Goal: Task Accomplishment & Management: Complete application form

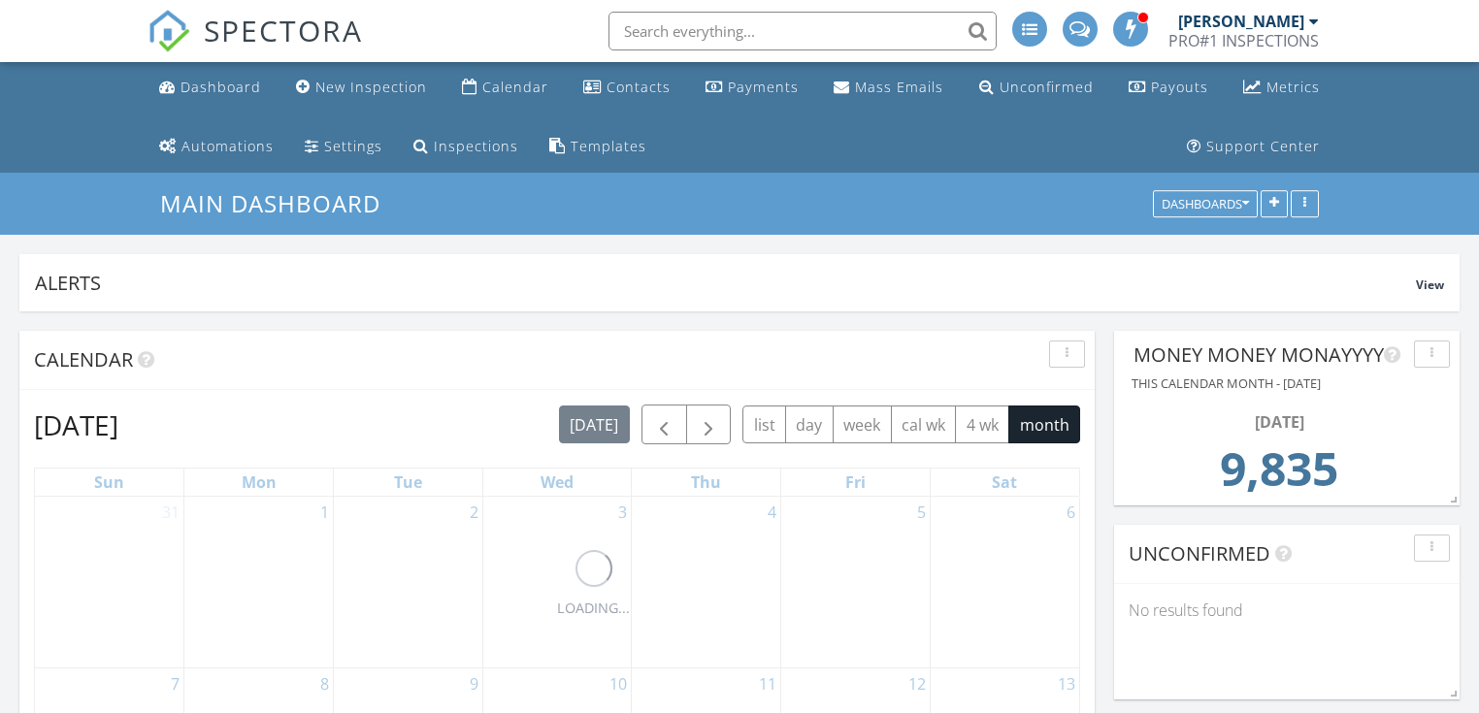
scroll to position [416, 467]
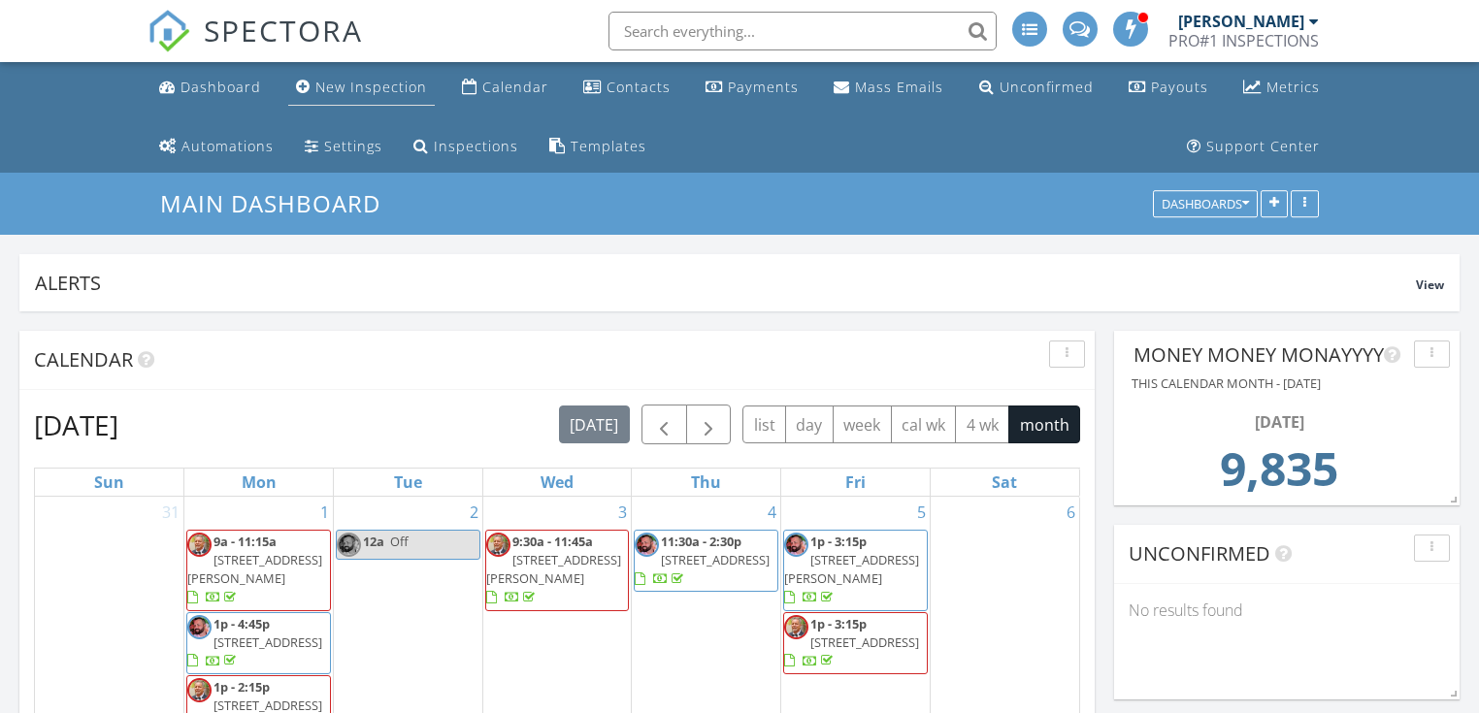
click at [354, 93] on div "New Inspection" at bounding box center [371, 87] width 112 height 18
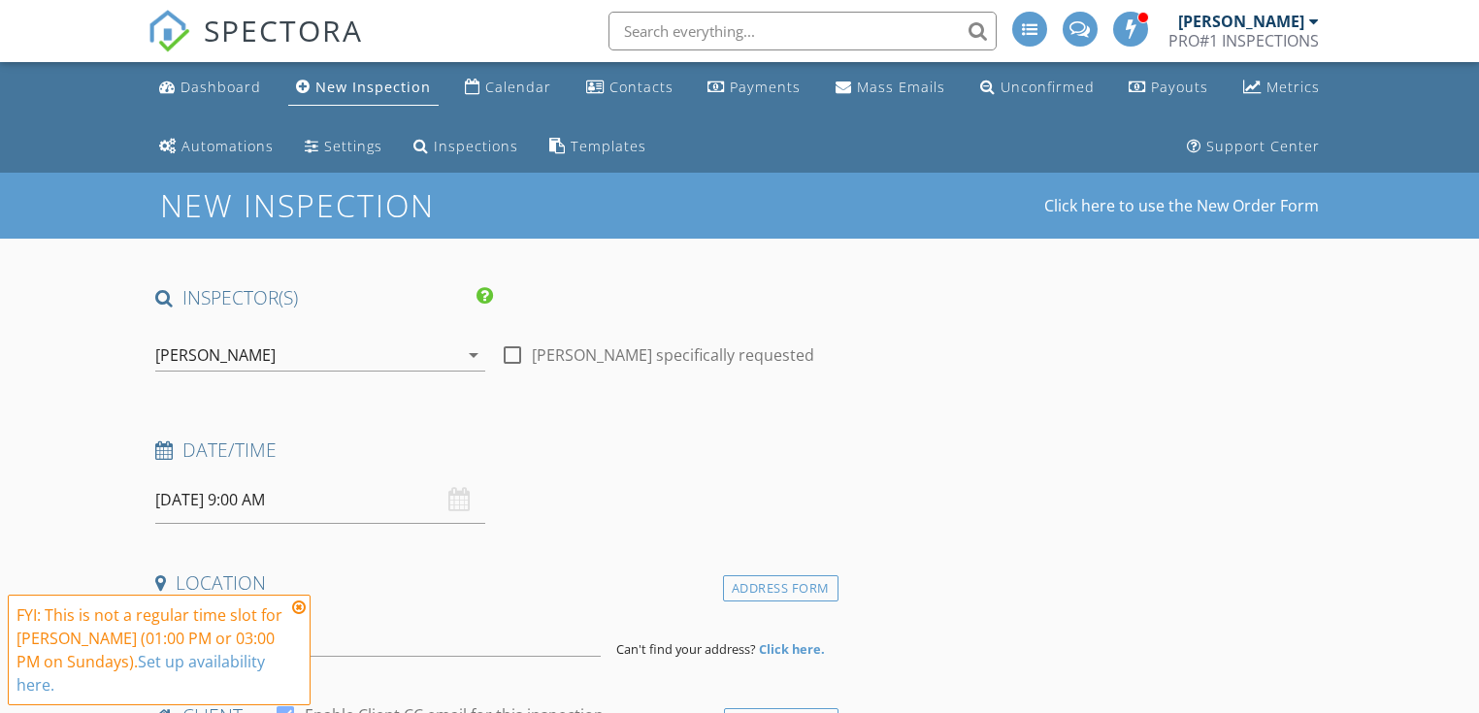
click at [298, 615] on icon at bounding box center [299, 608] width 14 height 16
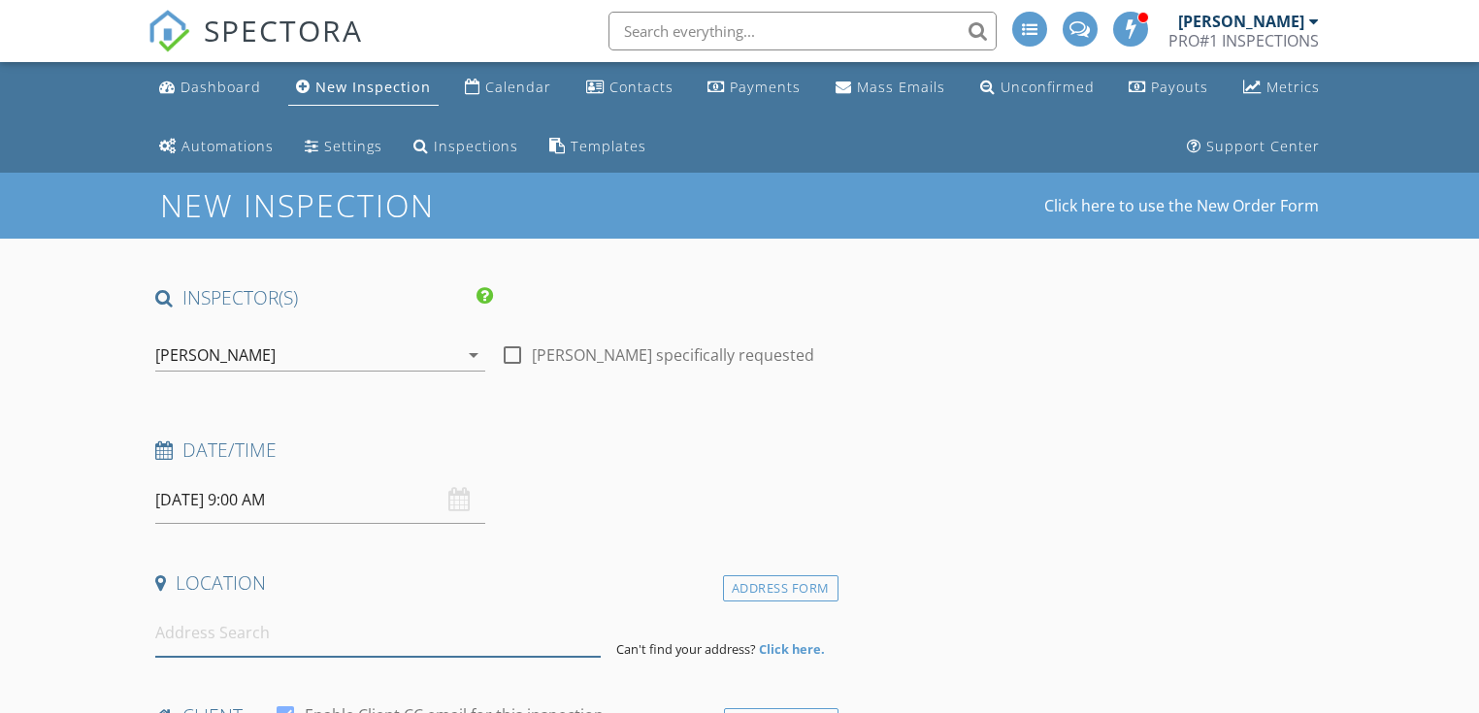
click at [220, 650] on input at bounding box center [377, 633] width 444 height 48
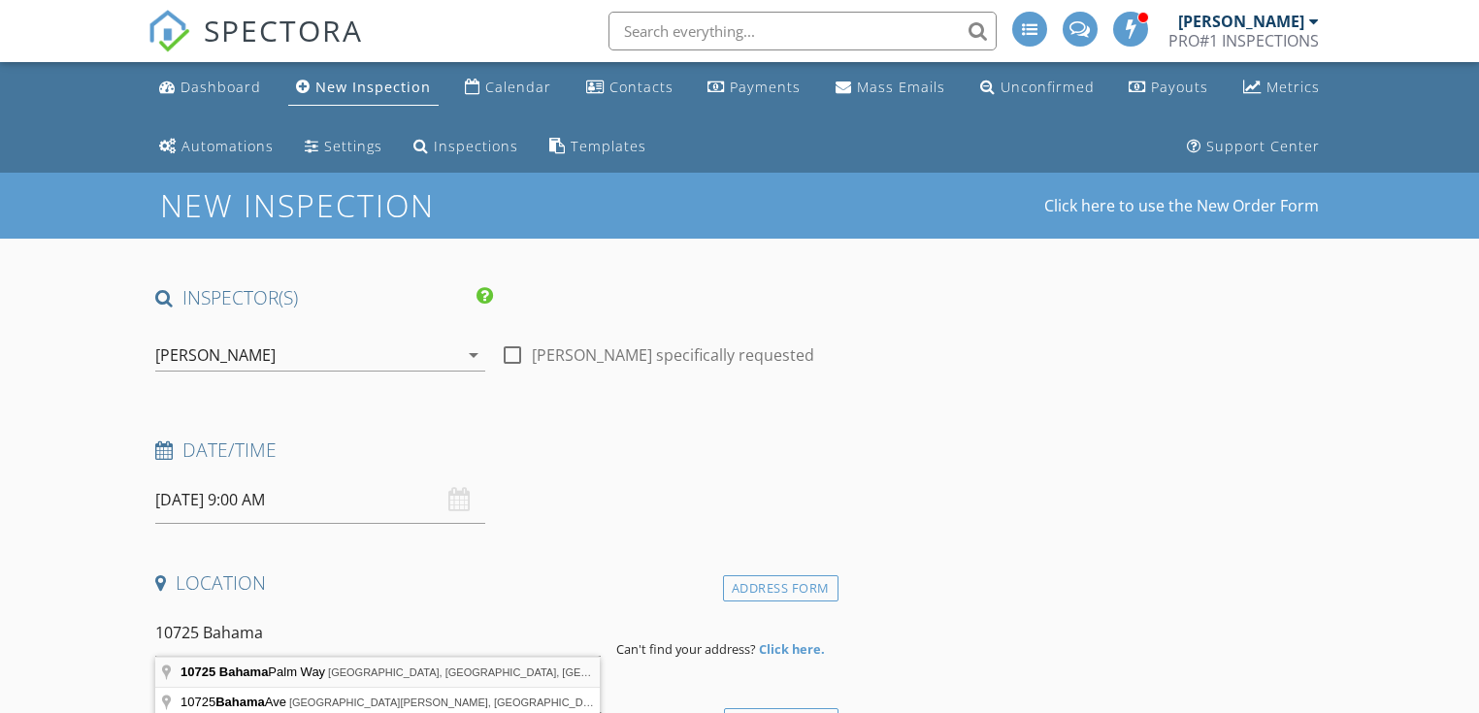
type input "10725 Bahama Palm Way, Boynton Beach, FL, USA"
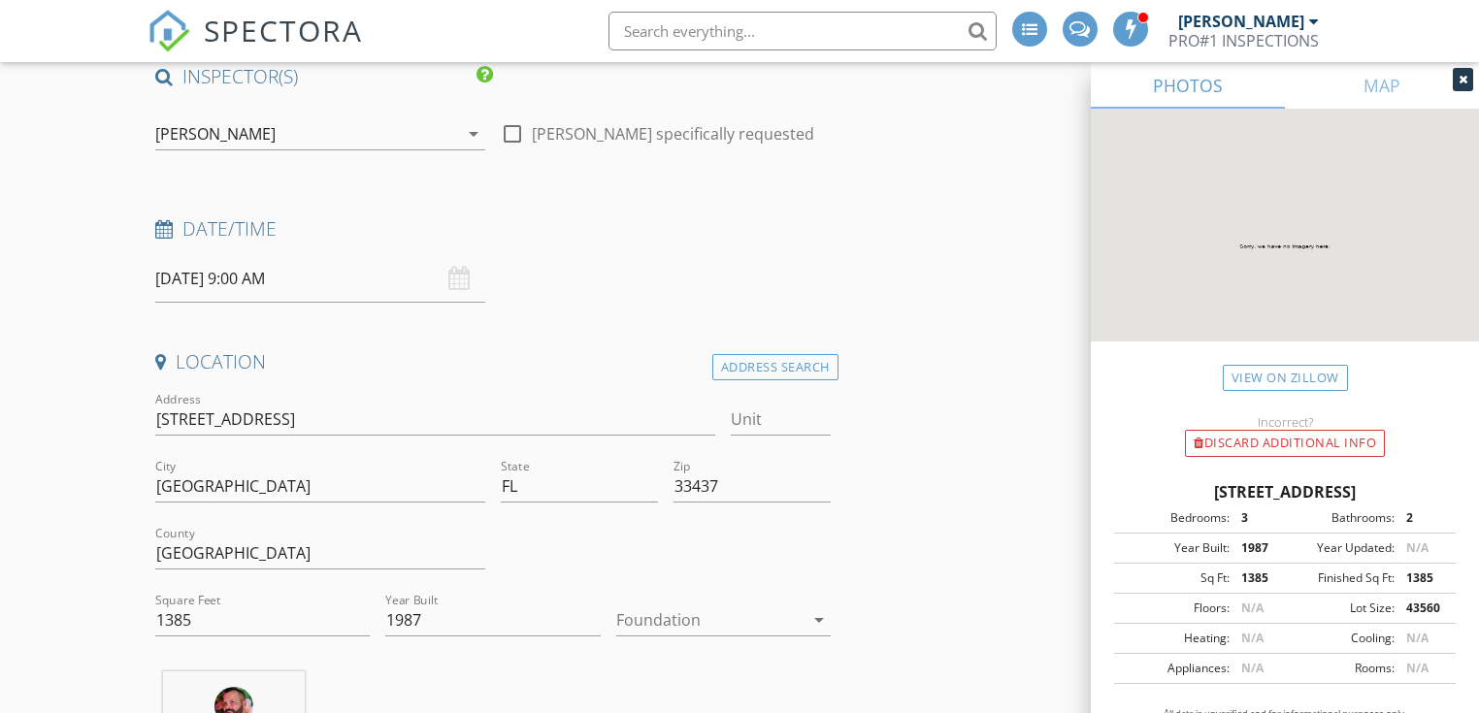
scroll to position [258, 0]
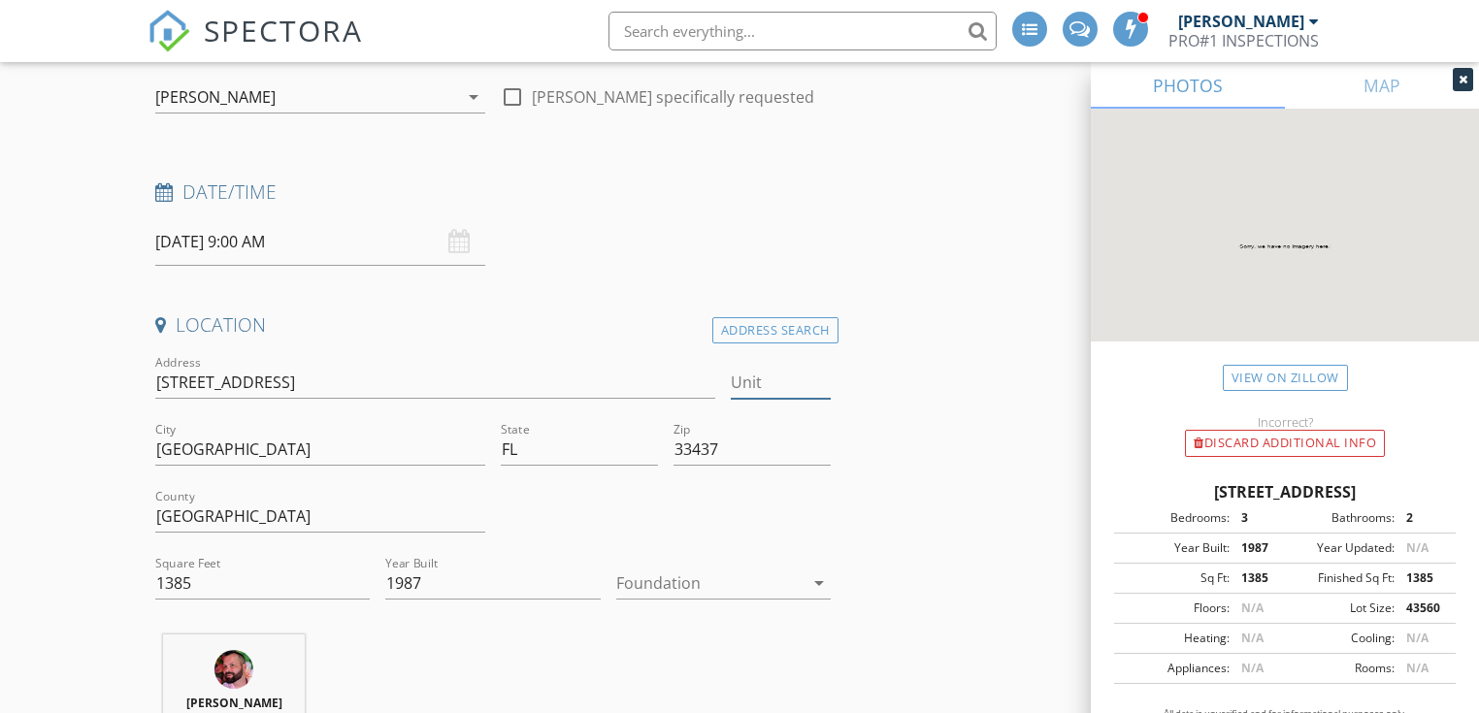
click at [734, 385] on input "Unit" at bounding box center [781, 383] width 100 height 32
type input "201"
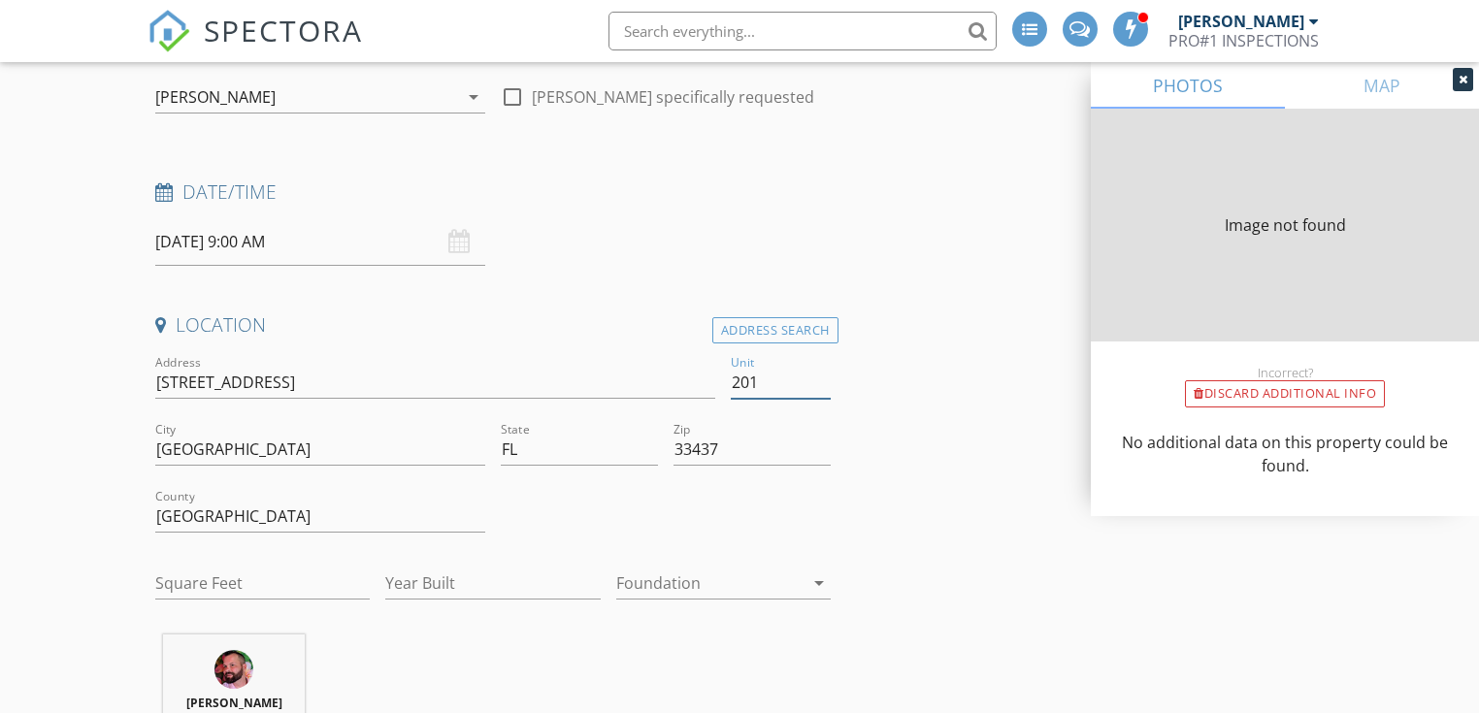
type input "1385"
type input "1987"
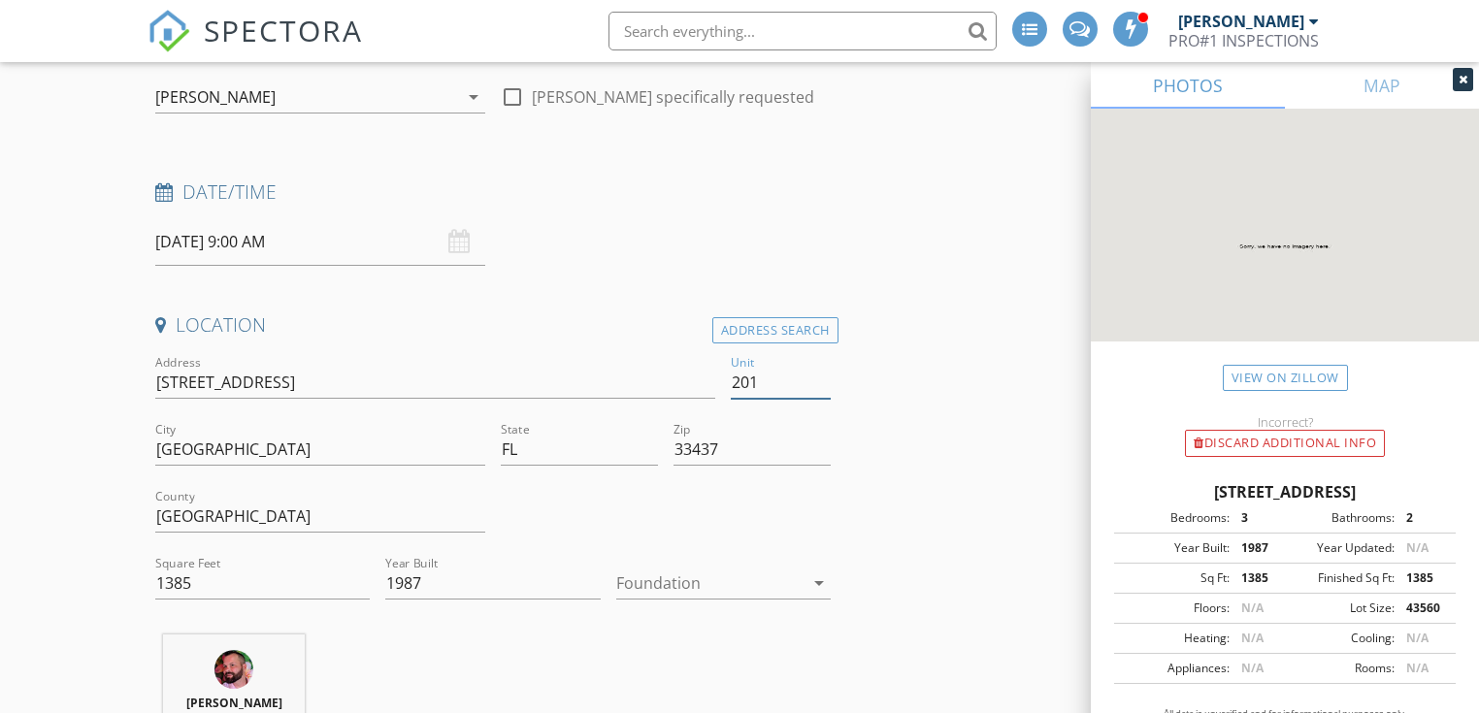
type input "201"
click at [819, 584] on icon "arrow_drop_down" at bounding box center [818, 583] width 23 height 23
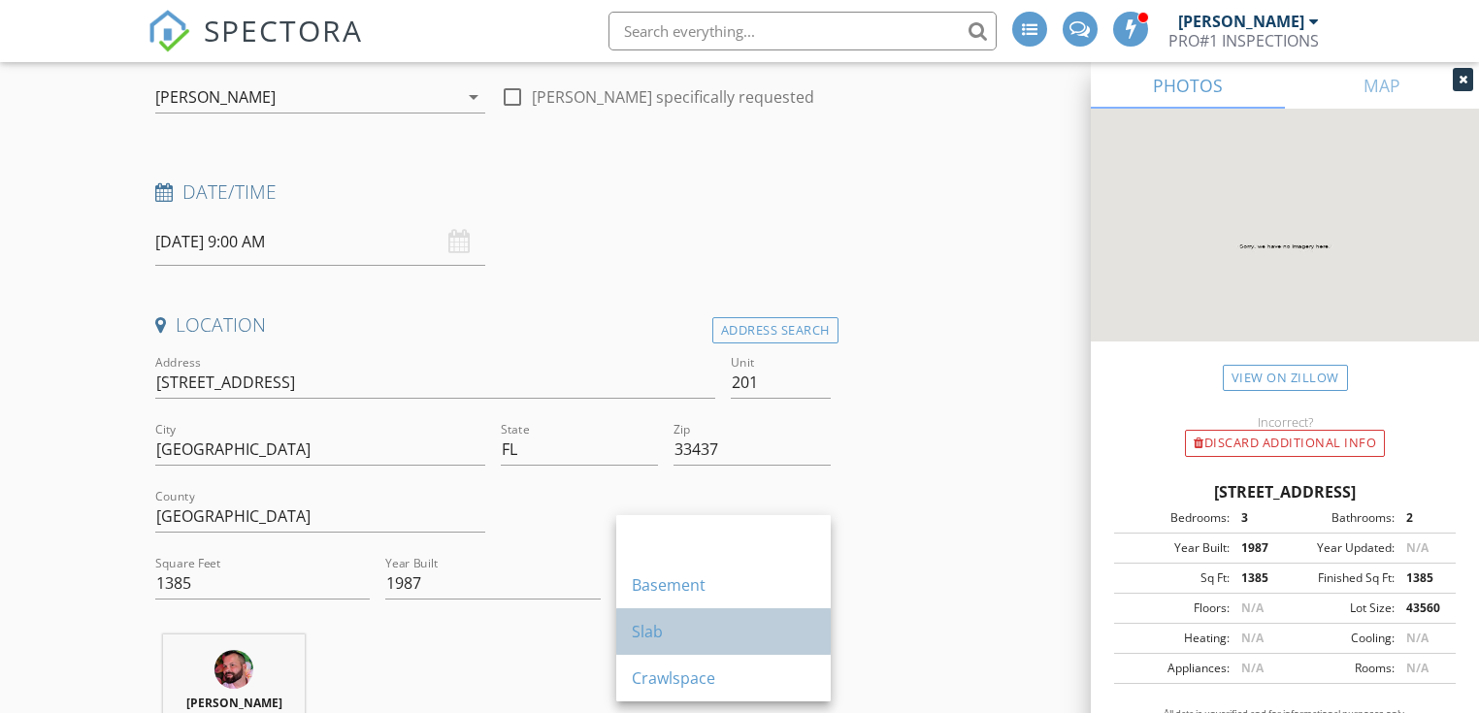
click at [772, 644] on div "Slab" at bounding box center [723, 631] width 183 height 47
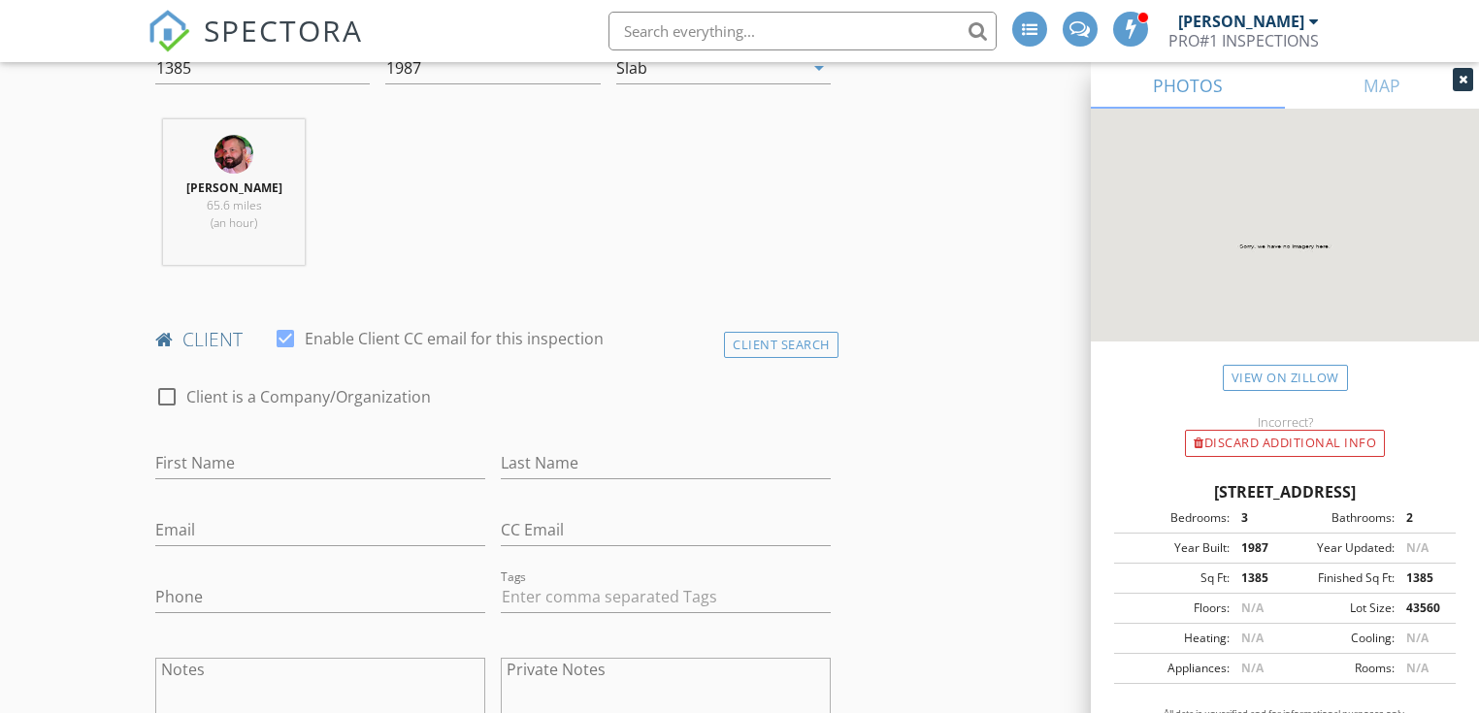
scroll to position [776, 0]
click at [780, 341] on div "Client Search" at bounding box center [781, 342] width 114 height 26
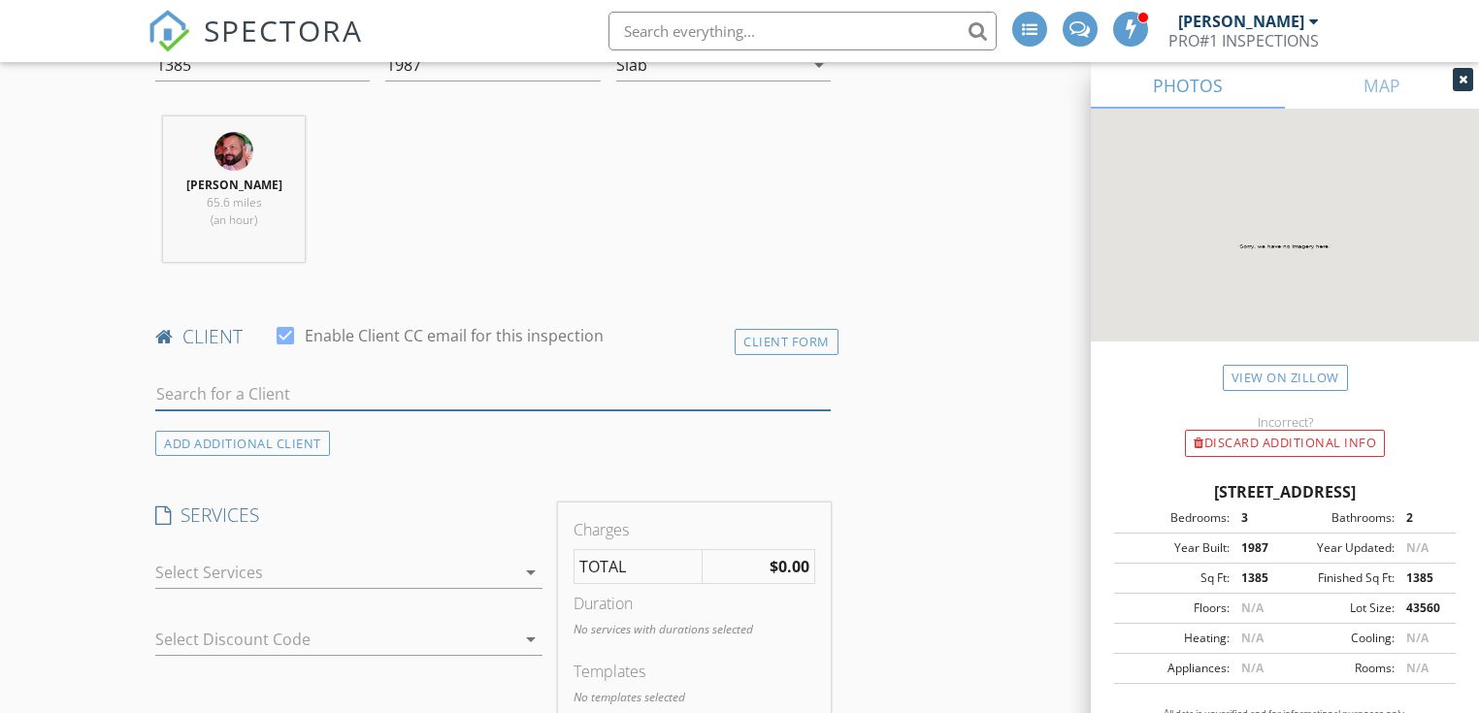
click at [313, 387] on input "text" at bounding box center [492, 394] width 674 height 32
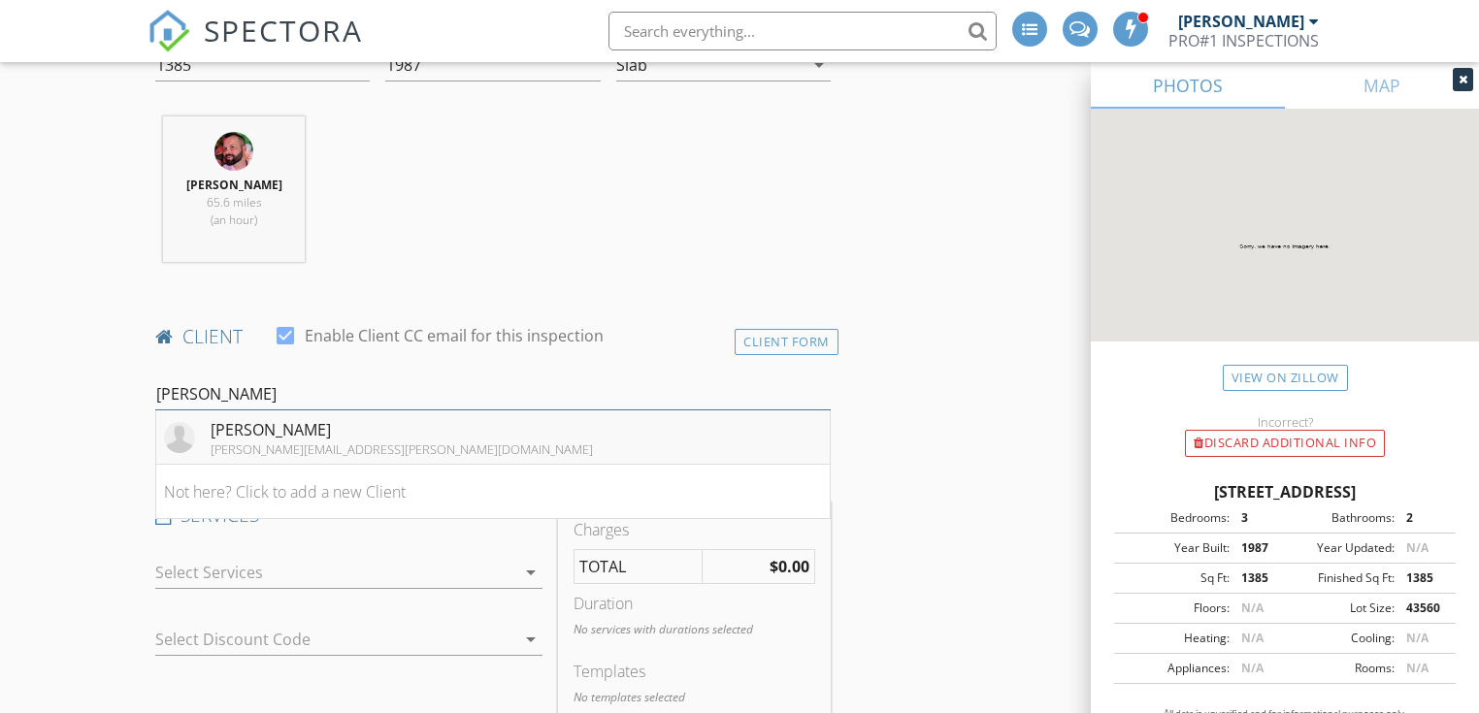
type input "Vito Pontre"
click at [366, 454] on div "vito.pontrelli@dlvsolutions.com" at bounding box center [402, 449] width 382 height 16
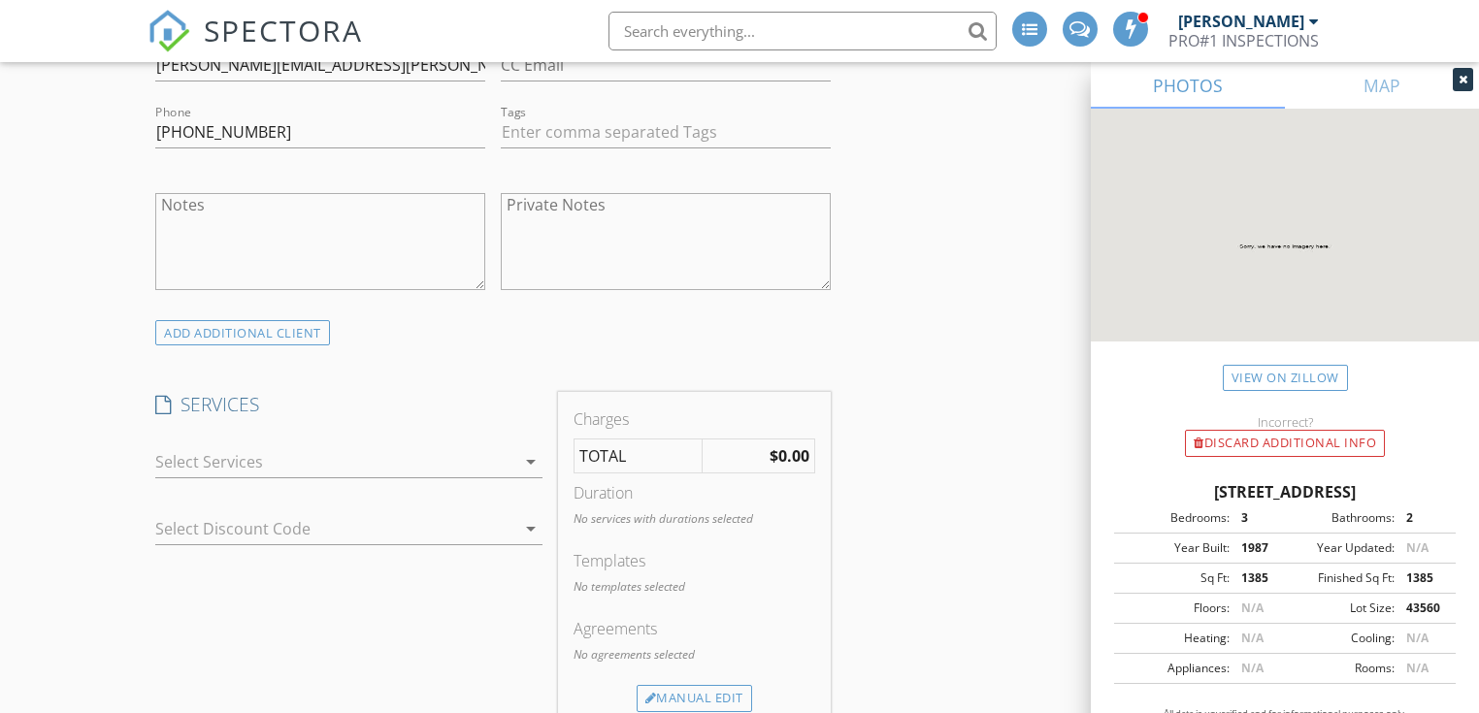
scroll to position [1293, 0]
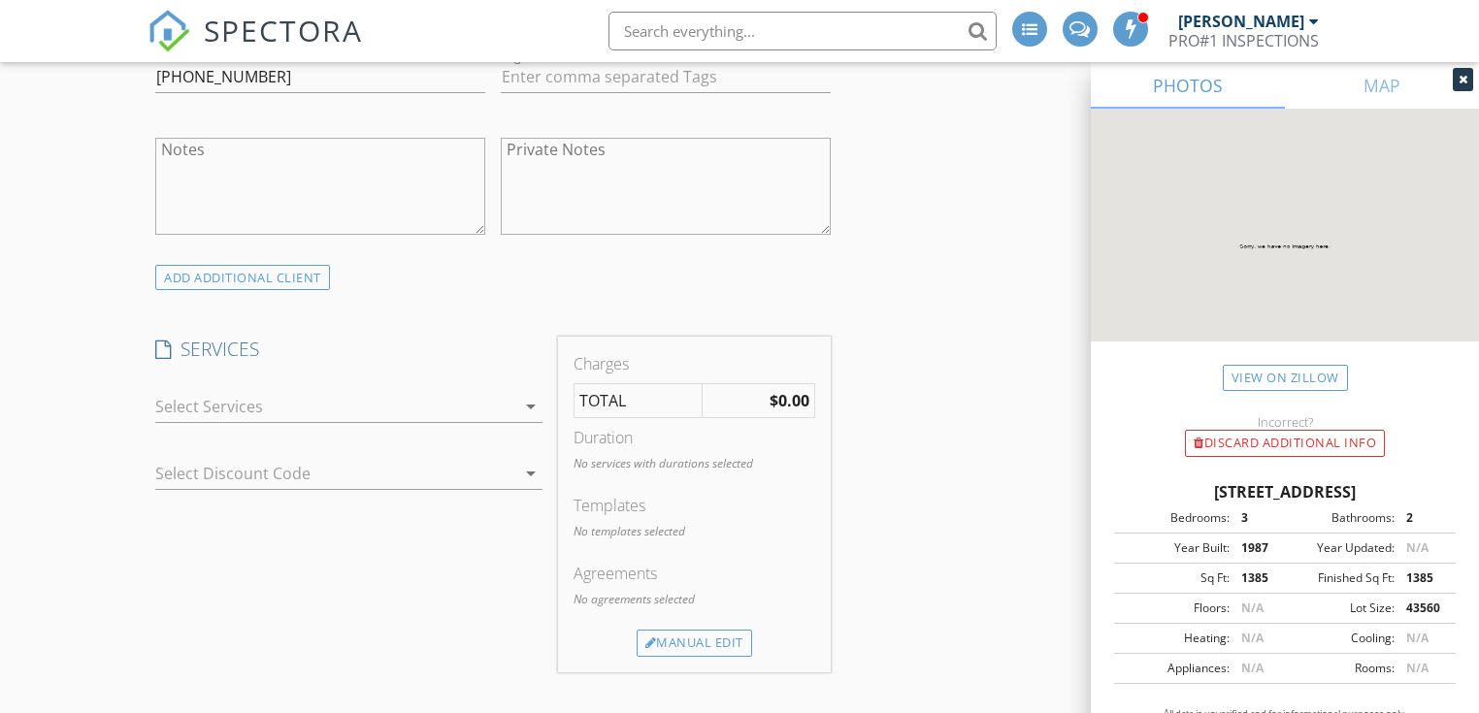
click at [534, 410] on icon "arrow_drop_down" at bounding box center [530, 406] width 23 height 23
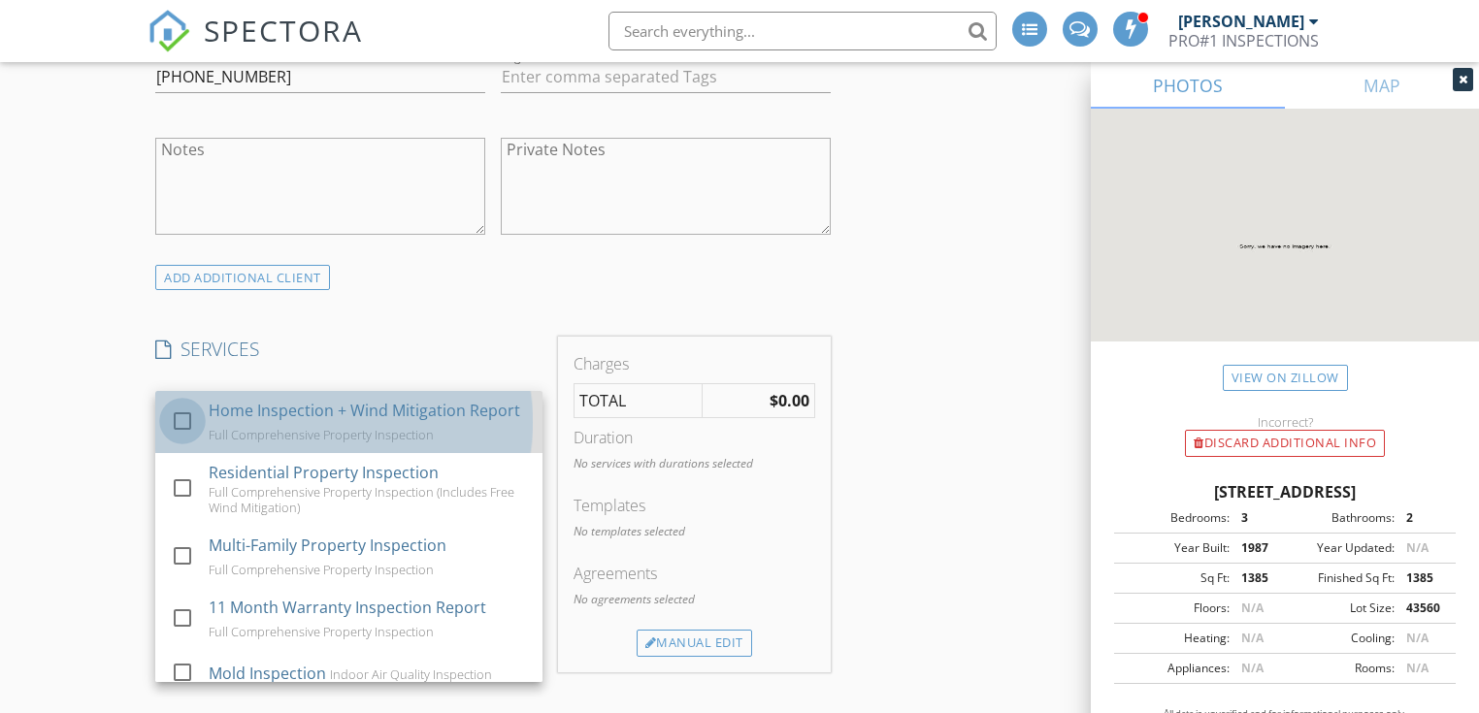
click at [187, 424] on div at bounding box center [182, 421] width 33 height 33
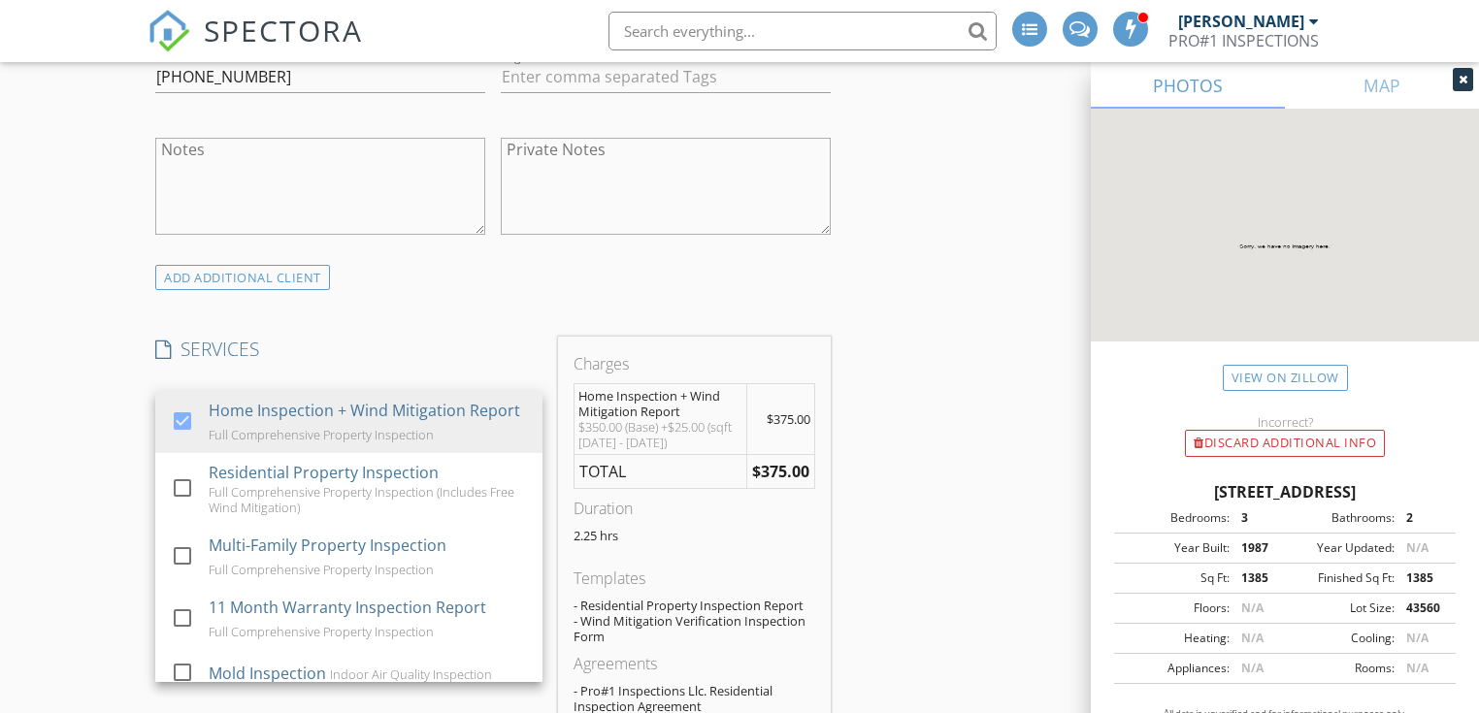
click at [373, 370] on div "SERVICES check_box Home Inspection + Wind Mitigation Report Full Comprehensive …" at bounding box center [348, 550] width 403 height 427
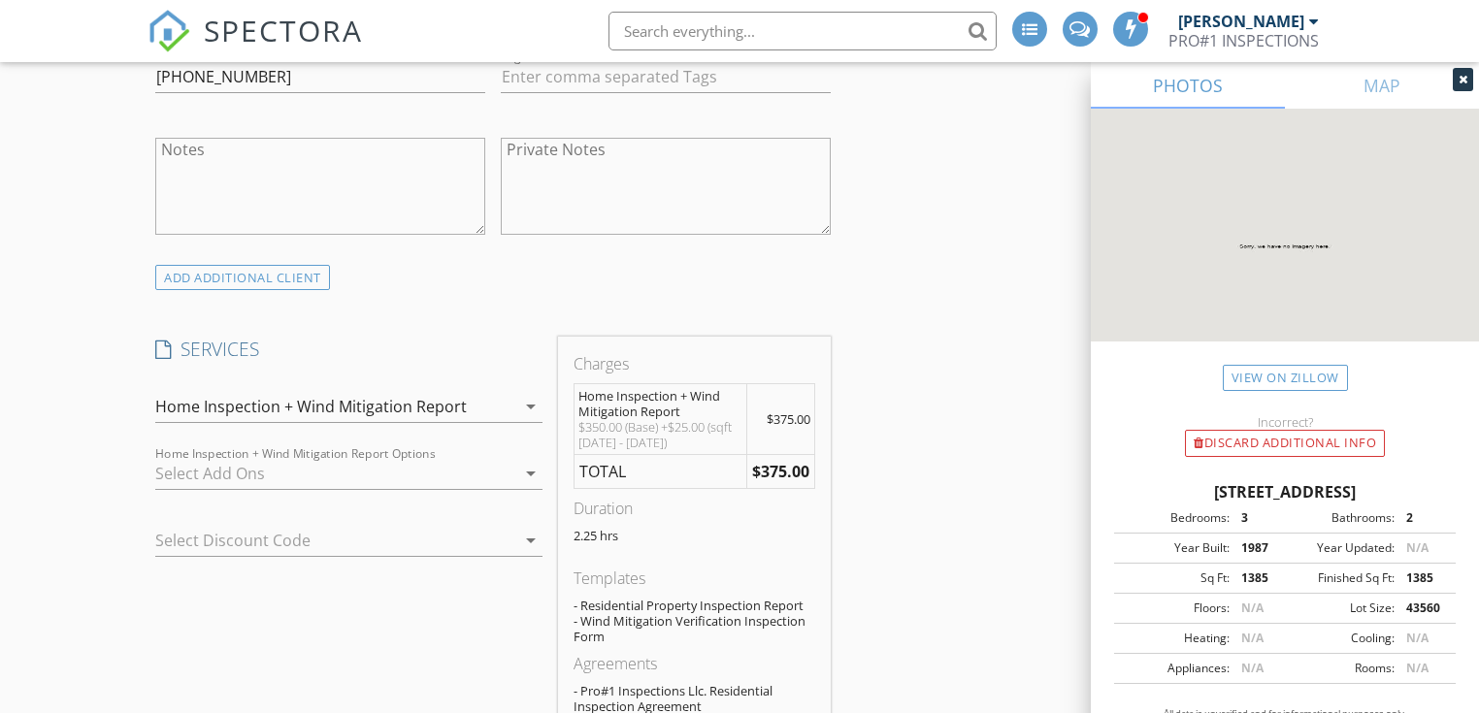
click at [527, 475] on icon "arrow_drop_down" at bounding box center [530, 473] width 23 height 23
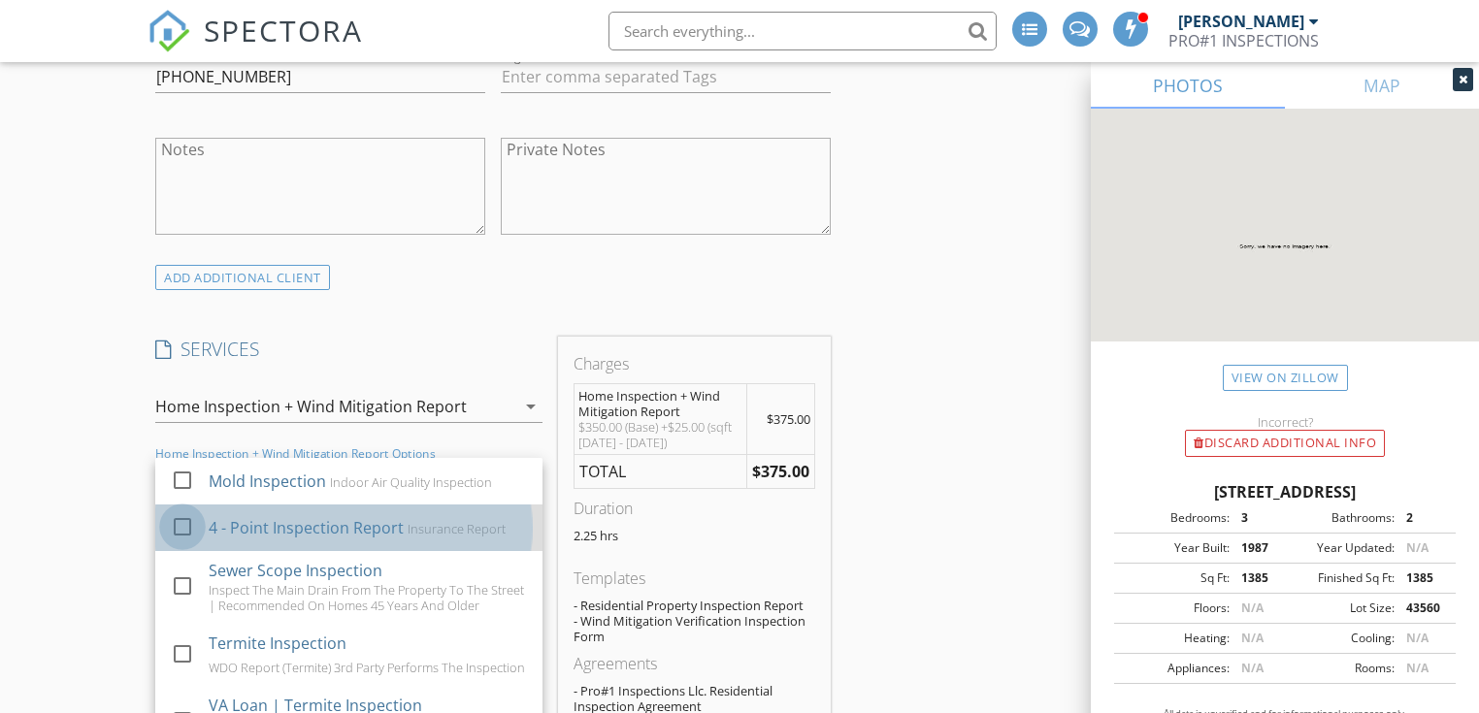
click at [183, 522] on div at bounding box center [182, 526] width 33 height 33
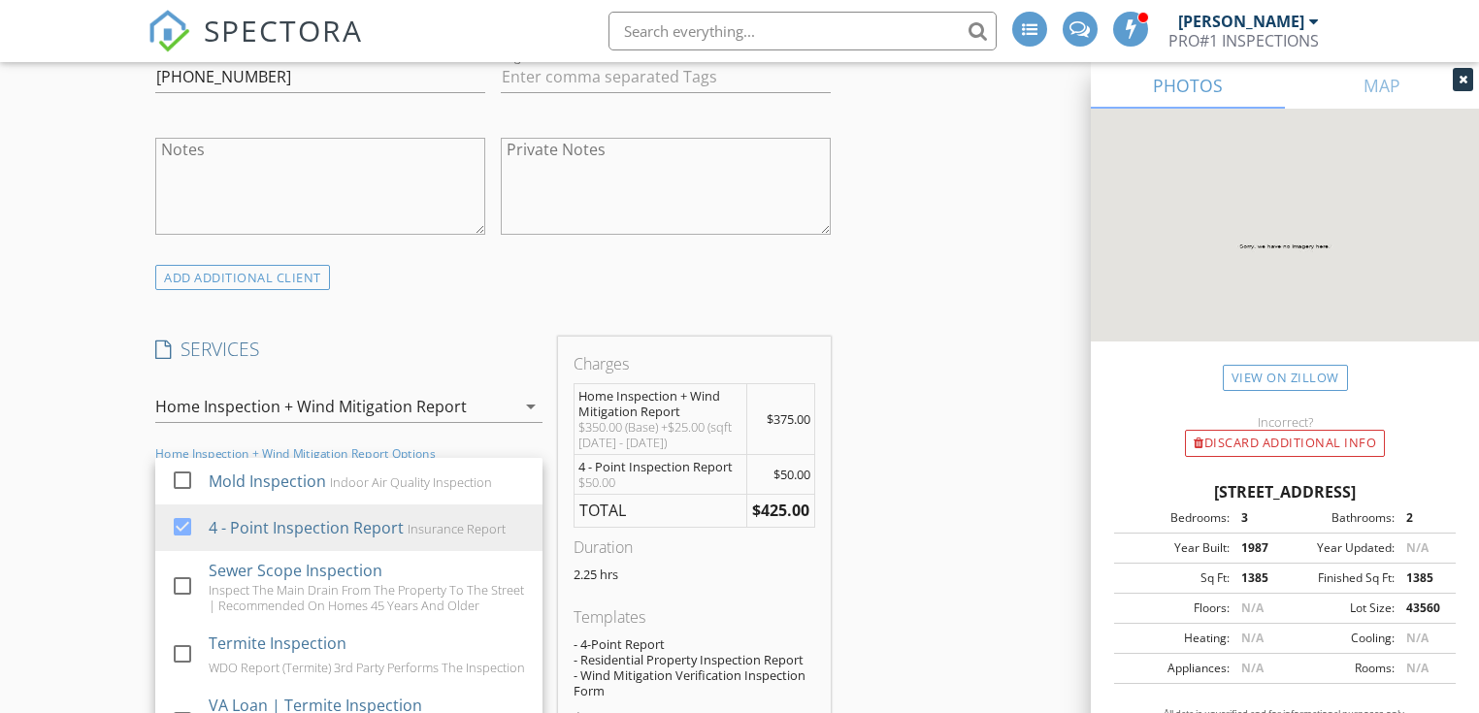
click at [517, 337] on h4 "SERVICES" at bounding box center [348, 349] width 387 height 25
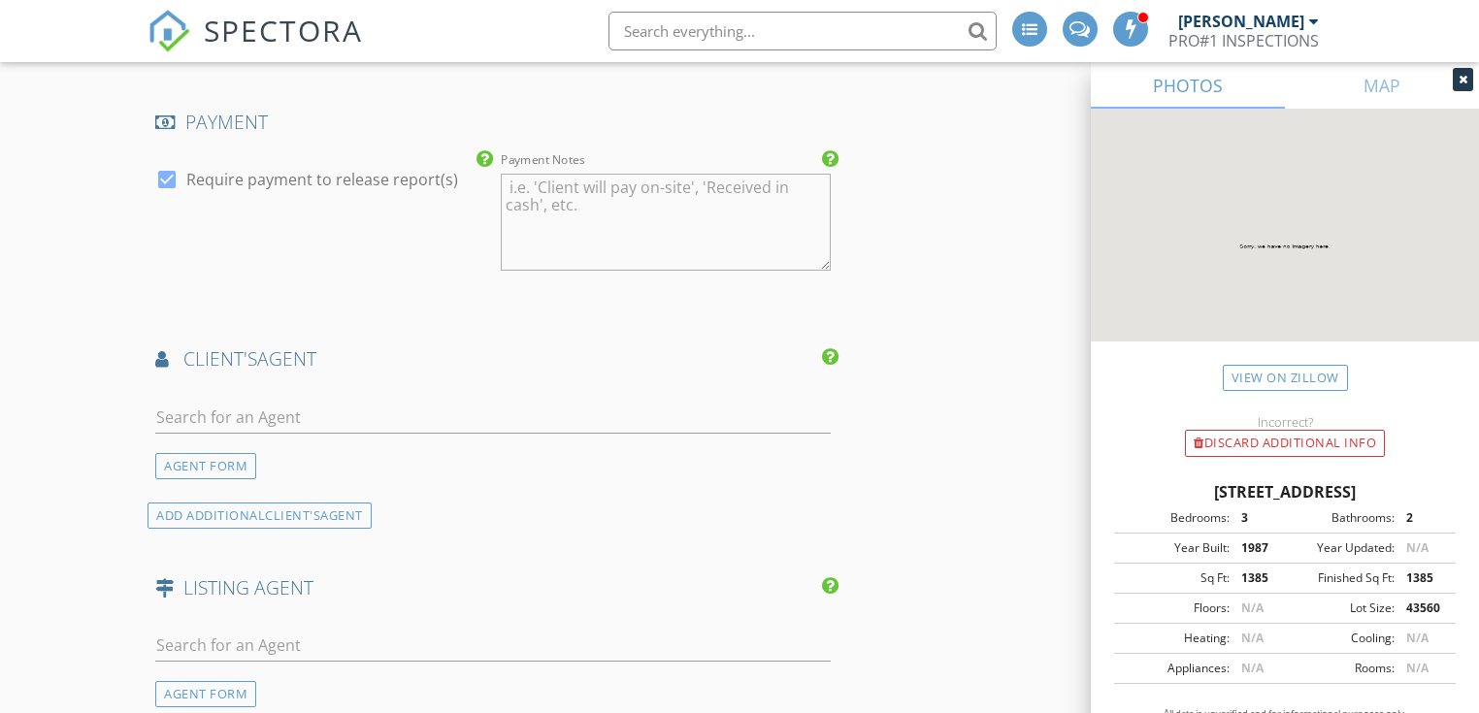
scroll to position [2199, 0]
drag, startPoint x: 299, startPoint y: 411, endPoint x: 314, endPoint y: 419, distance: 17.4
click at [299, 411] on input "text" at bounding box center [492, 416] width 674 height 32
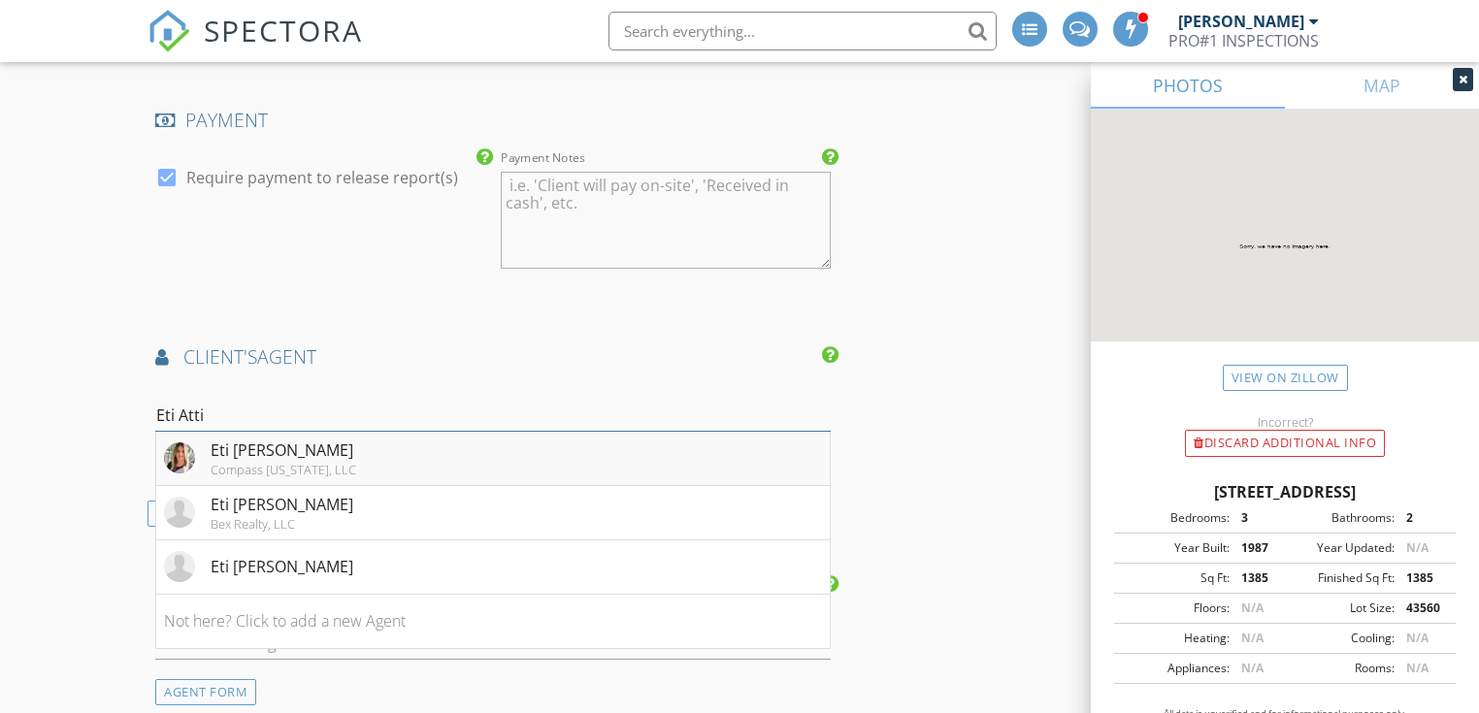
type input "Eti Atti"
click at [337, 450] on li "Eti Attia Compass Florida, LLC" at bounding box center [492, 459] width 672 height 54
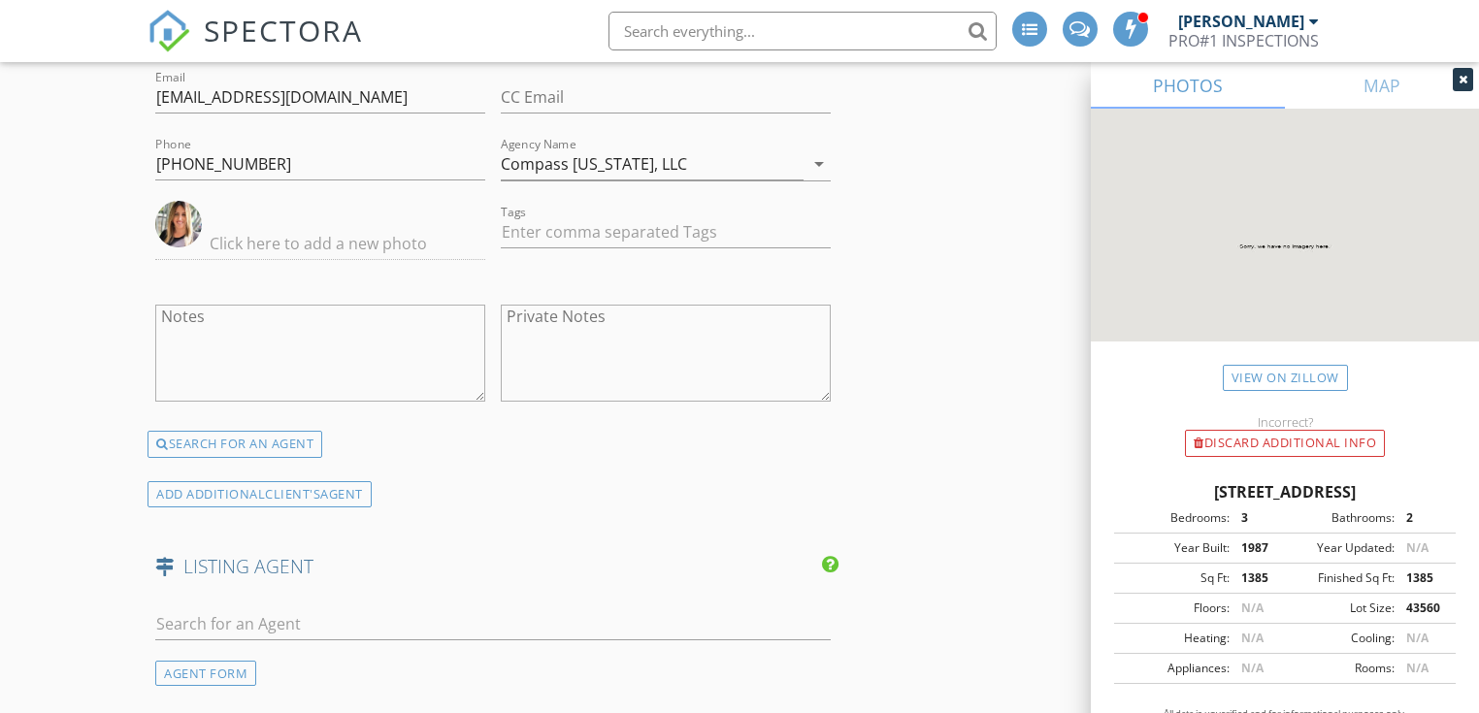
scroll to position [2717, 0]
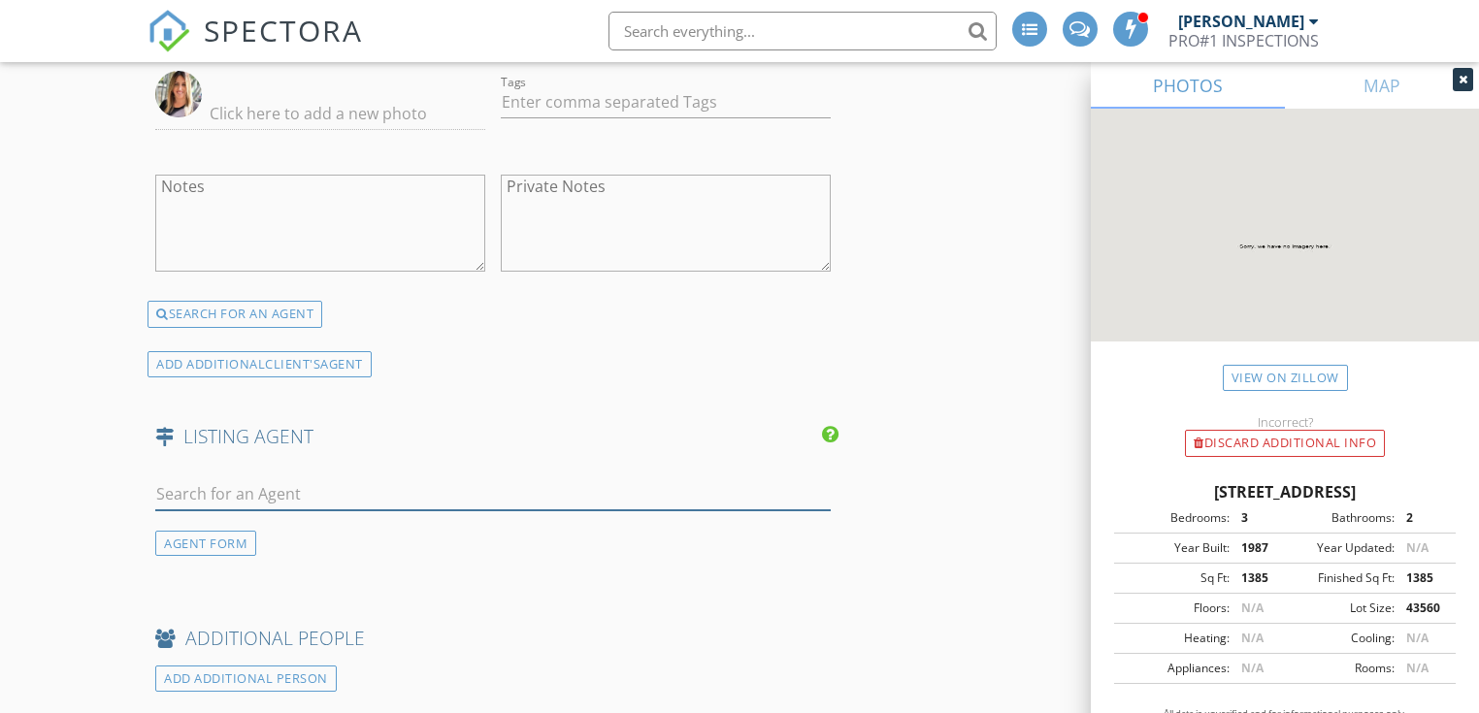
click at [248, 479] on input "text" at bounding box center [492, 494] width 674 height 32
paste input "Heather S Vallee"
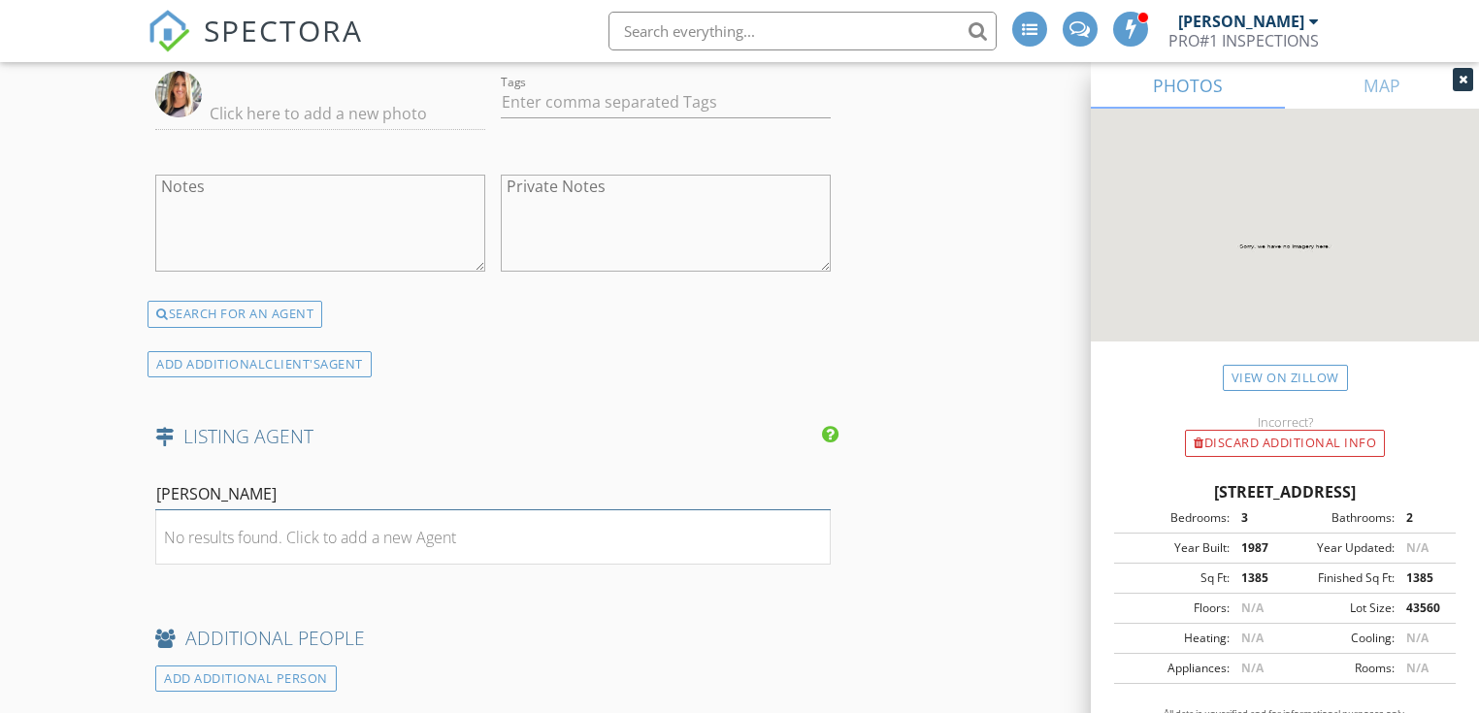
click at [221, 487] on input "Heather S Vallee" at bounding box center [492, 494] width 674 height 32
type input "Heather Vallee"
click at [237, 532] on div "HEATHER VALLEE" at bounding box center [271, 537] width 120 height 23
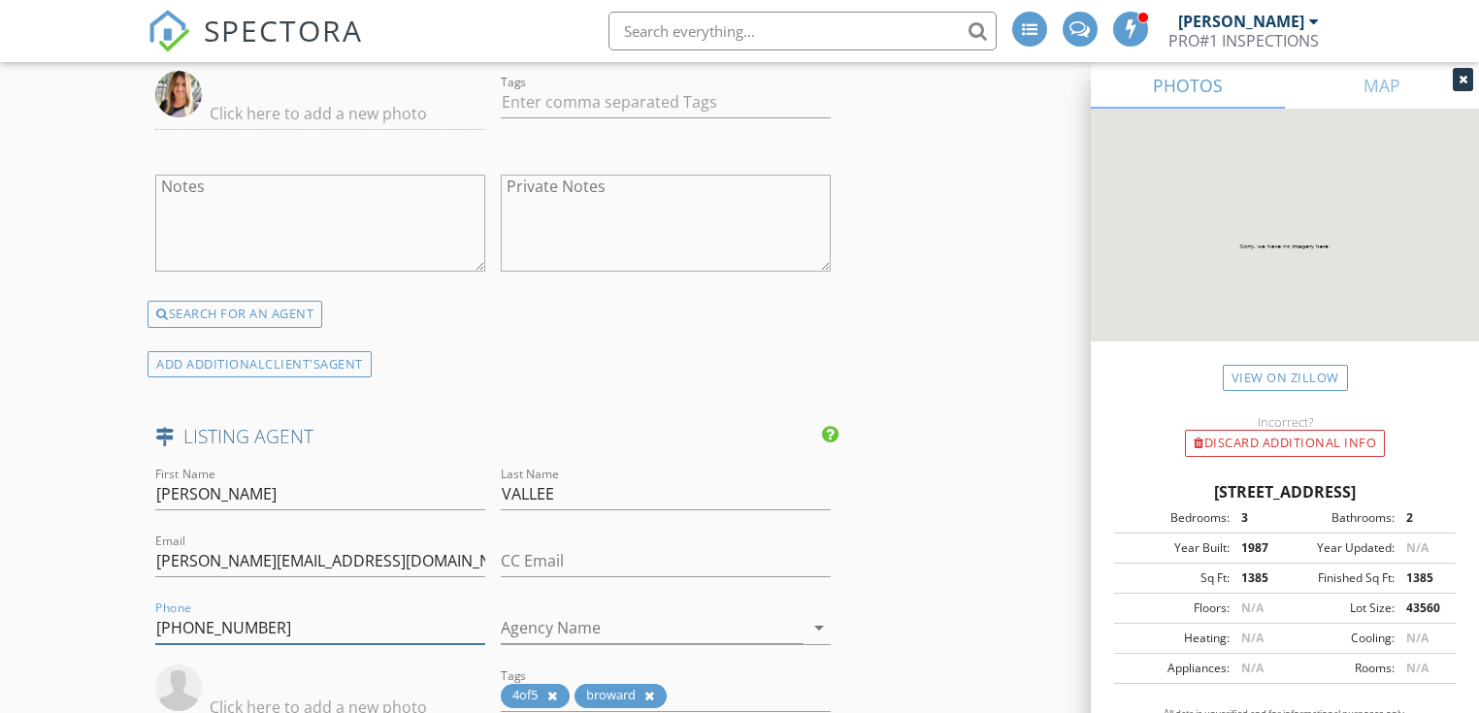
drag, startPoint x: 274, startPoint y: 622, endPoint x: 138, endPoint y: 625, distance: 135.9
click at [138, 625] on div "New Inspection Click here to use the New Order Form INSPECTOR(S) check_box Dust…" at bounding box center [739, 38] width 1479 height 5164
click at [215, 612] on input "Phone" at bounding box center [320, 628] width 330 height 32
paste input "954-632-1262"
type input "954-632-1262"
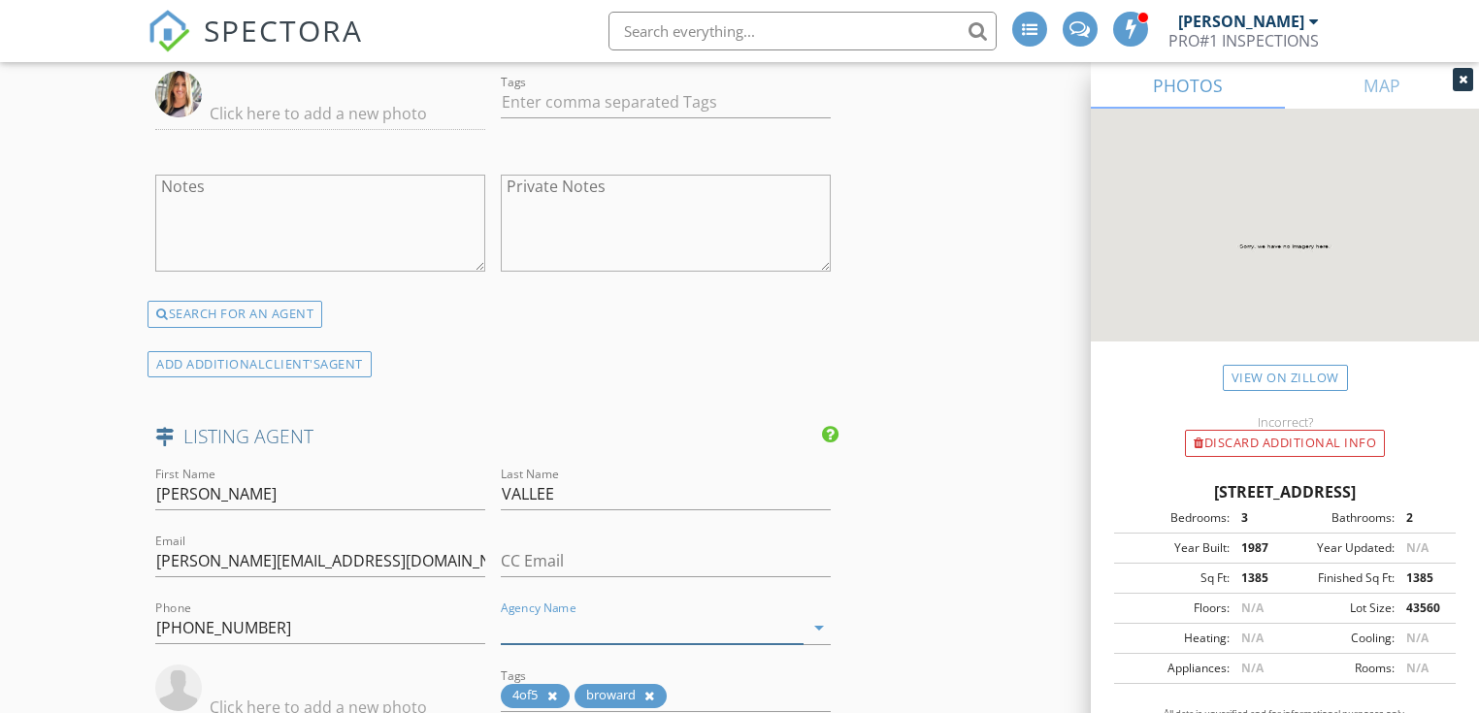
click at [525, 625] on input "Agency Name" at bounding box center [652, 628] width 303 height 32
paste input "Vallee Real Estate Inc"
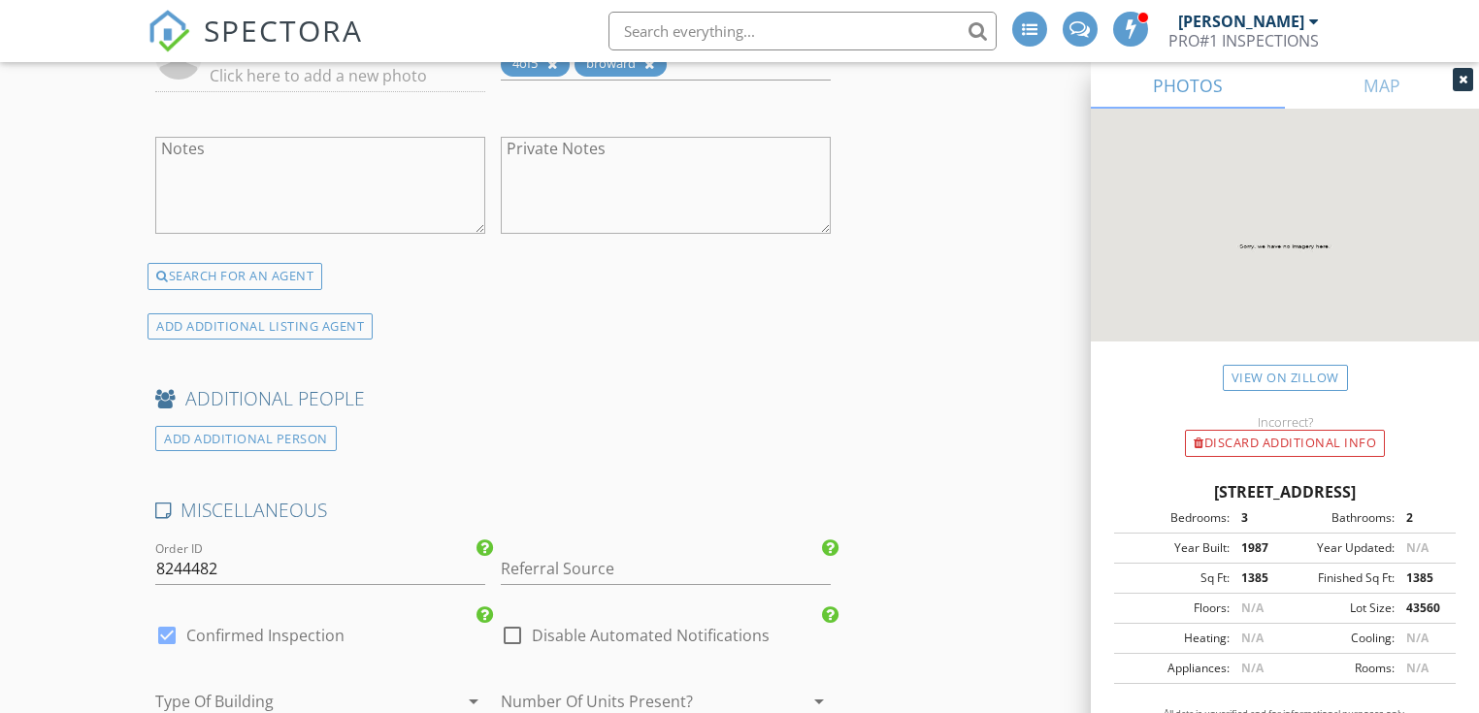
scroll to position [3493, 0]
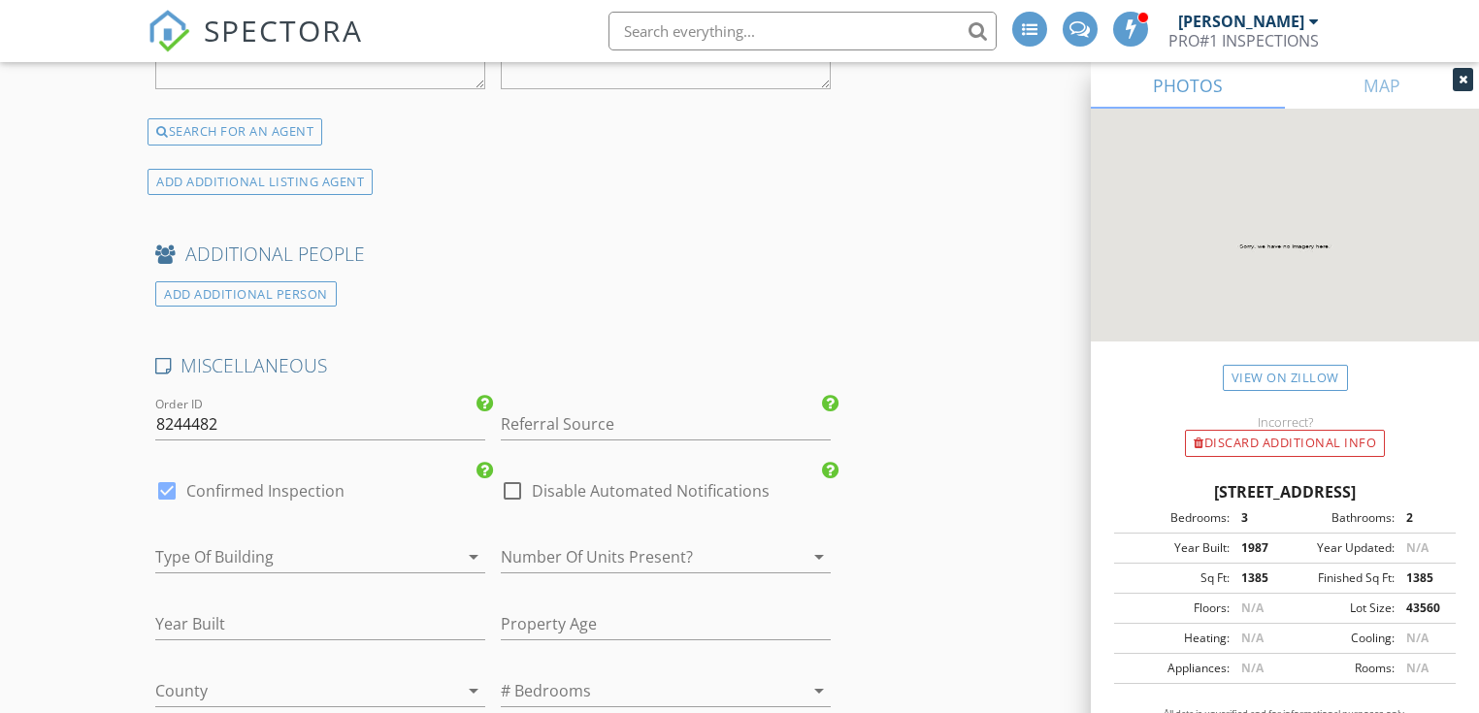
type input "Vallee Real Estate Inc"
click at [470, 547] on icon "arrow_drop_down" at bounding box center [473, 556] width 23 height 23
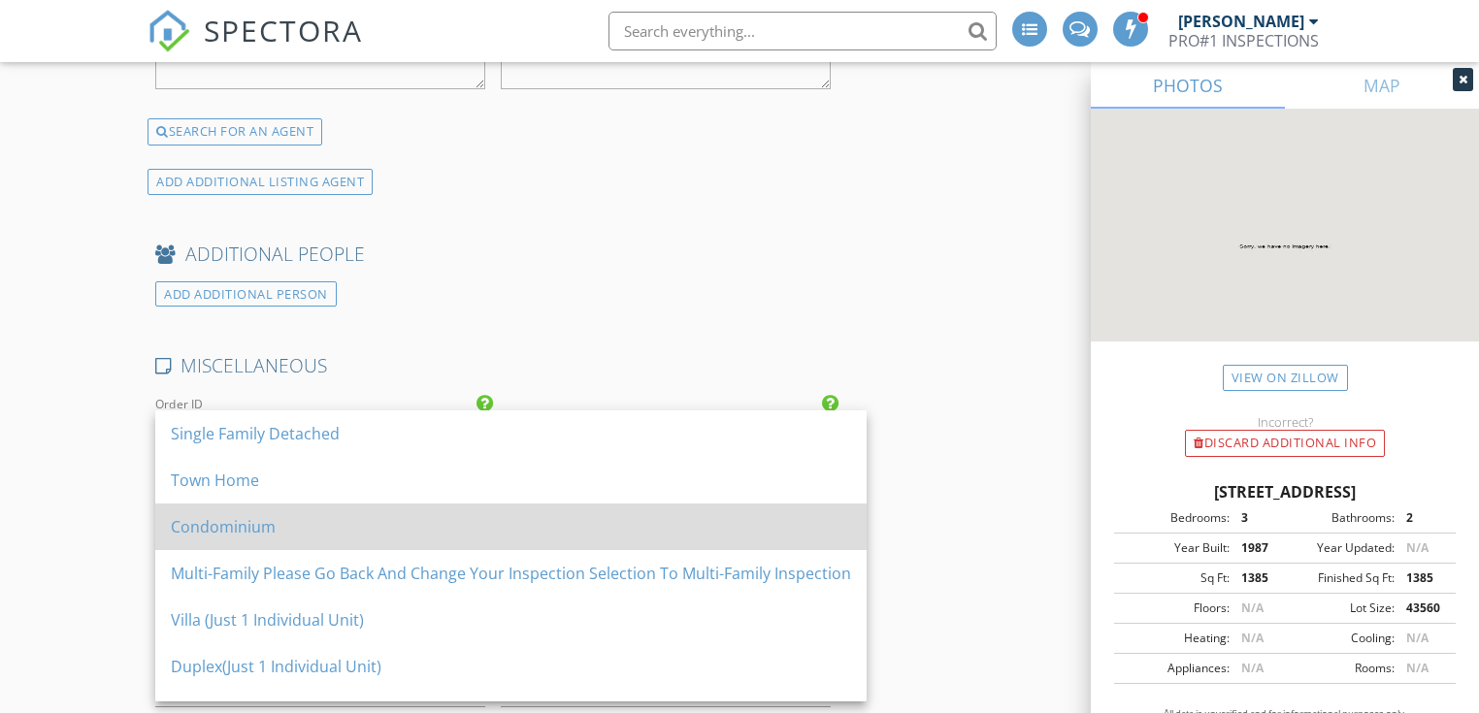
click at [441, 523] on div "Condominium" at bounding box center [511, 526] width 680 height 23
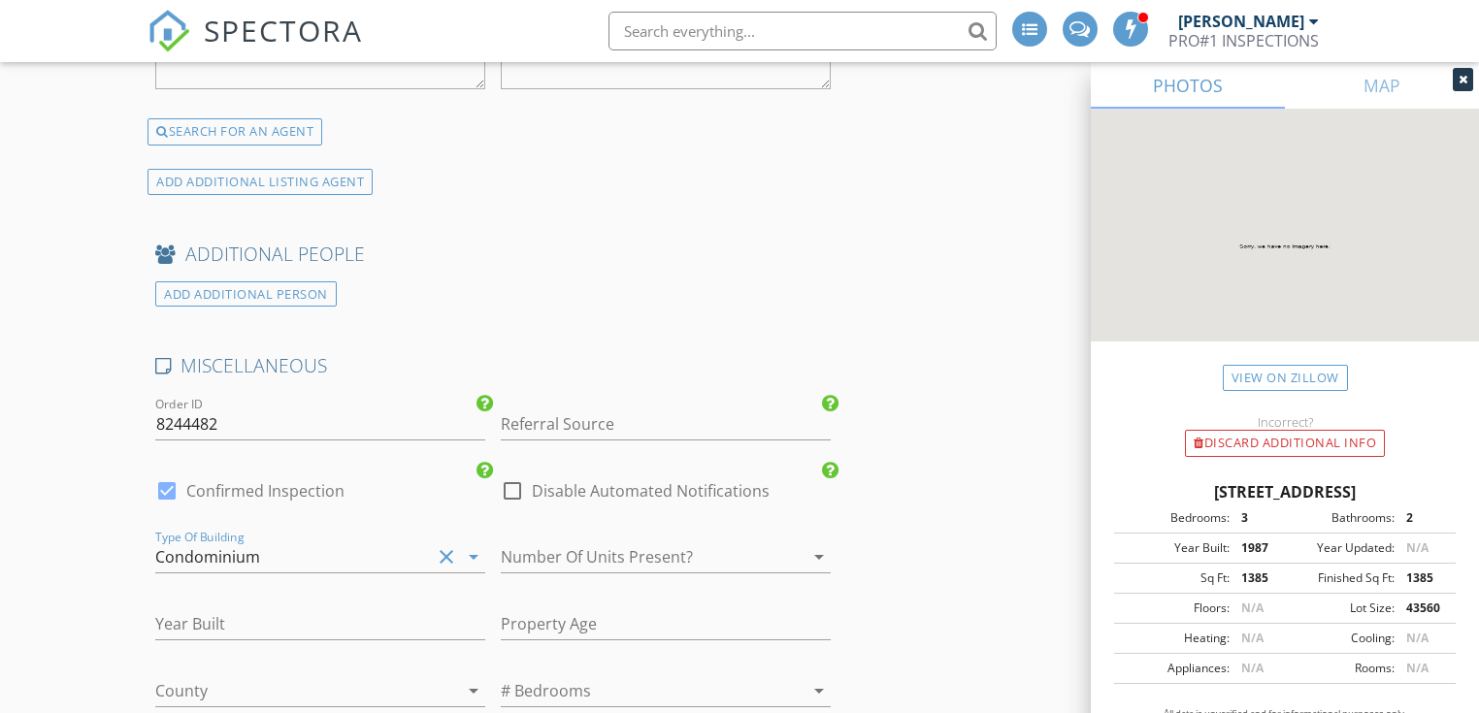
click at [533, 547] on div at bounding box center [639, 556] width 276 height 31
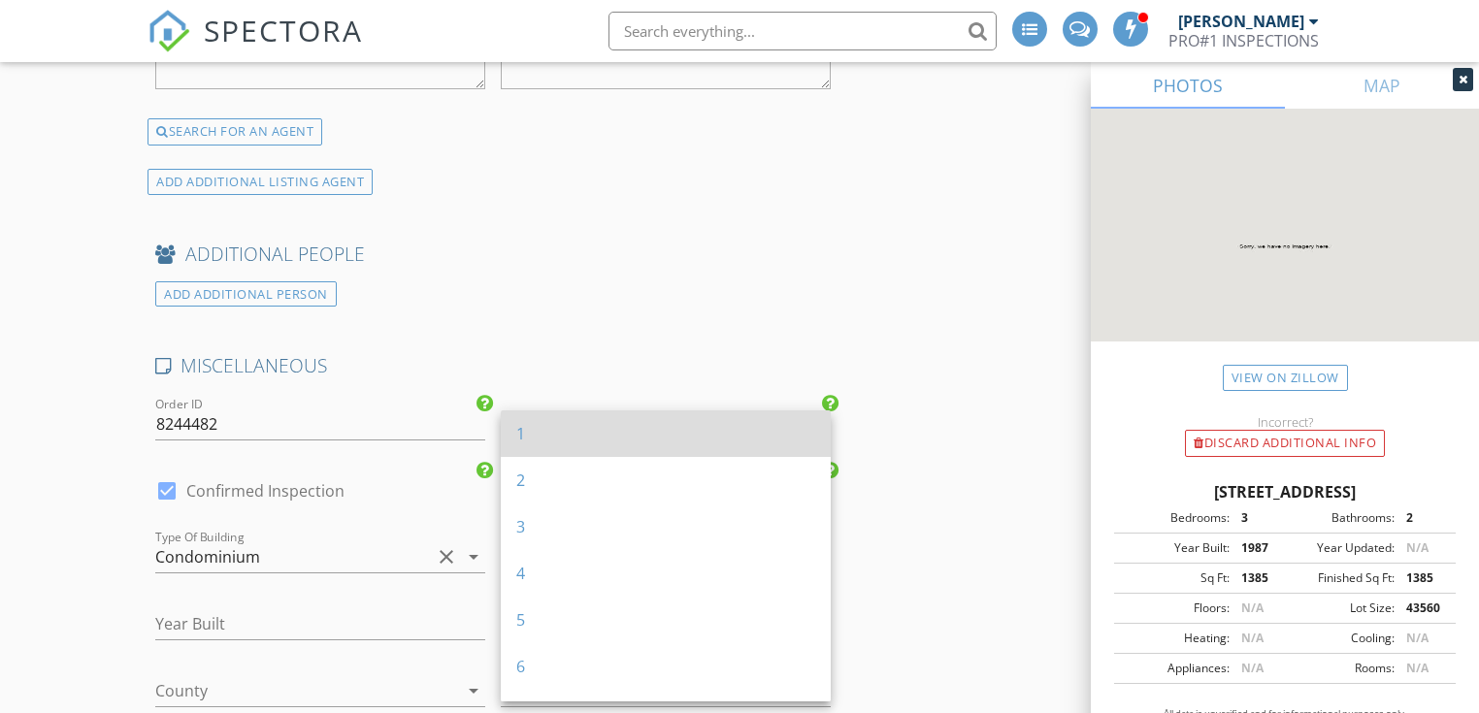
click at [539, 440] on div "1" at bounding box center [665, 433] width 299 height 23
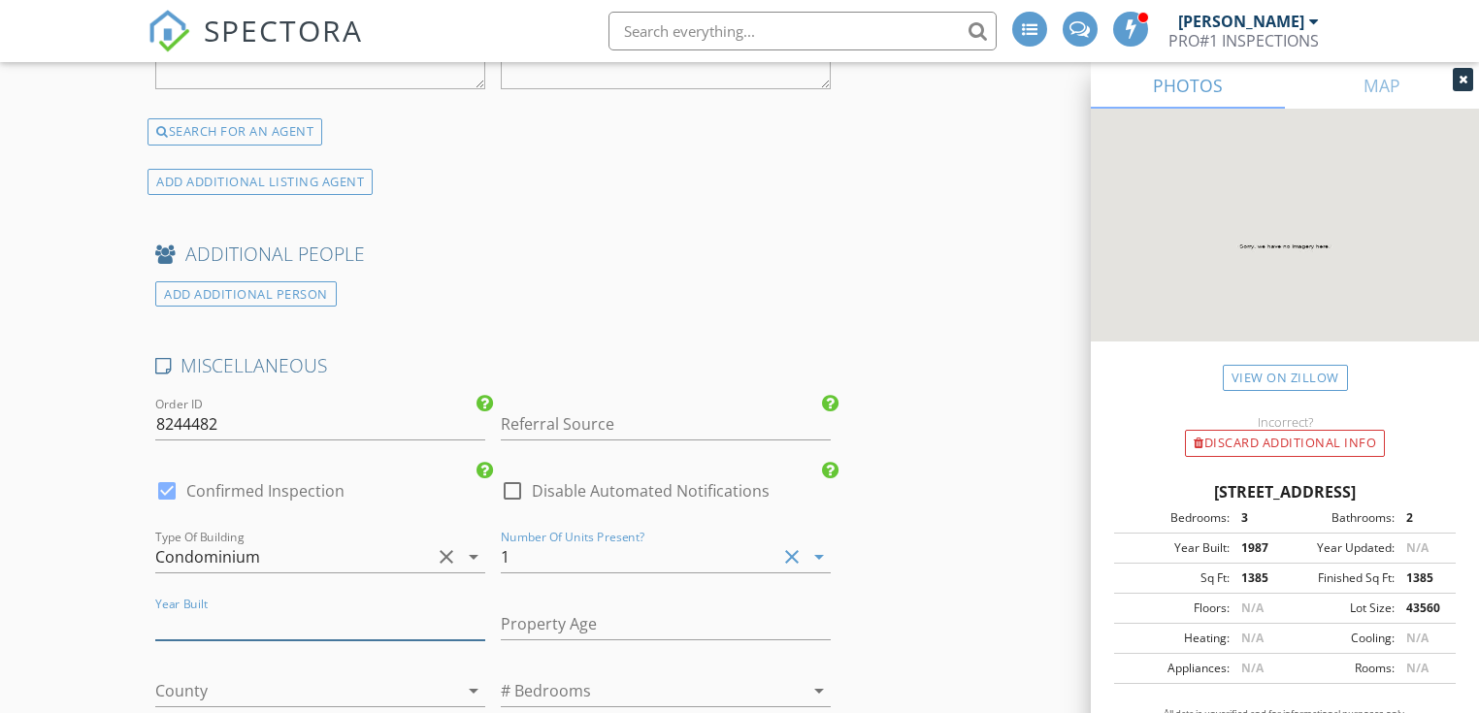
click at [356, 608] on input "number" at bounding box center [320, 624] width 330 height 32
type input "1987"
click at [526, 608] on input "number" at bounding box center [666, 624] width 330 height 32
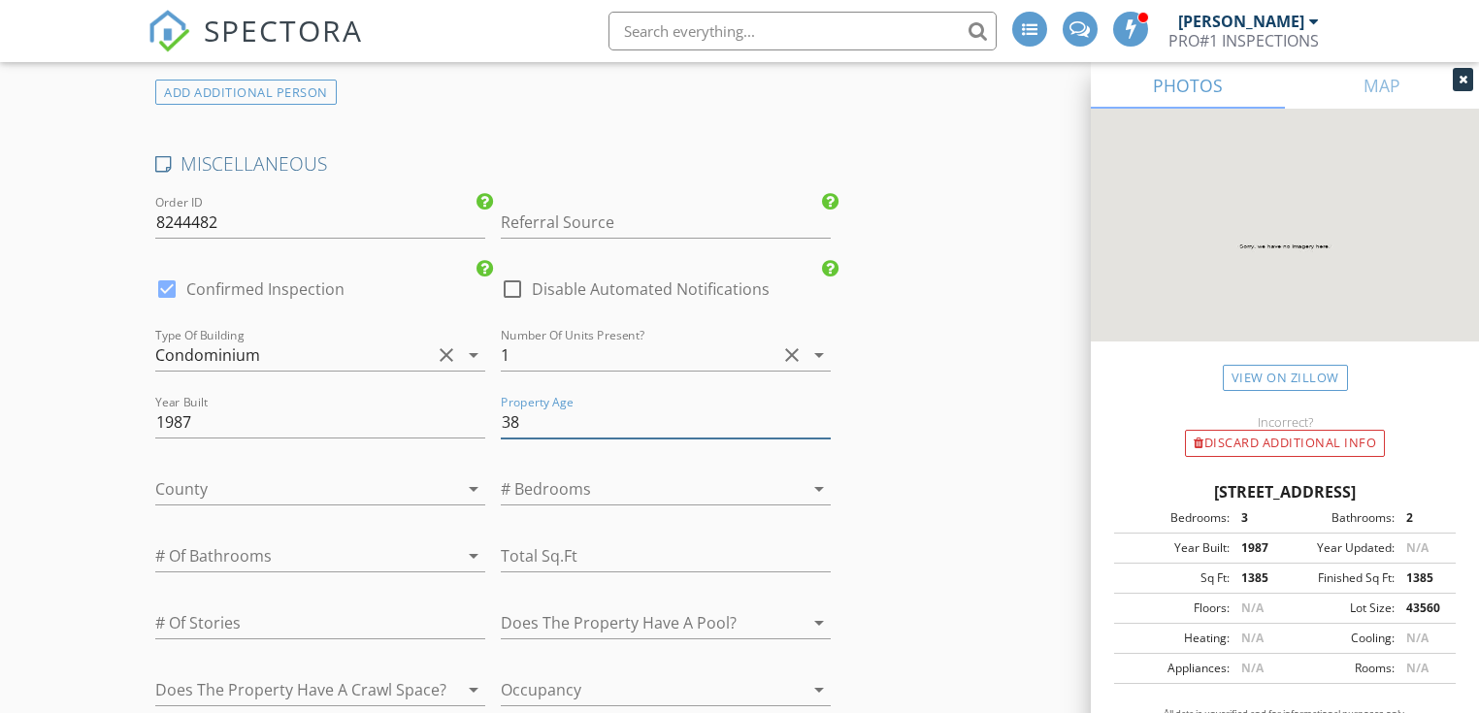
scroll to position [3751, 0]
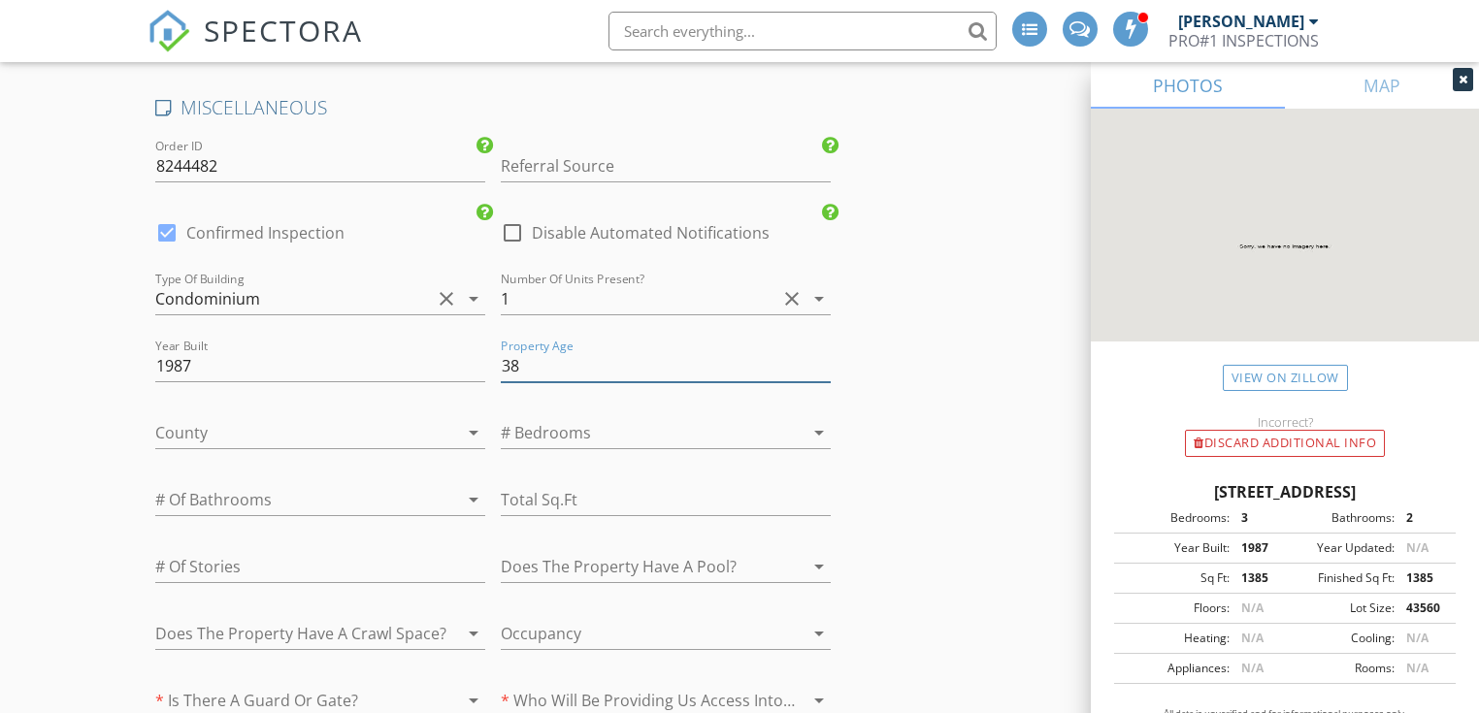
type input "38"
click at [475, 425] on icon "arrow_drop_down" at bounding box center [473, 432] width 23 height 23
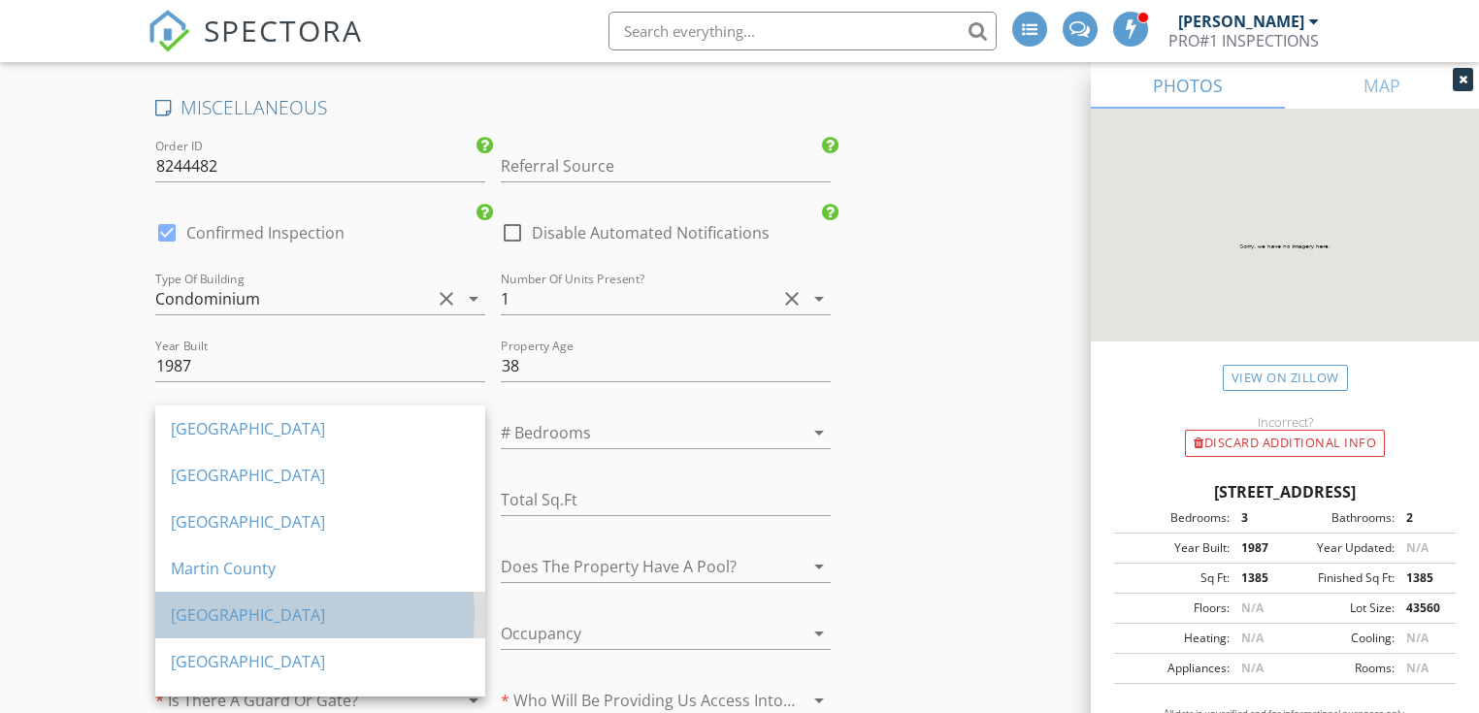
click at [396, 605] on div "Palm Beach County" at bounding box center [320, 615] width 299 height 23
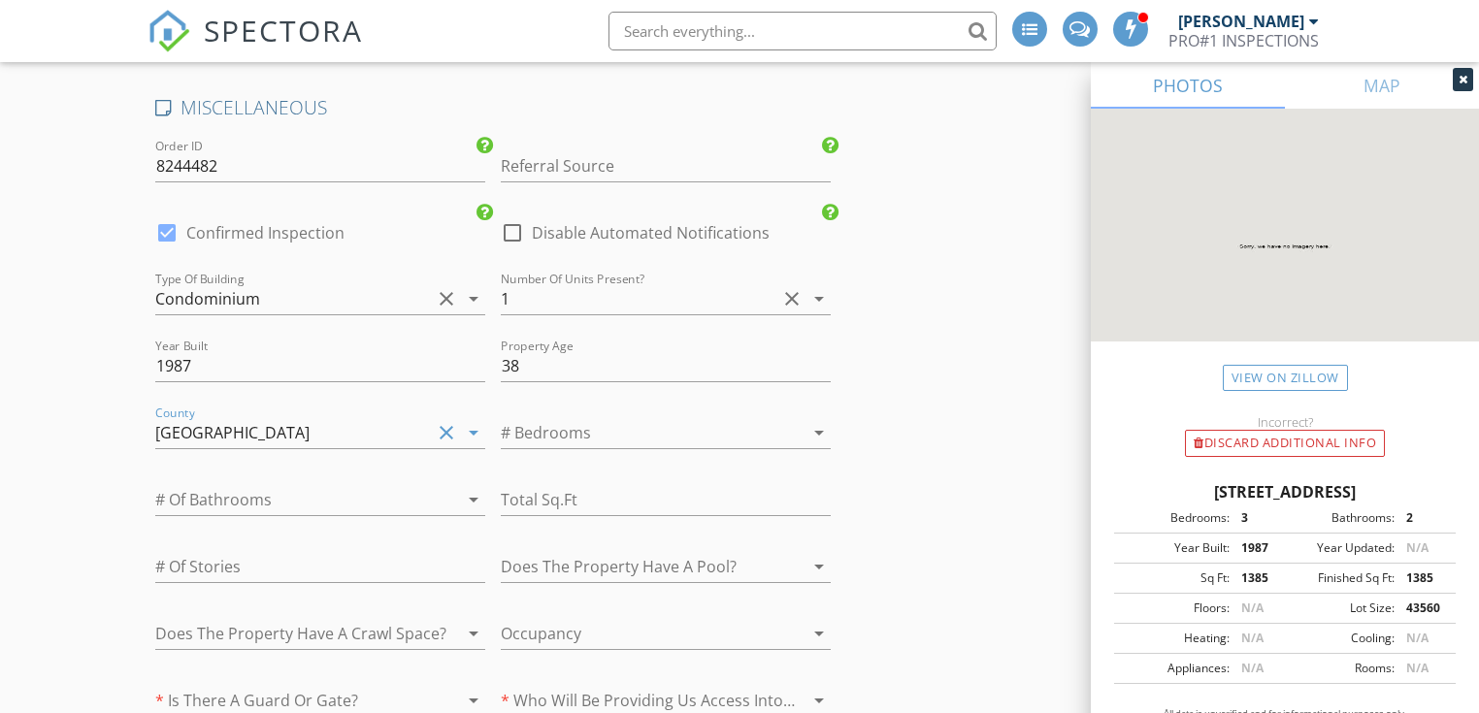
click at [823, 421] on icon "arrow_drop_down" at bounding box center [818, 432] width 23 height 23
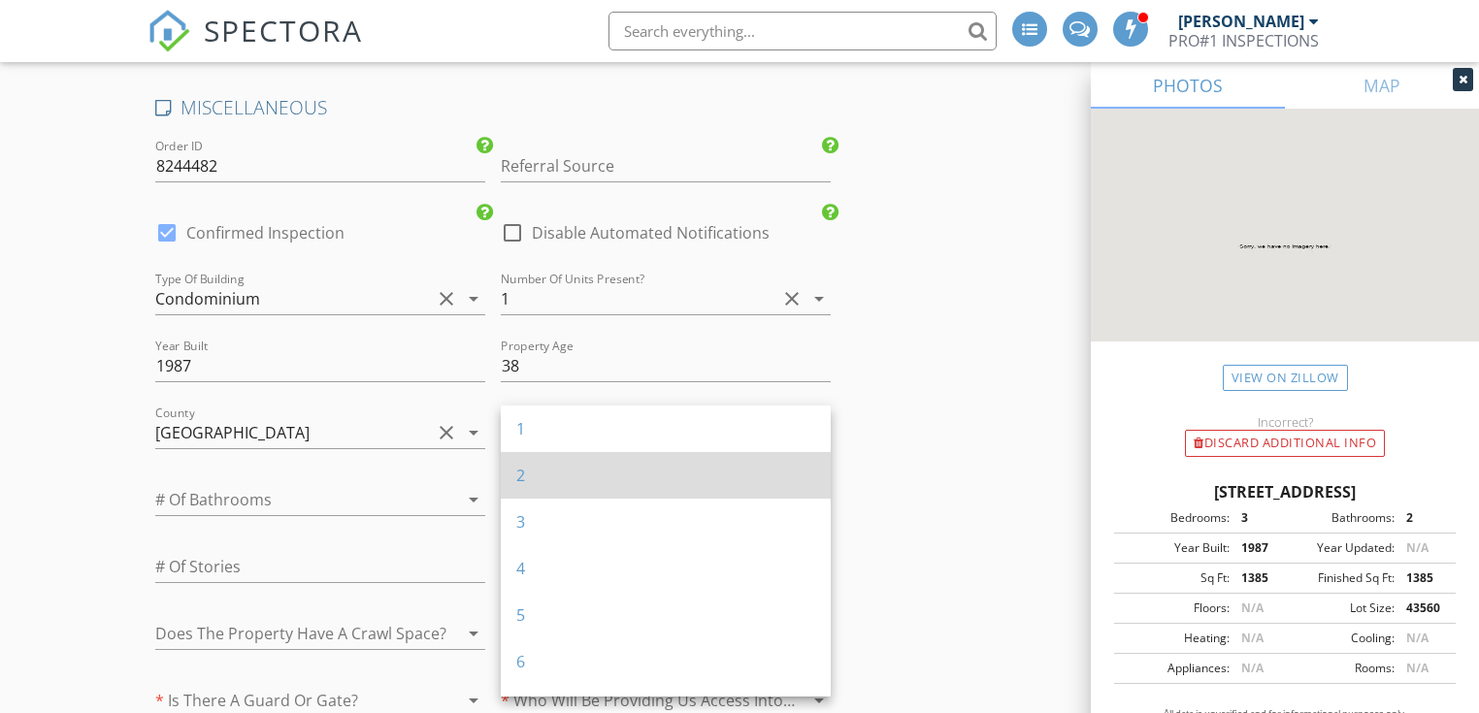
click at [778, 464] on div "2" at bounding box center [665, 475] width 299 height 23
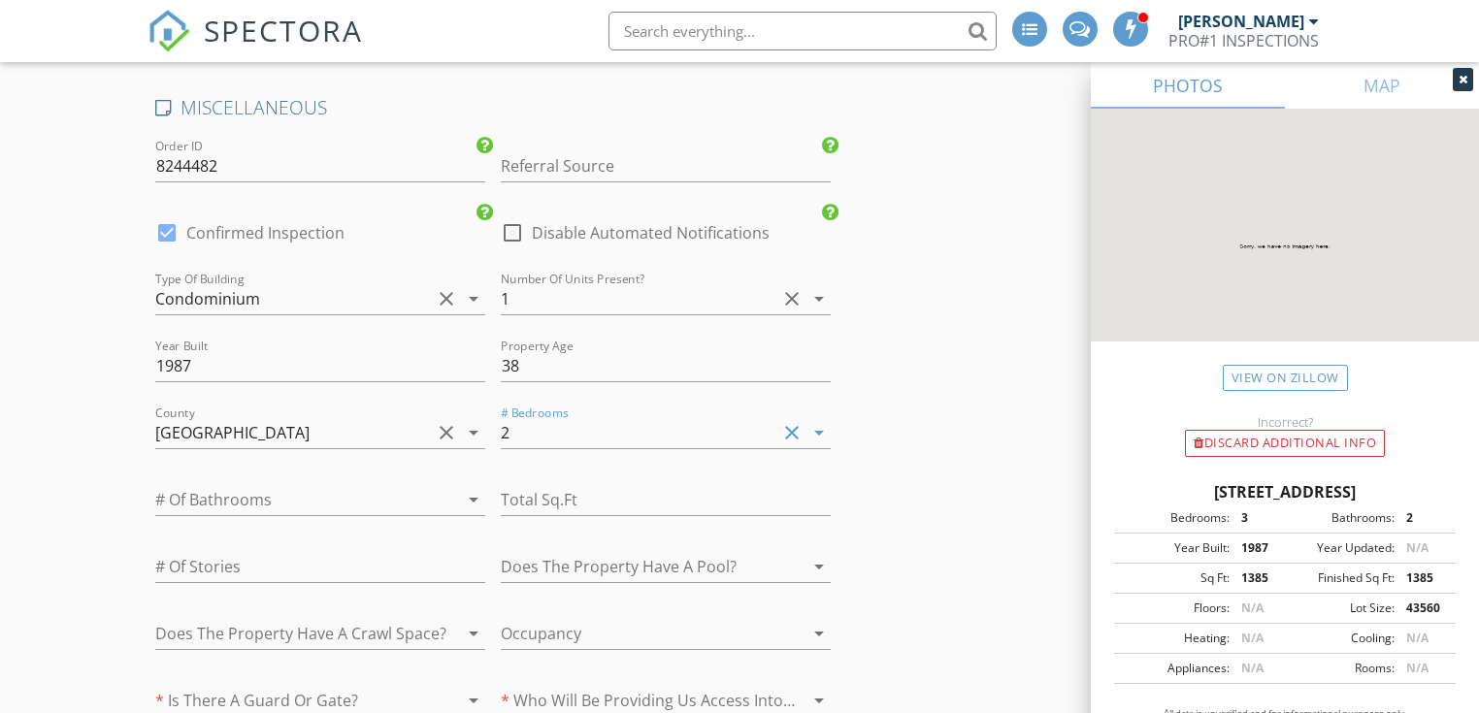
click at [480, 491] on icon "arrow_drop_down" at bounding box center [473, 499] width 23 height 23
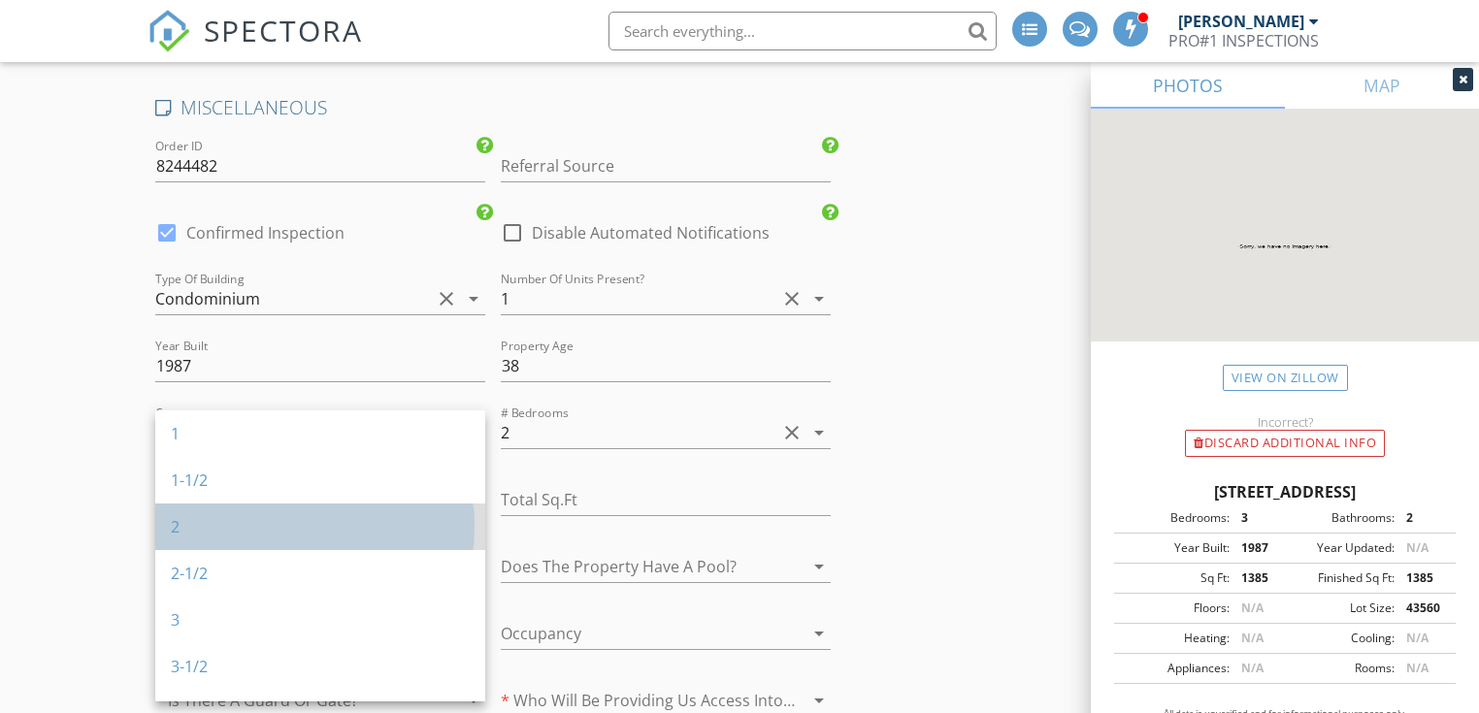
click at [333, 524] on div "2" at bounding box center [320, 526] width 299 height 23
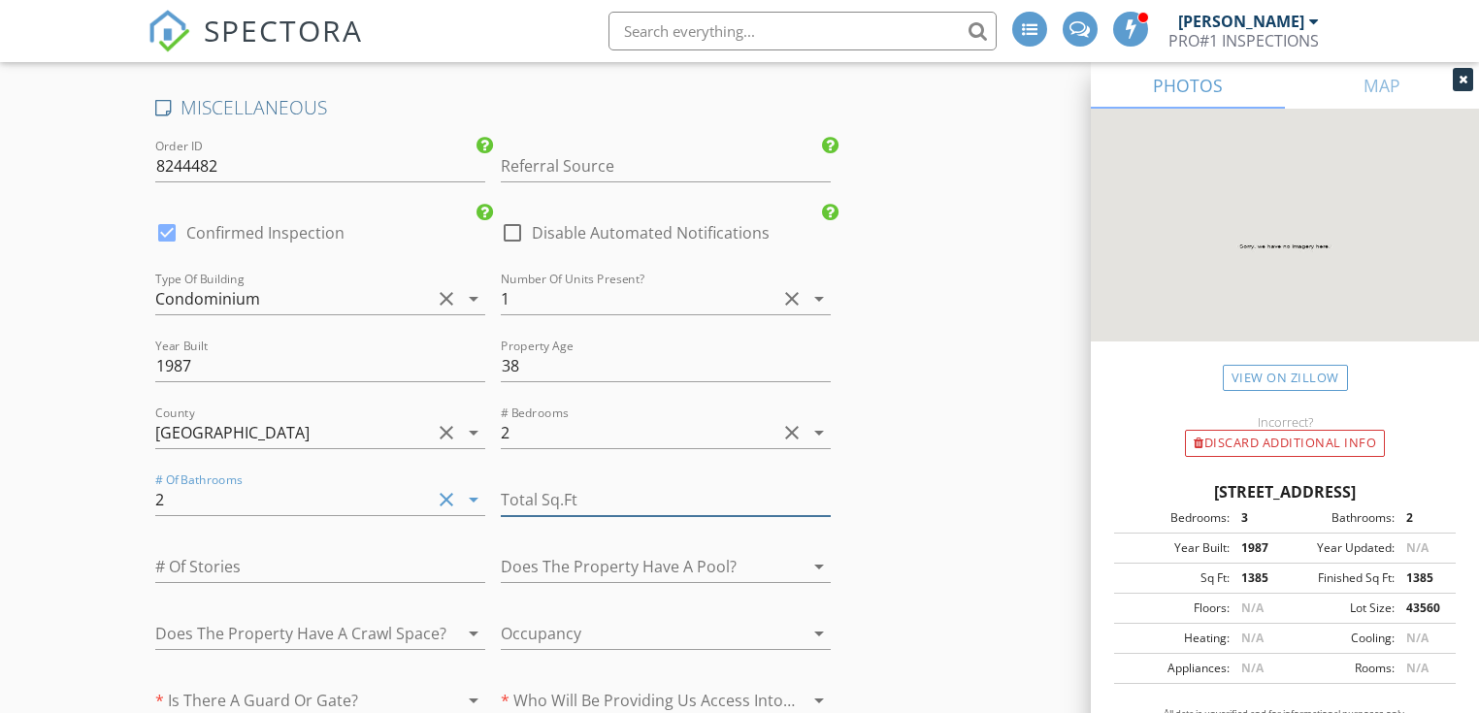
click at [540, 491] on input "number" at bounding box center [666, 500] width 330 height 32
type input "1385"
click at [473, 551] on input "1" at bounding box center [320, 567] width 330 height 32
type input "2"
click at [473, 551] on input "2" at bounding box center [320, 567] width 330 height 32
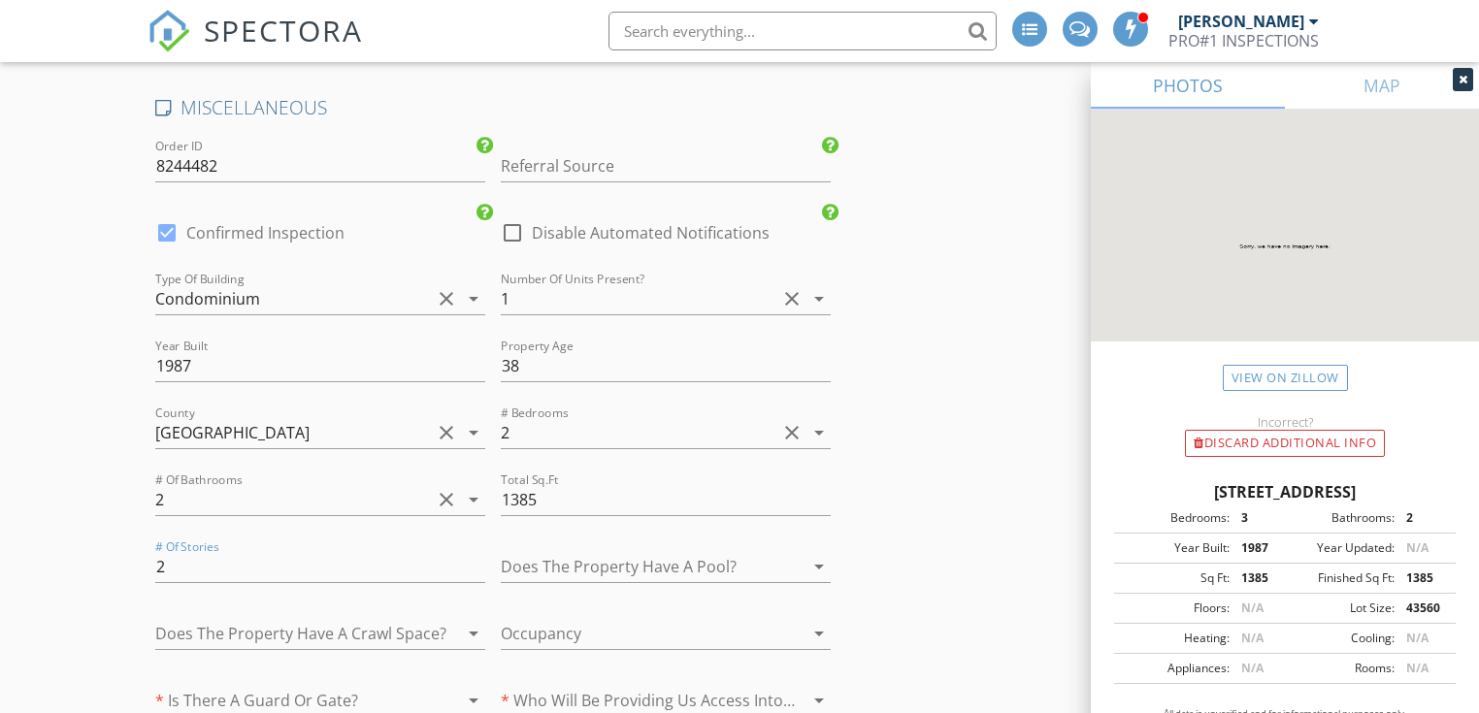
click at [816, 559] on icon "arrow_drop_down" at bounding box center [818, 566] width 23 height 23
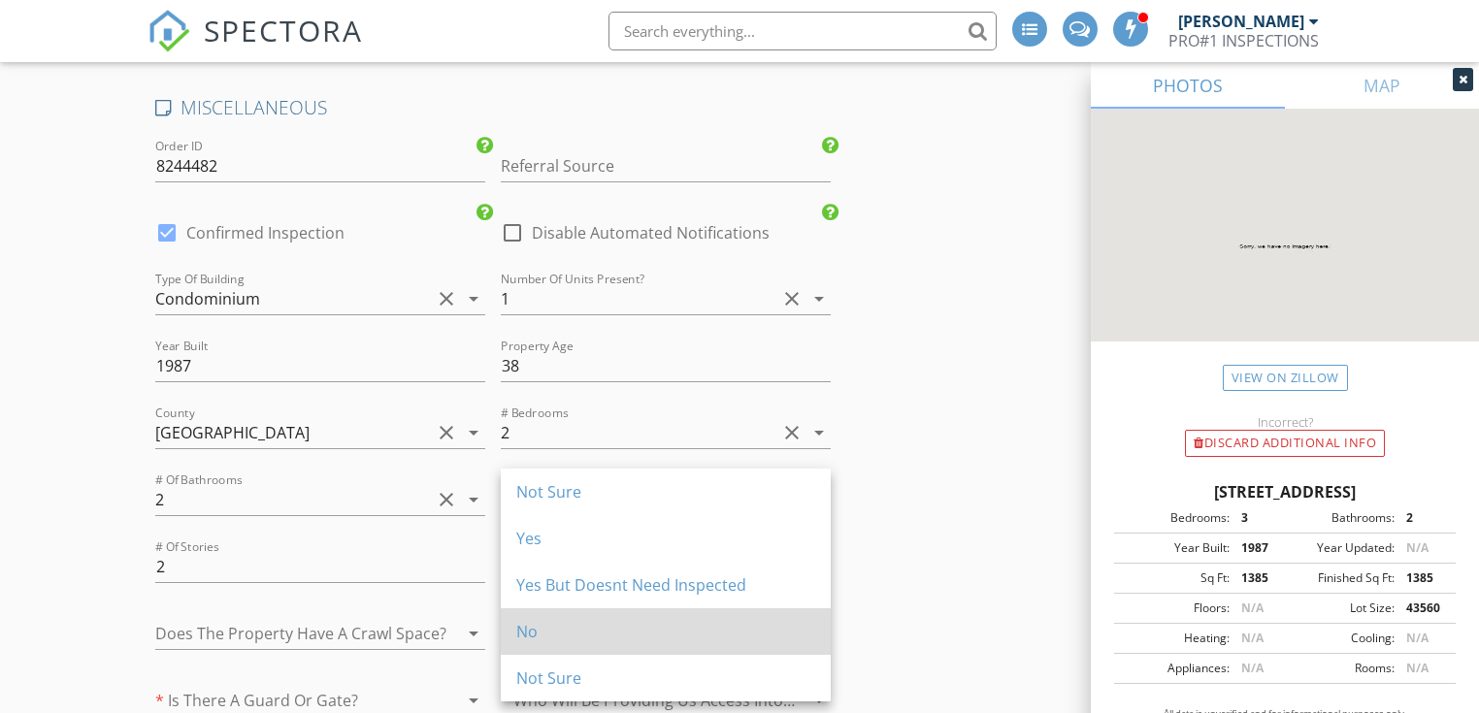
click at [718, 632] on div "No" at bounding box center [665, 631] width 299 height 23
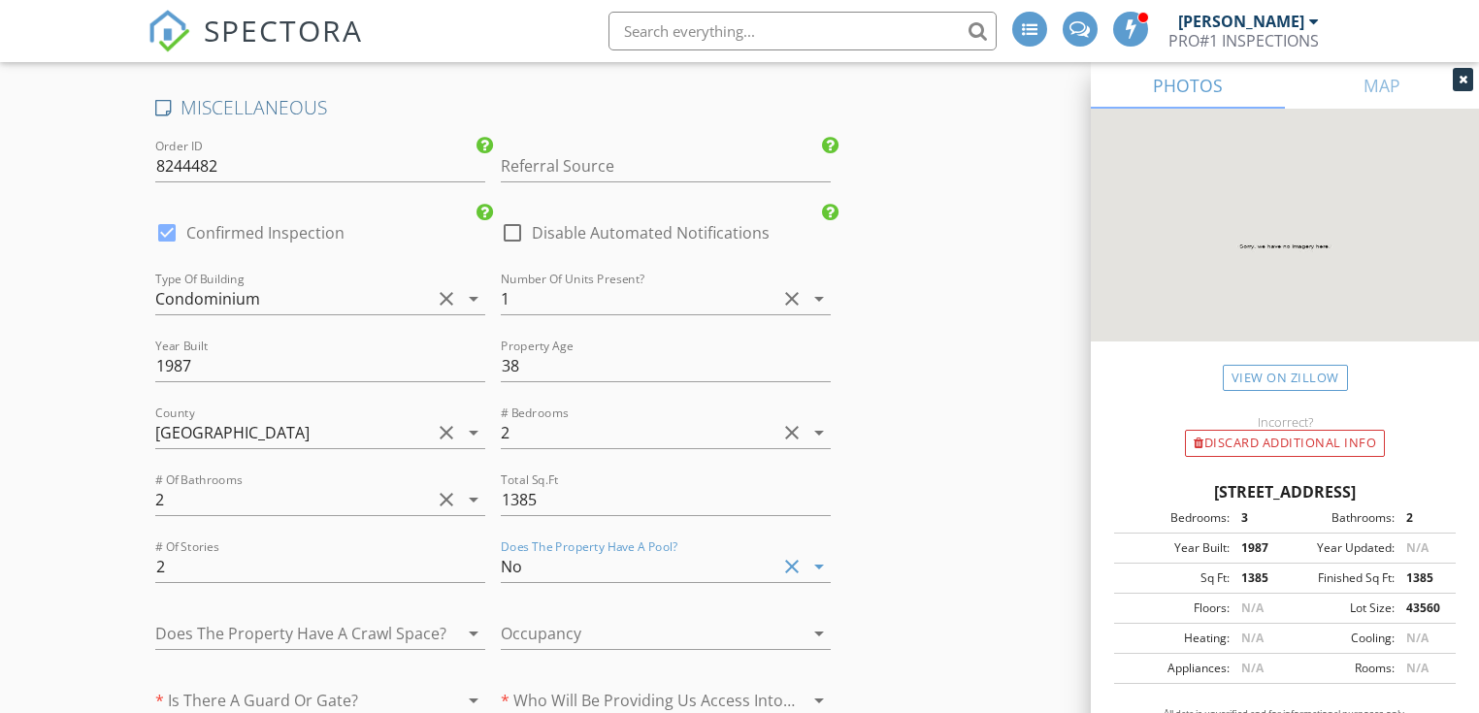
click at [471, 622] on icon "arrow_drop_down" at bounding box center [473, 633] width 23 height 23
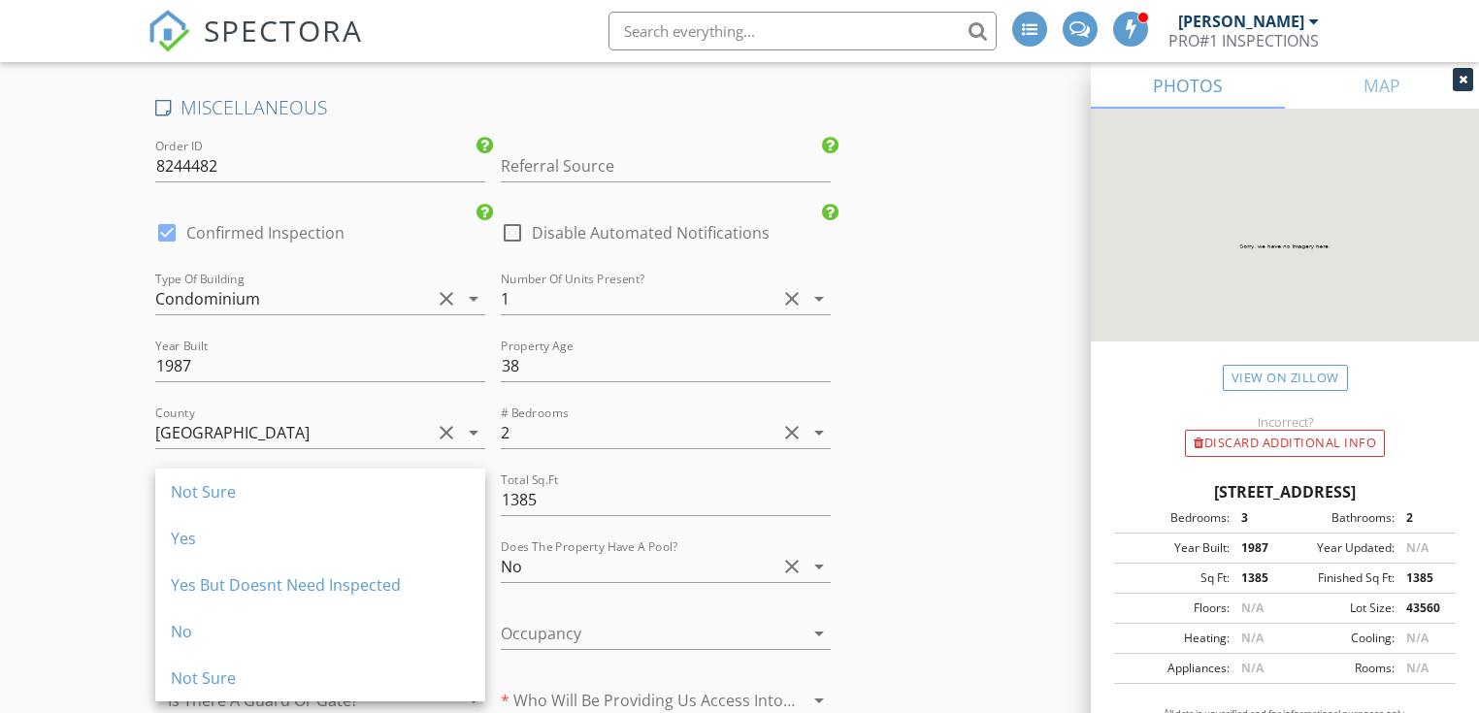
click at [471, 617] on link "No" at bounding box center [320, 631] width 330 height 47
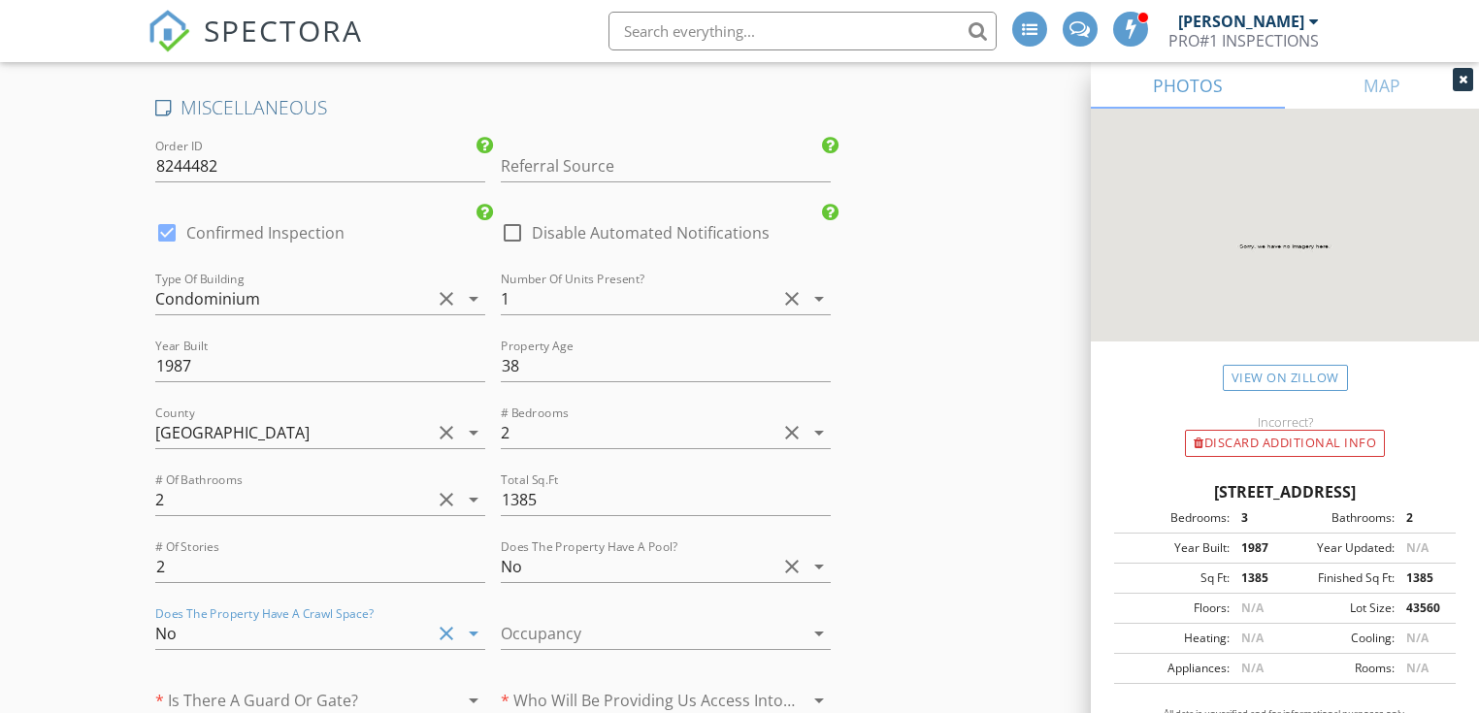
click at [819, 622] on icon "arrow_drop_down" at bounding box center [818, 633] width 23 height 23
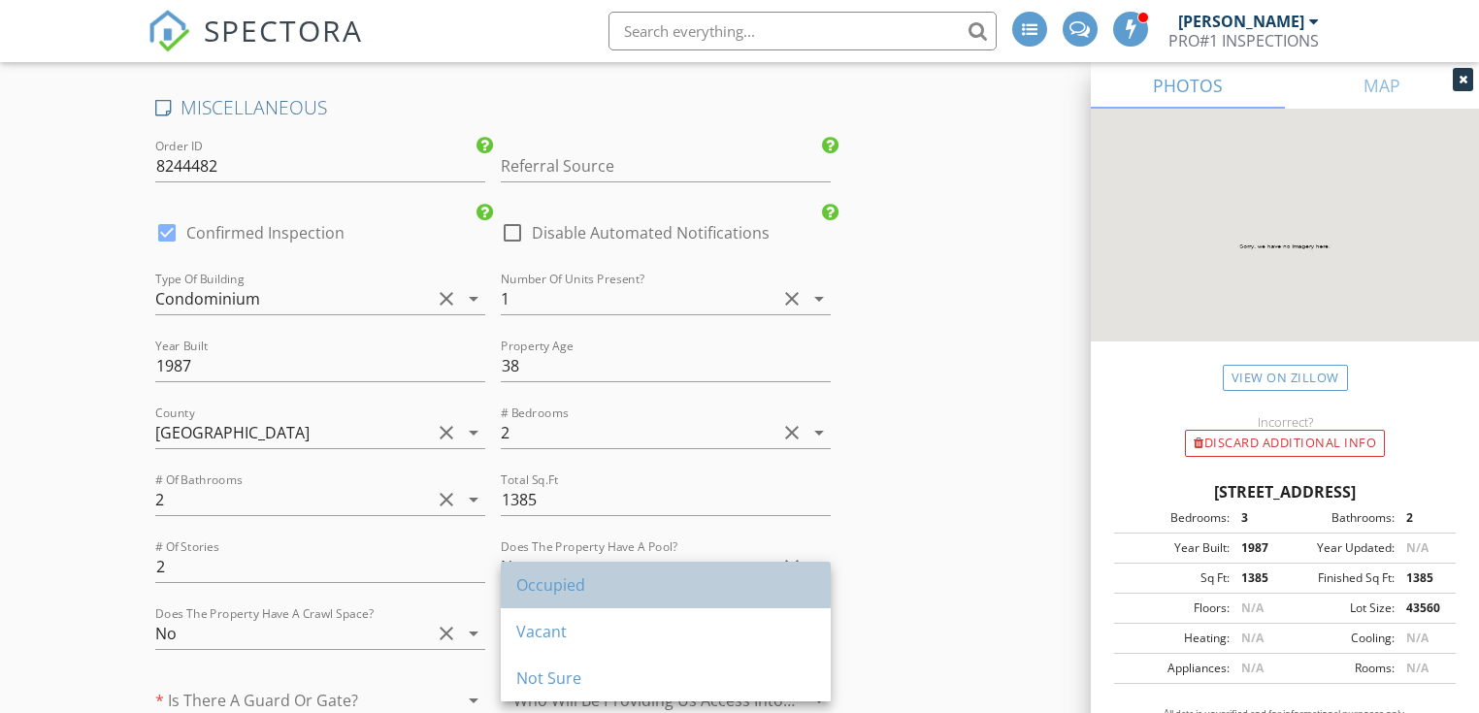
click at [776, 590] on div "Occupied" at bounding box center [665, 584] width 299 height 23
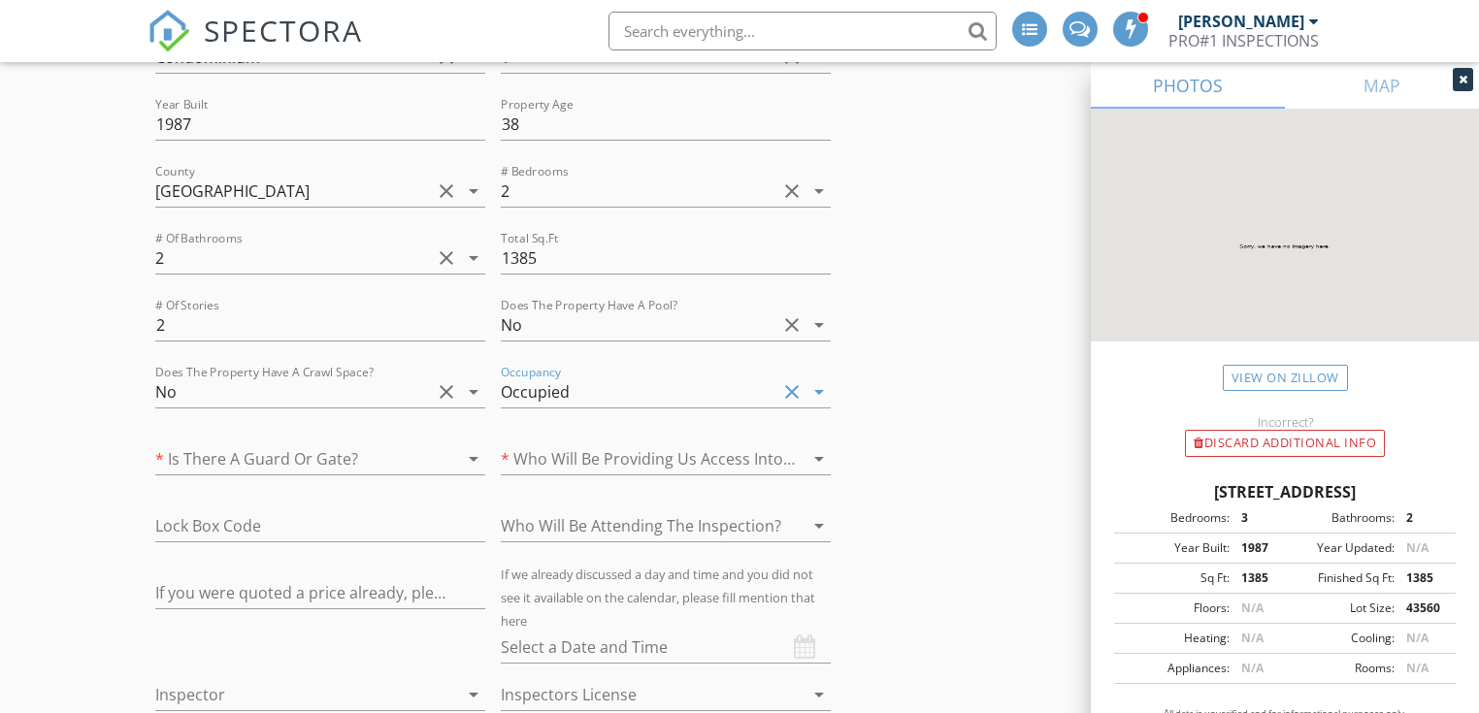
scroll to position [4010, 0]
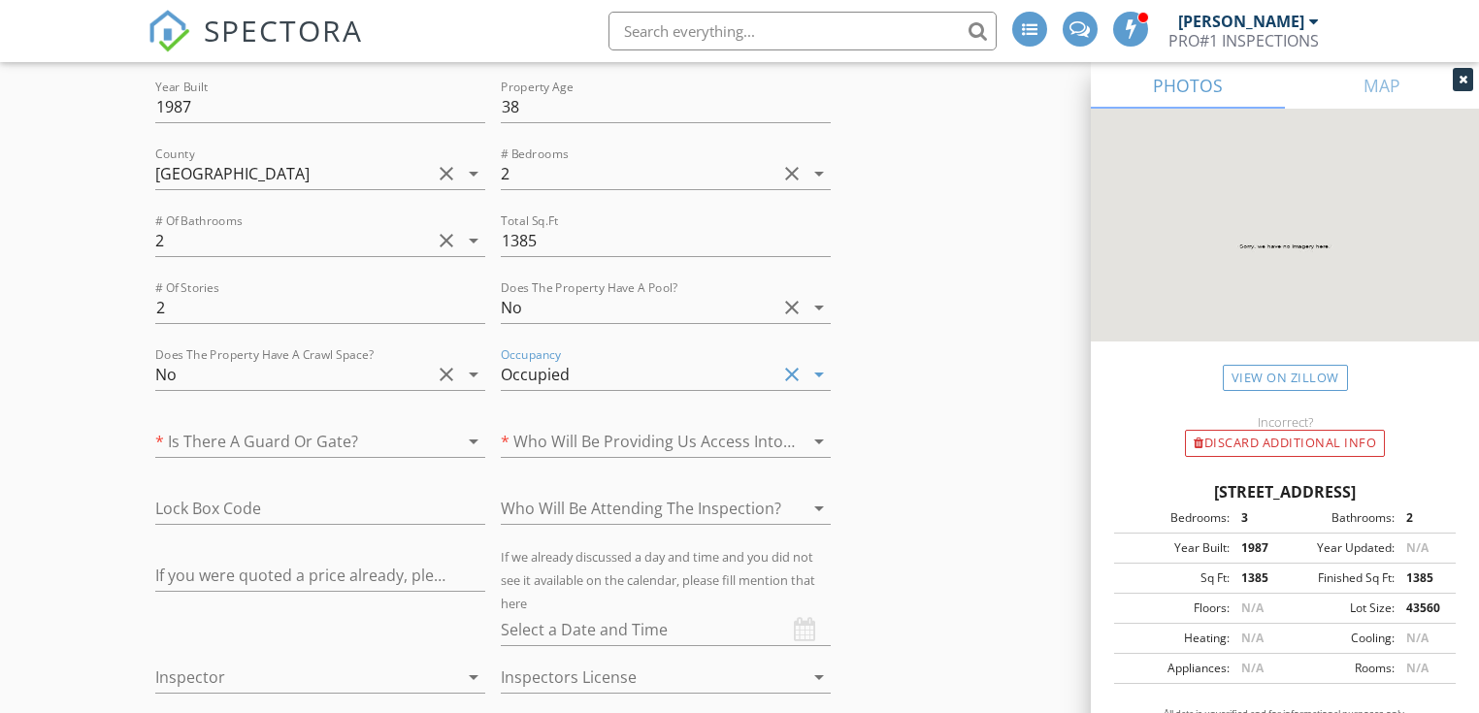
click at [470, 430] on icon "arrow_drop_down" at bounding box center [473, 441] width 23 height 23
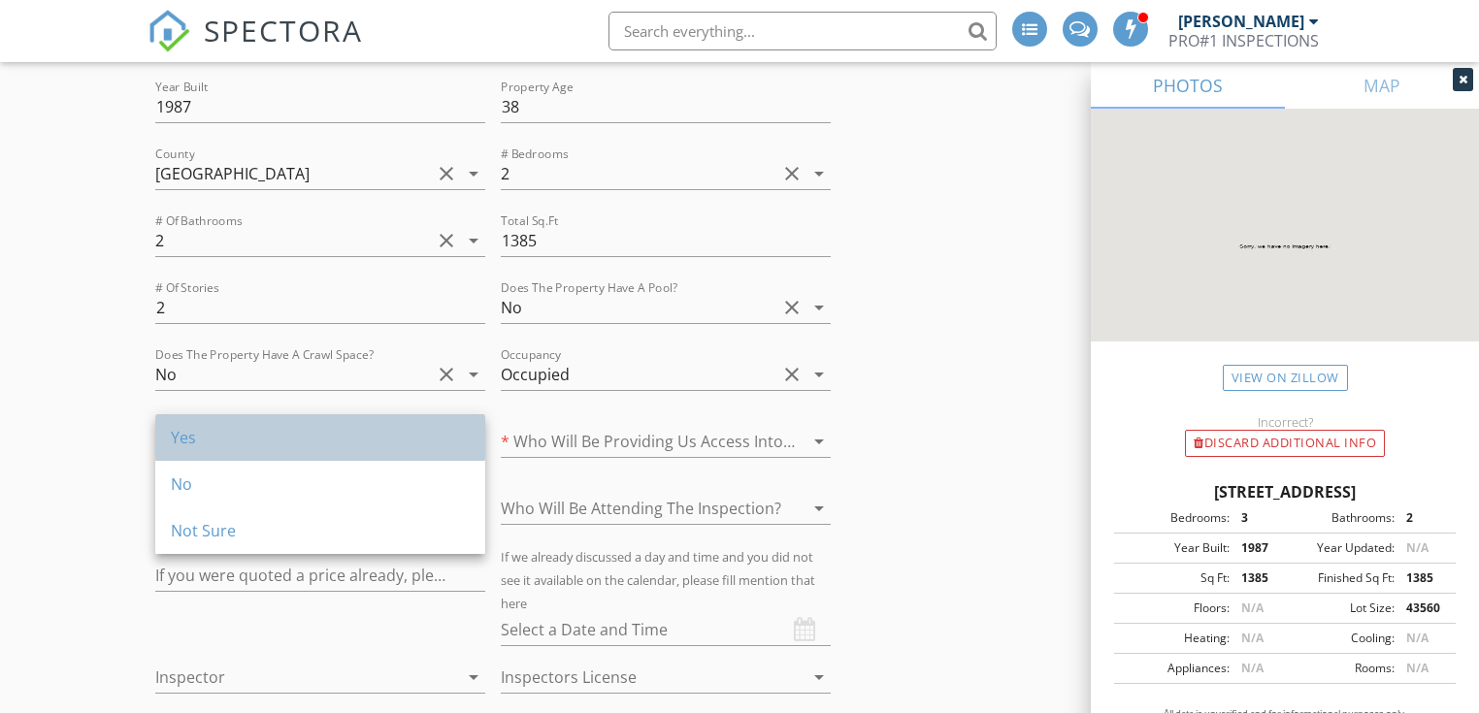
click at [420, 439] on div "Yes" at bounding box center [320, 437] width 299 height 23
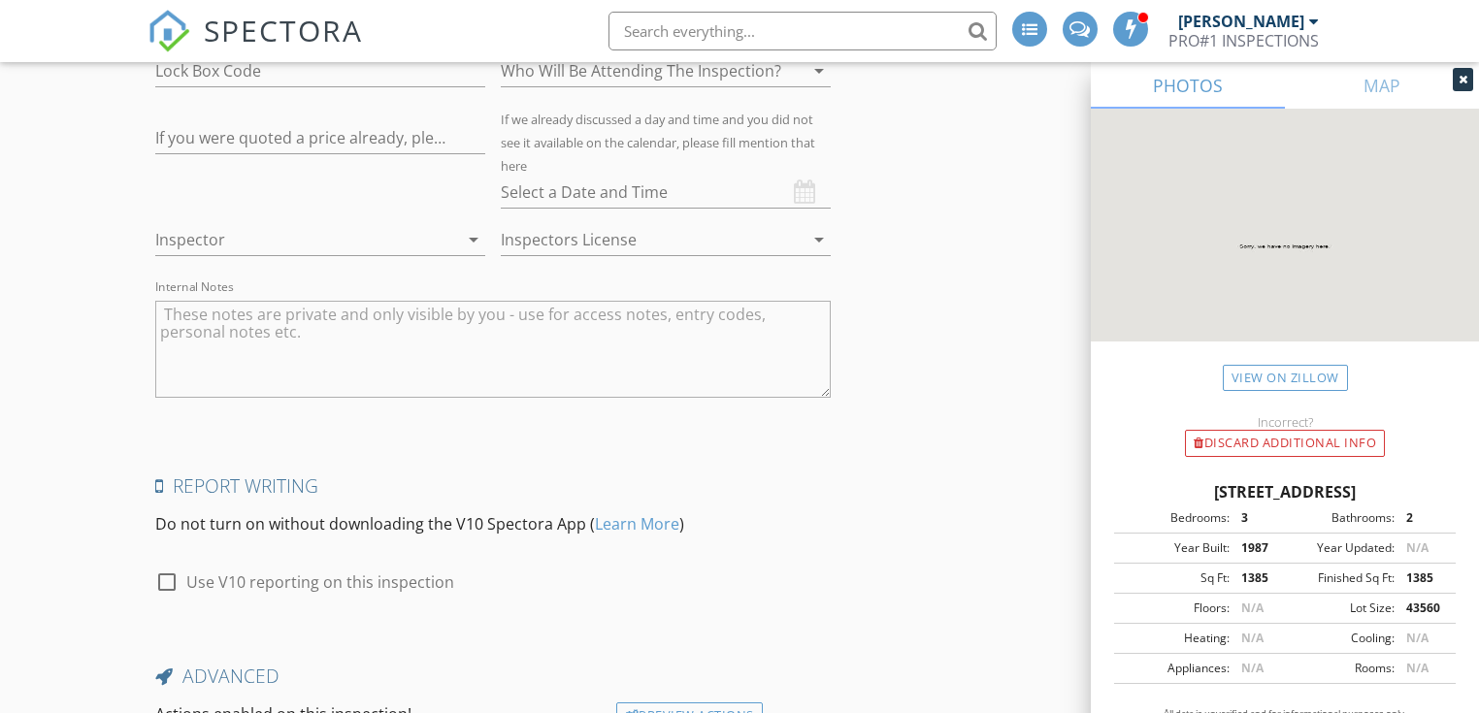
scroll to position [4398, 0]
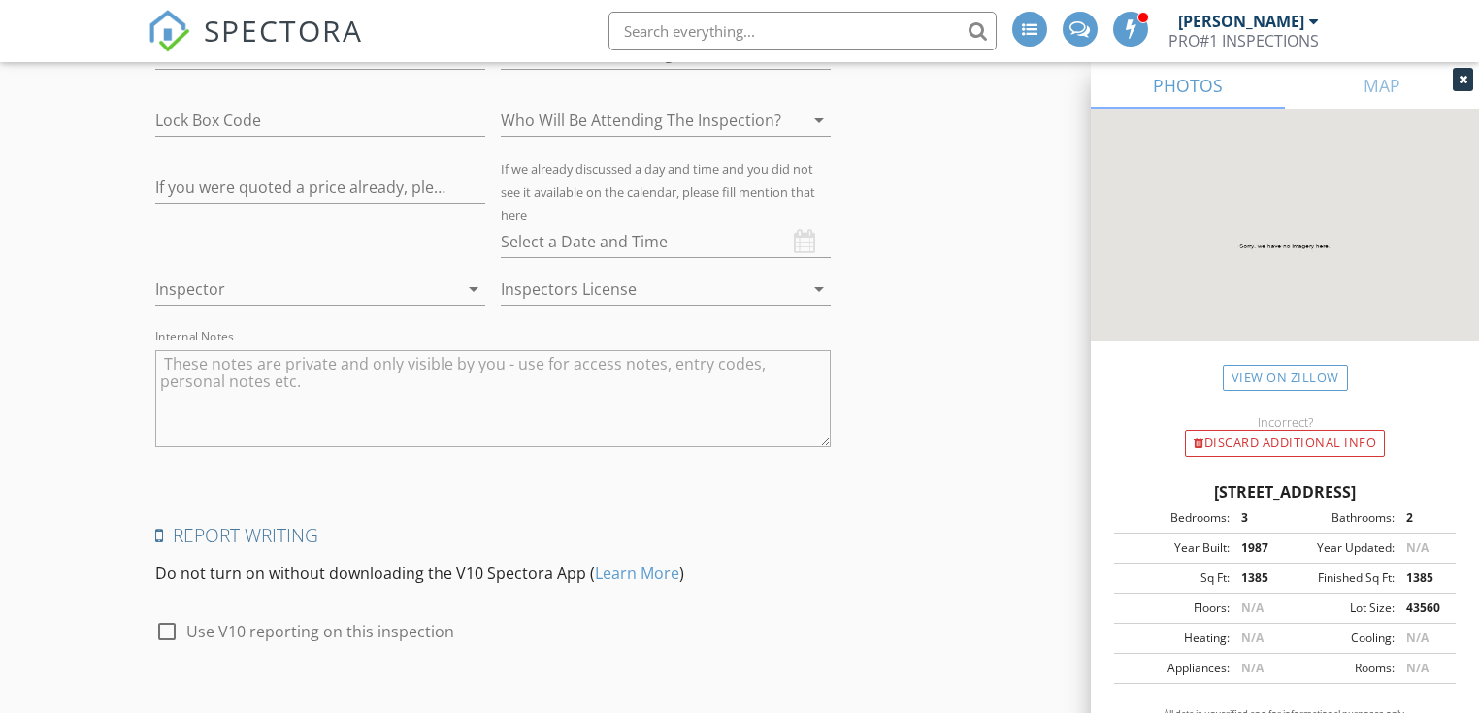
click at [341, 354] on textarea "Internal Notes" at bounding box center [492, 398] width 674 height 97
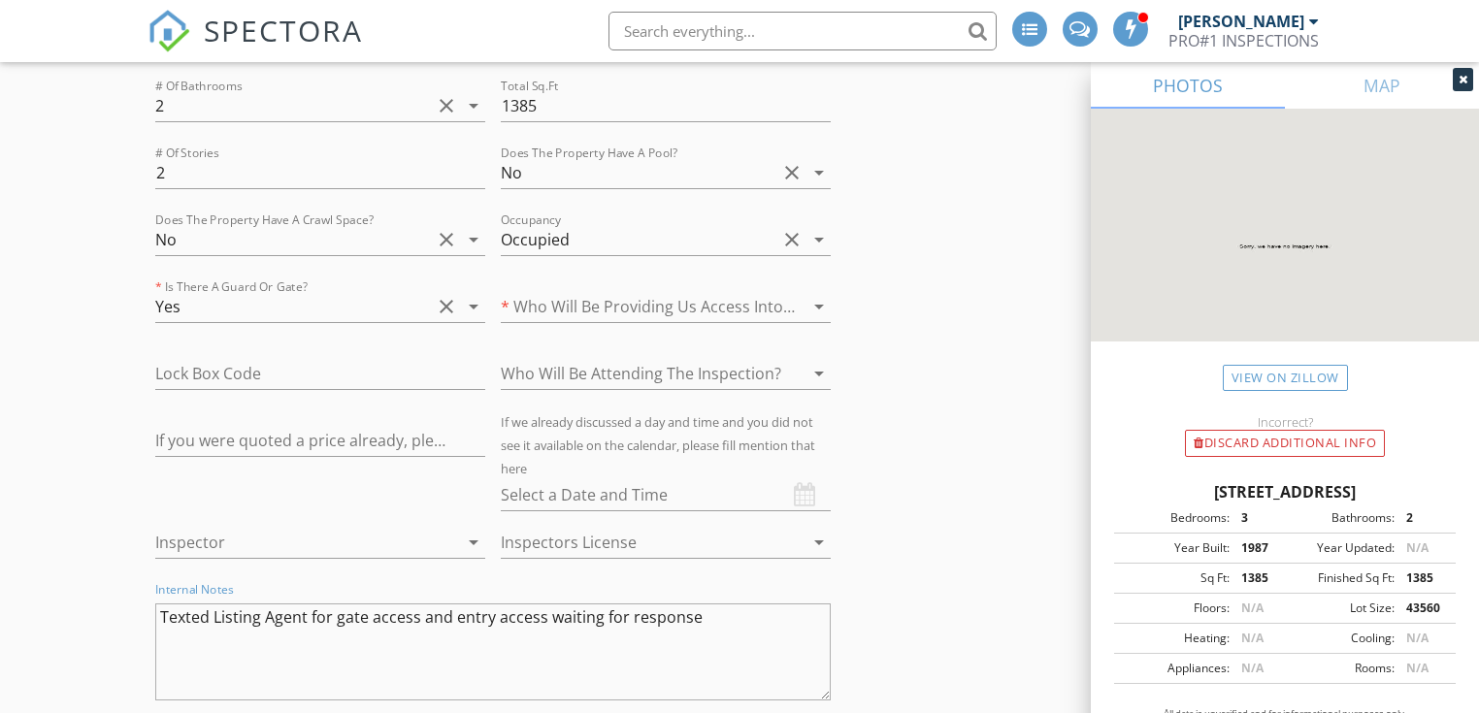
scroll to position [4139, 0]
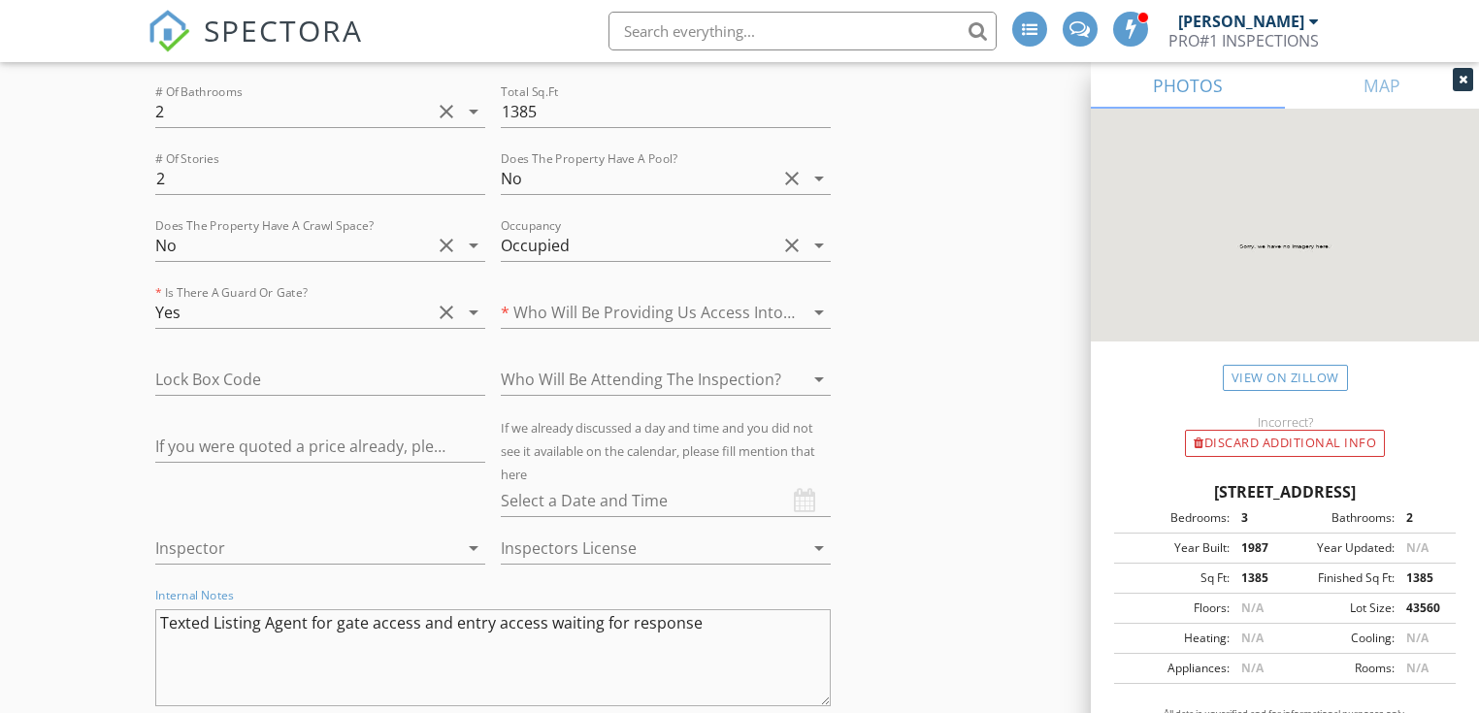
type textarea "Texted Listing Agent for gate access and entry access waiting for response"
click at [815, 301] on icon "arrow_drop_down" at bounding box center [818, 312] width 23 height 23
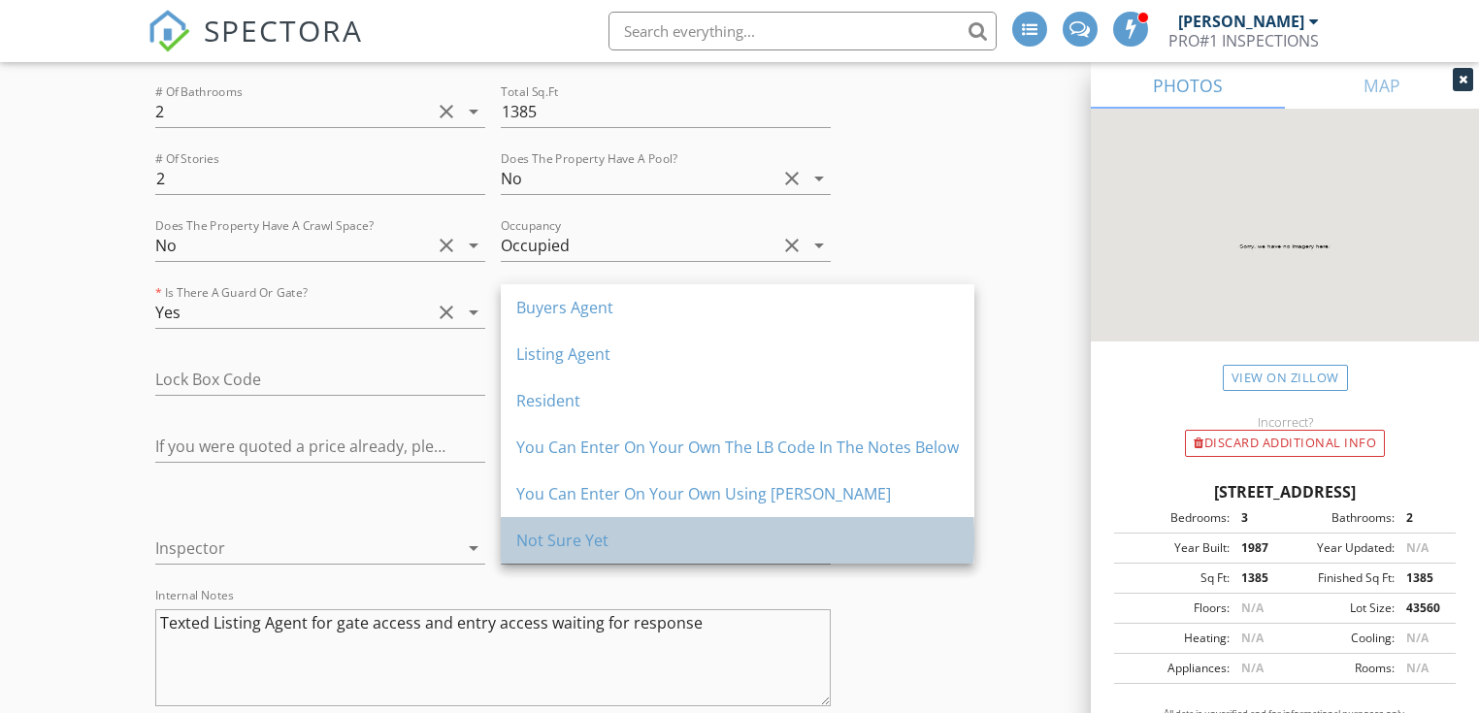
click at [796, 532] on div "Not Sure Yet" at bounding box center [737, 540] width 442 height 23
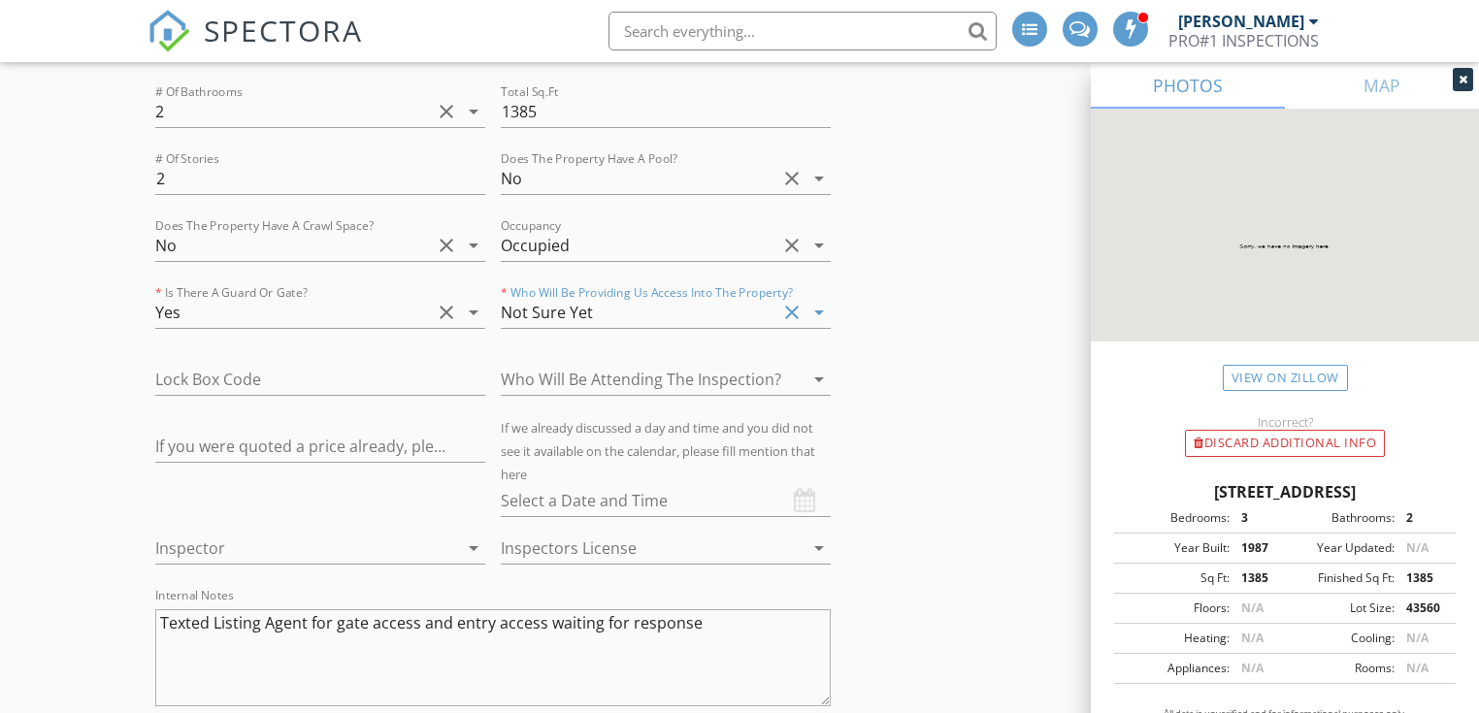
click at [821, 368] on icon "arrow_drop_down" at bounding box center [818, 379] width 23 height 23
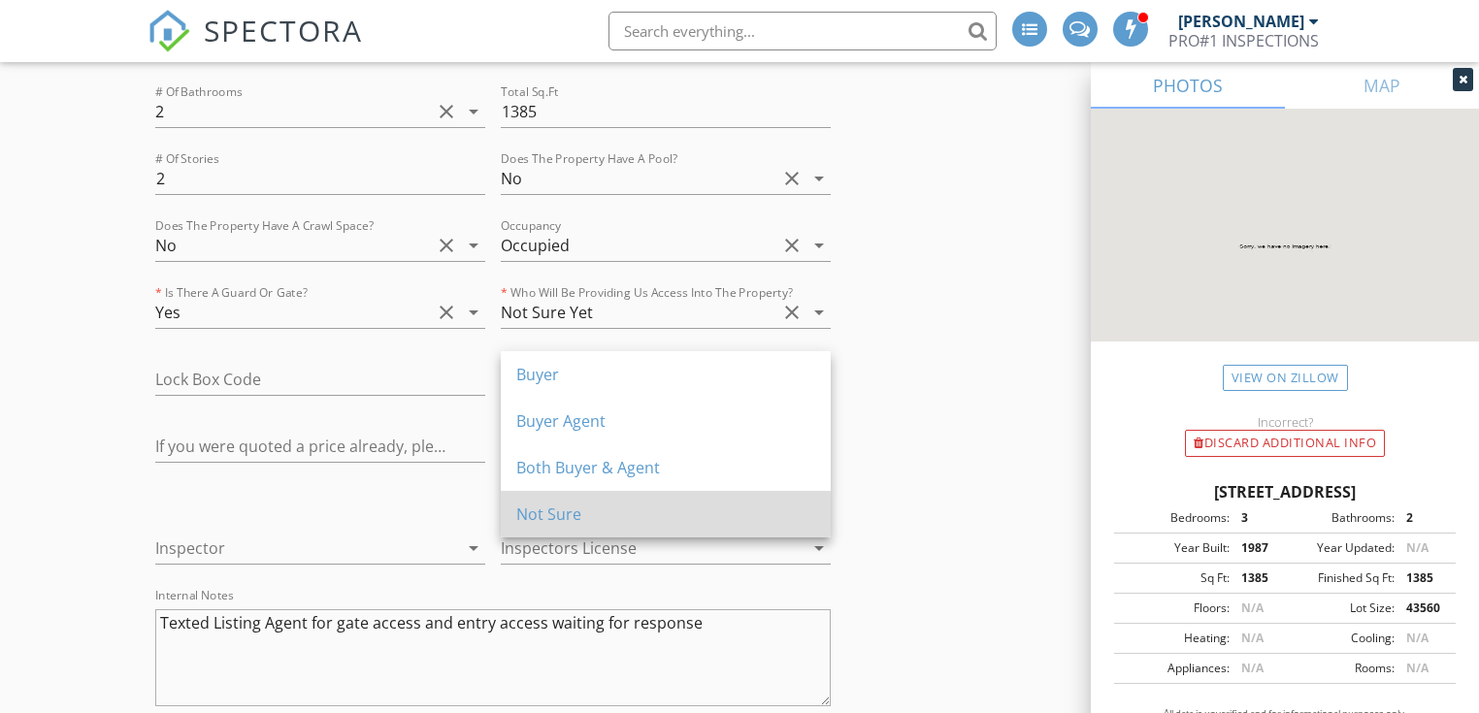
click at [793, 504] on div "Not Sure" at bounding box center [665, 514] width 299 height 23
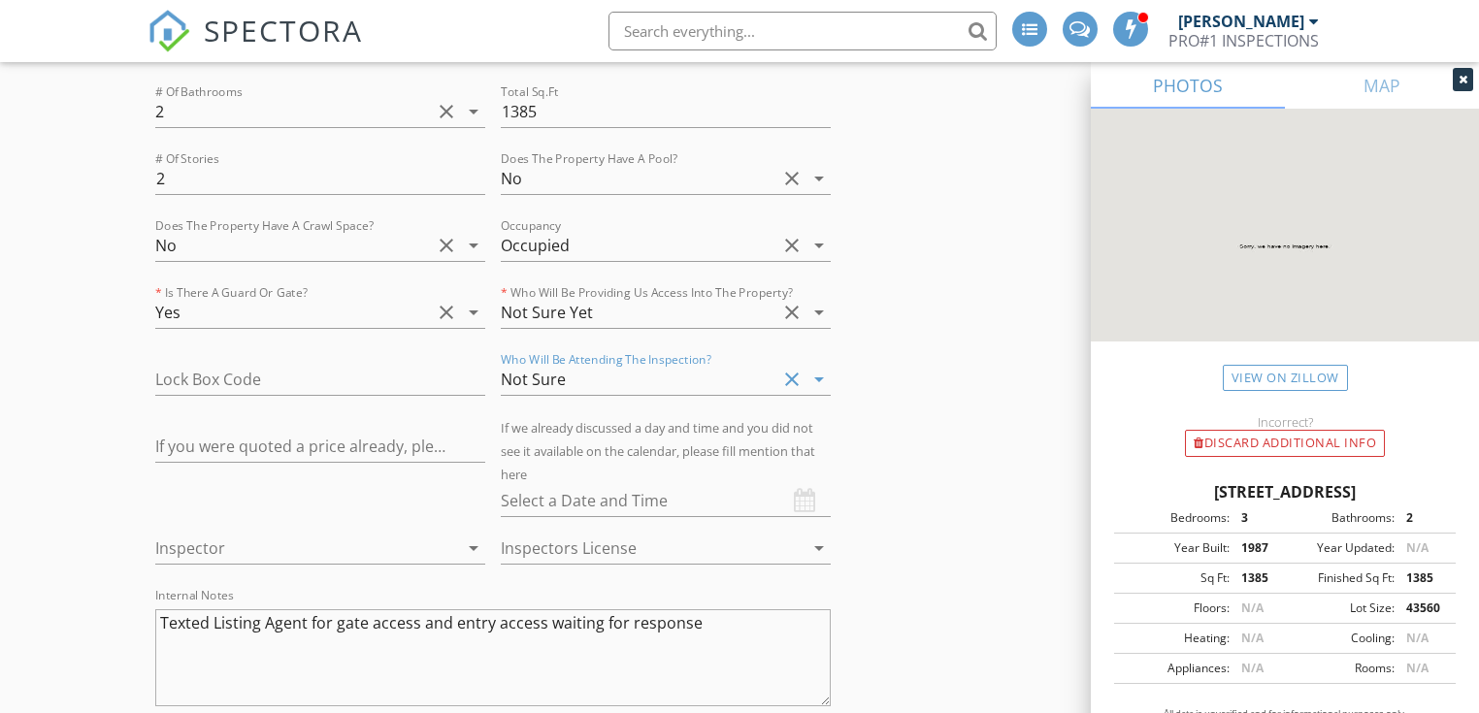
click at [470, 537] on icon "arrow_drop_down" at bounding box center [473, 548] width 23 height 23
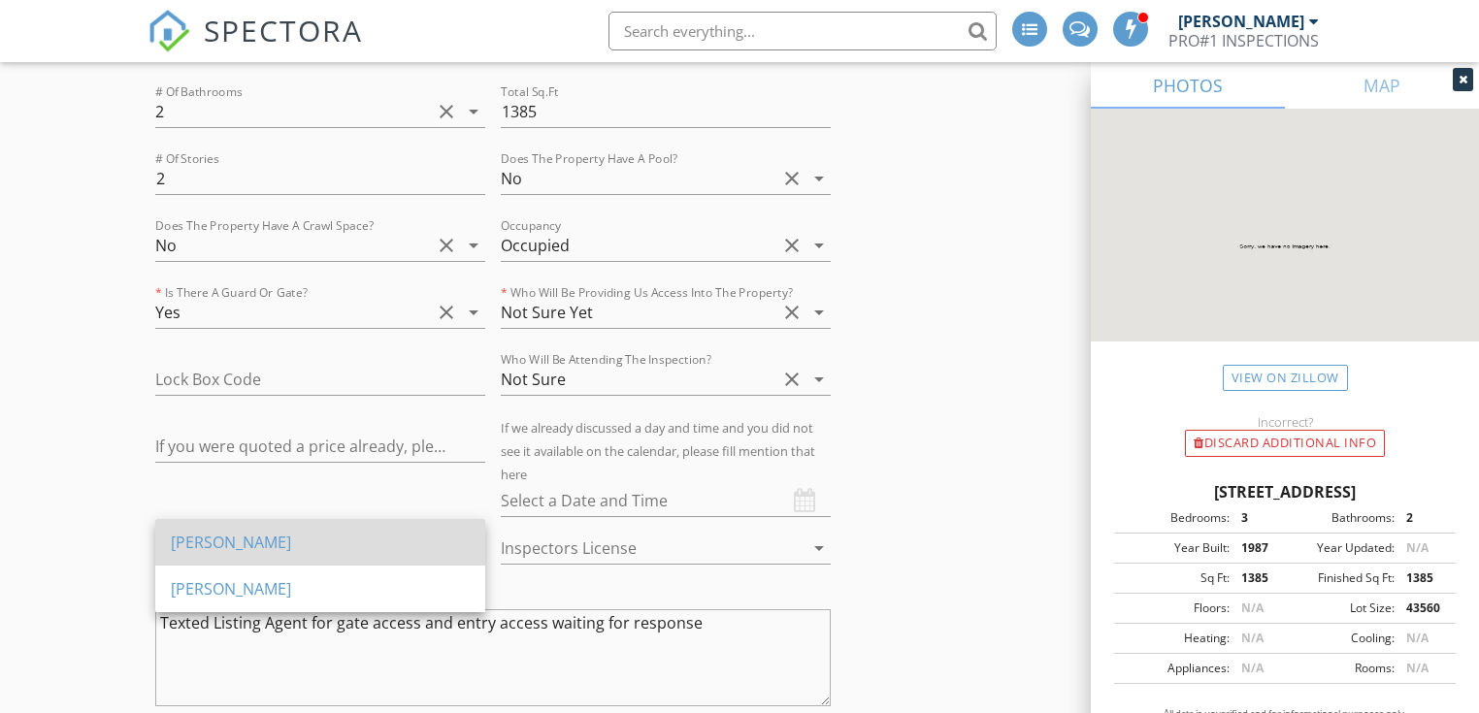
click at [391, 555] on div "[PERSON_NAME]" at bounding box center [320, 542] width 299 height 47
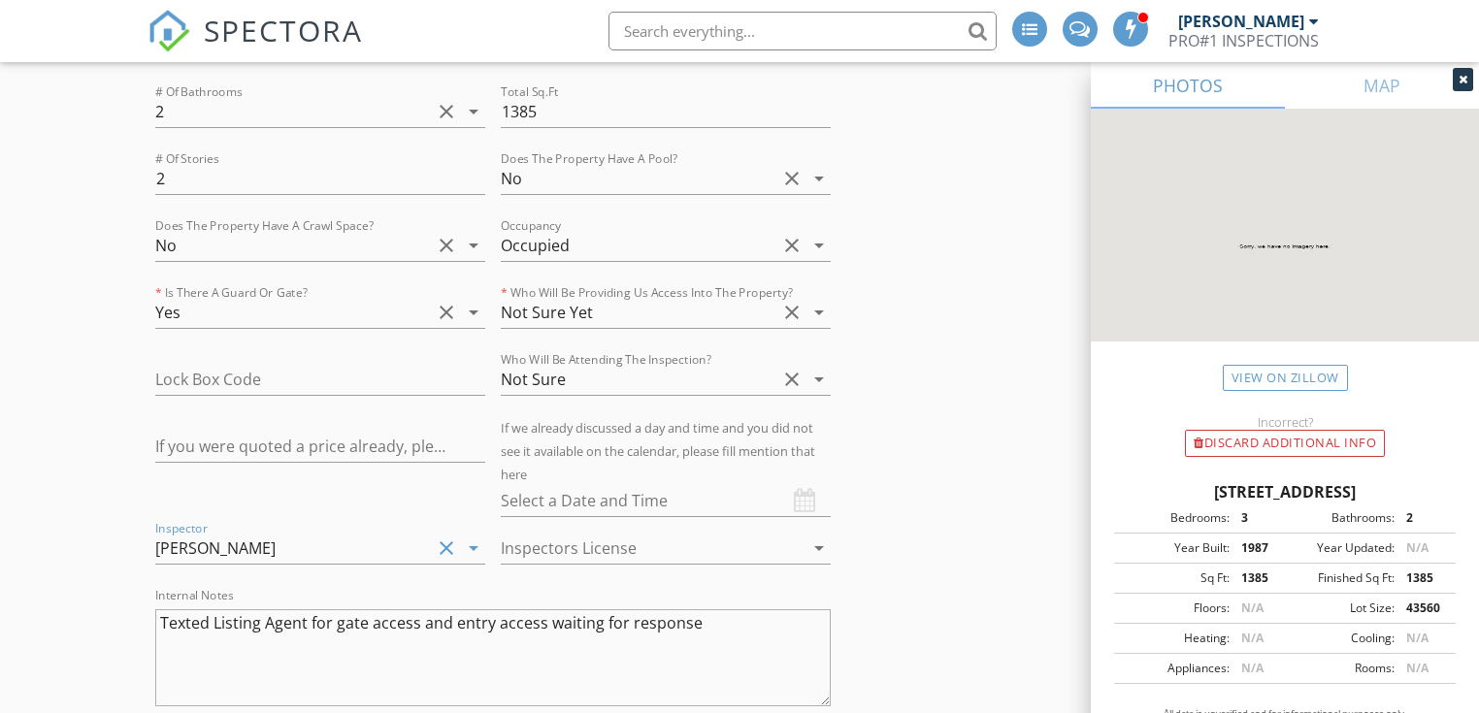
click at [819, 537] on icon "arrow_drop_down" at bounding box center [818, 548] width 23 height 23
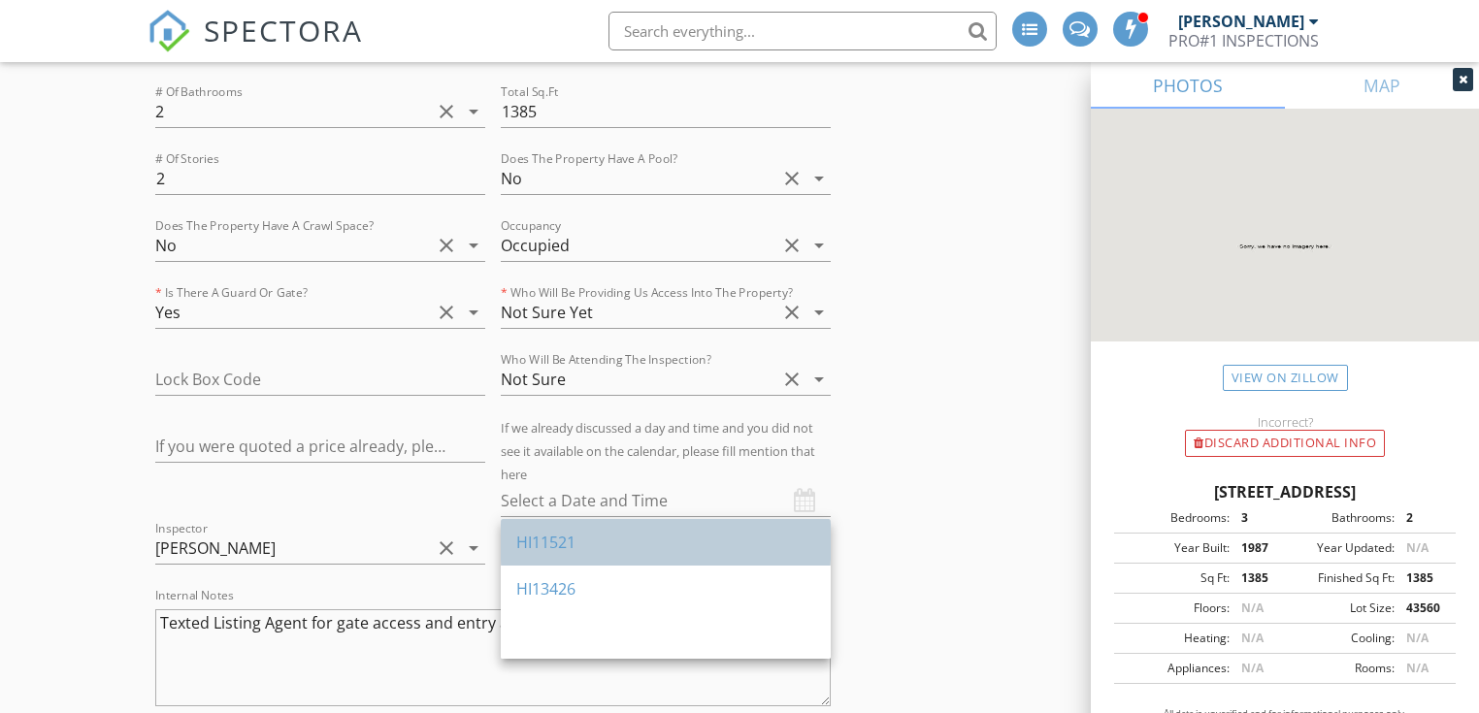
click at [752, 543] on div "HI11521" at bounding box center [665, 542] width 299 height 23
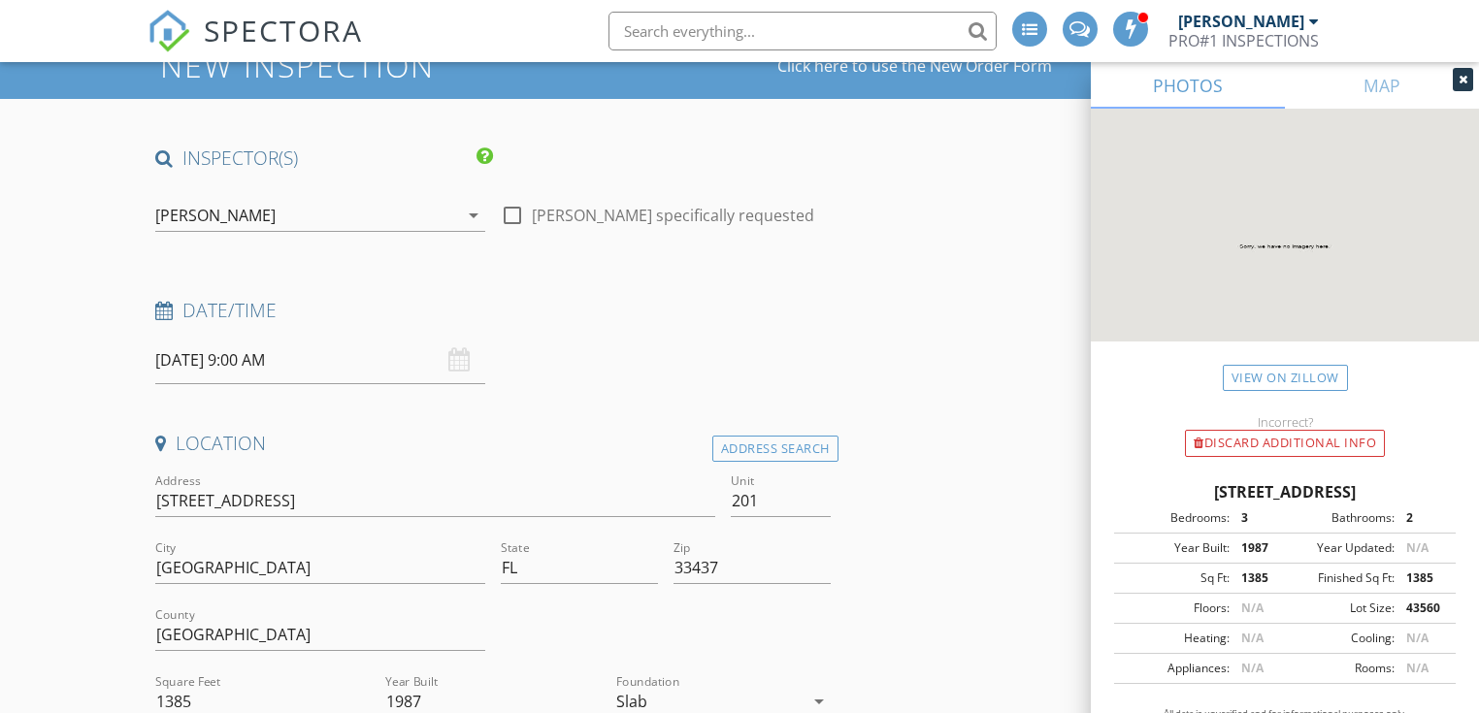
scroll to position [129, 0]
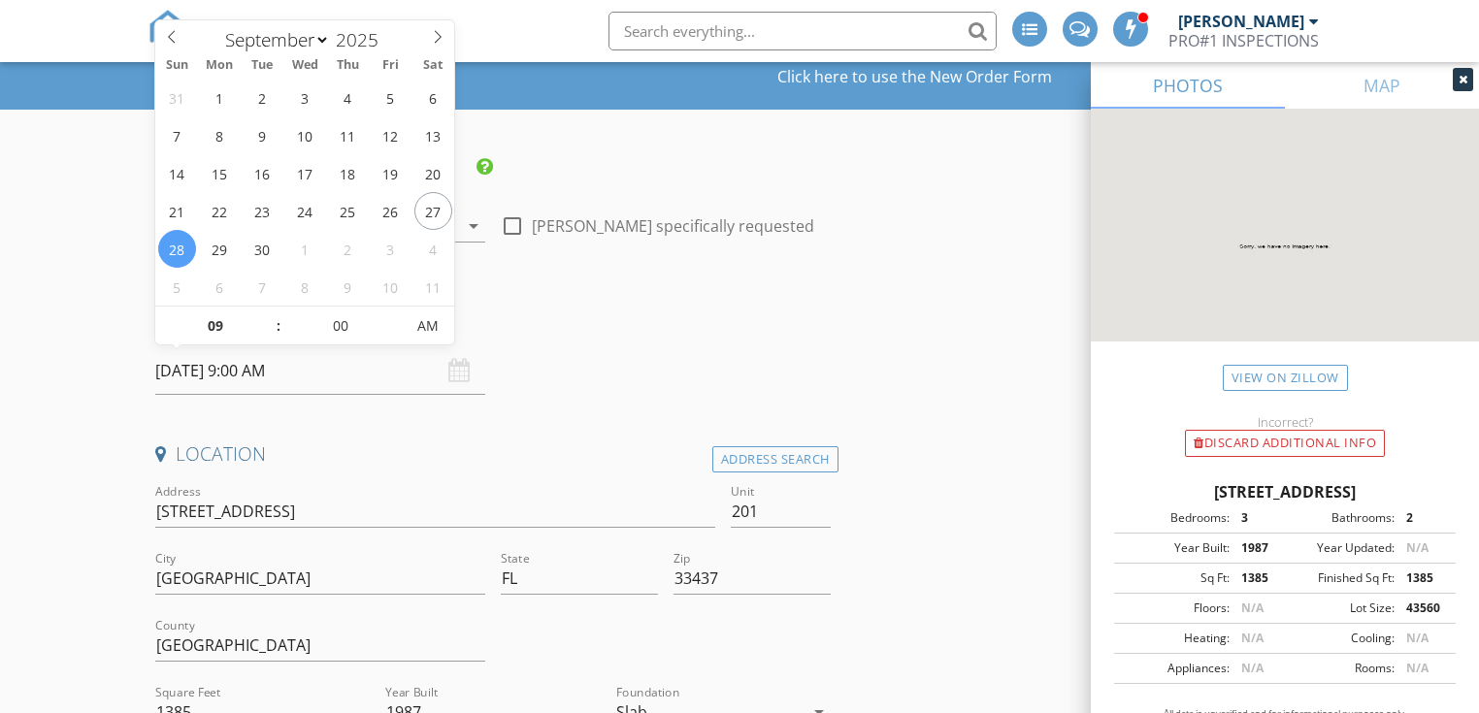
click at [272, 370] on input "09/28/2025 9:00 AM" at bounding box center [320, 371] width 330 height 48
type input "10"
type input "09/28/2025 10:00 AM"
click at [268, 314] on span at bounding box center [269, 316] width 14 height 19
type input "11"
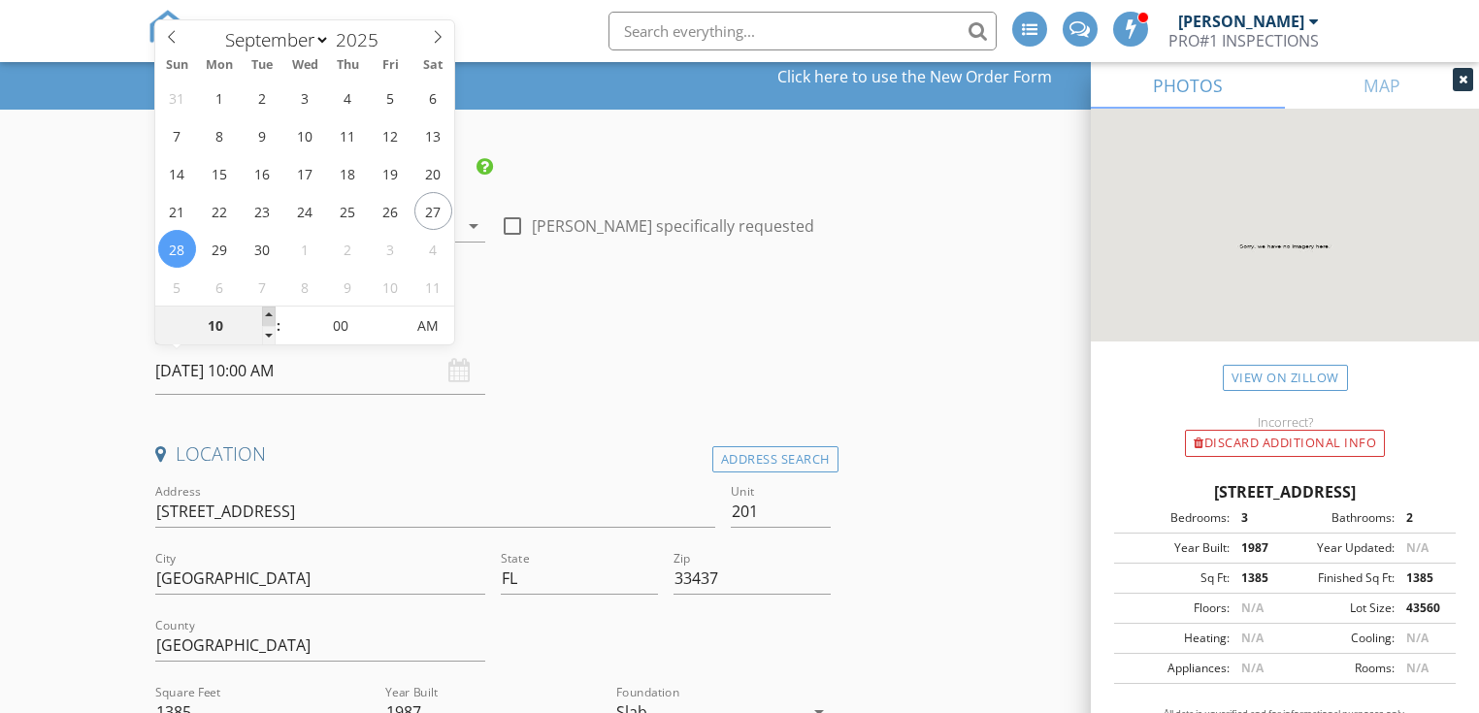
type input "09/28/2025 11:00 AM"
click at [268, 314] on span at bounding box center [269, 316] width 14 height 19
type input "12"
type input "09/28/2025 12:00 PM"
click at [268, 314] on span at bounding box center [269, 316] width 14 height 19
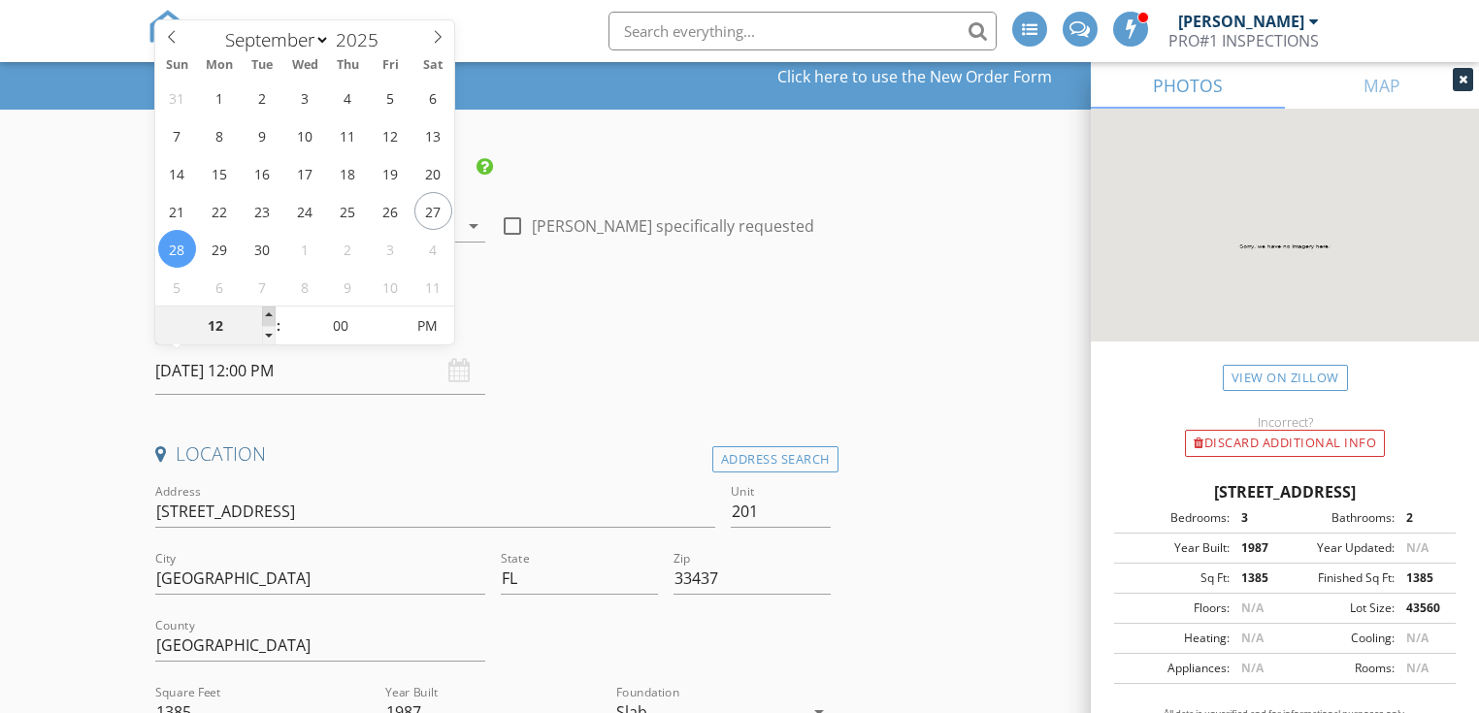
type input "01"
type input "09/28/2025 1:00 PM"
click at [268, 314] on span at bounding box center [269, 316] width 14 height 19
type input "02"
type input "09/28/2025 2:00 PM"
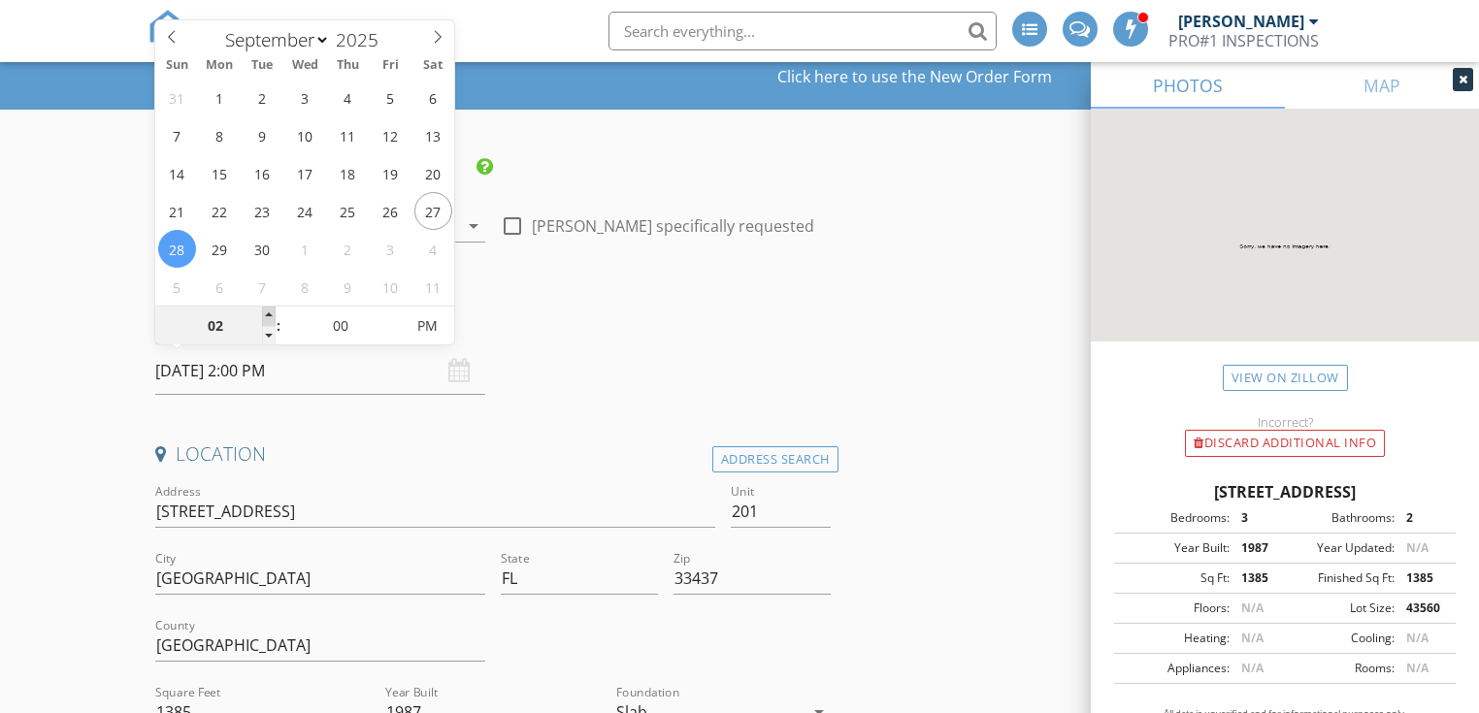
click at [268, 314] on span at bounding box center [269, 316] width 14 height 19
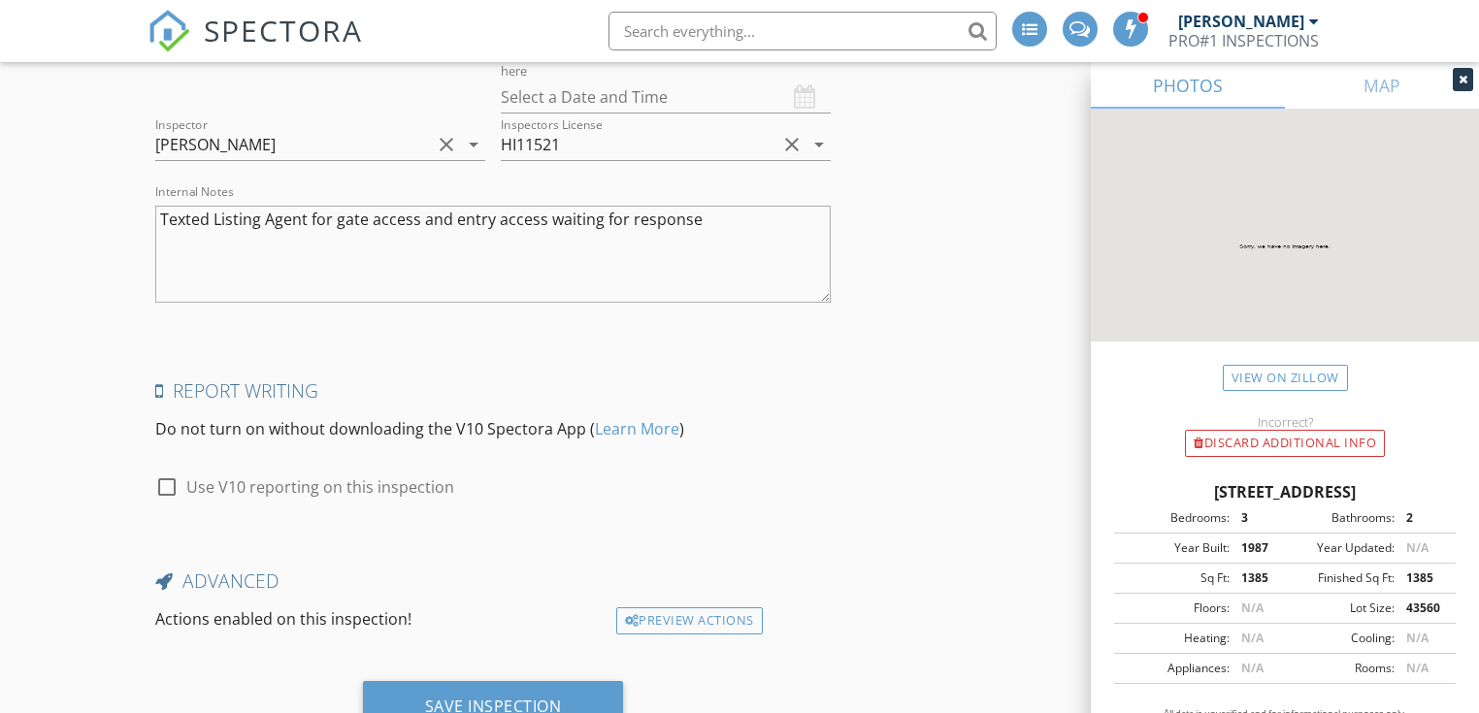
scroll to position [4610, 0]
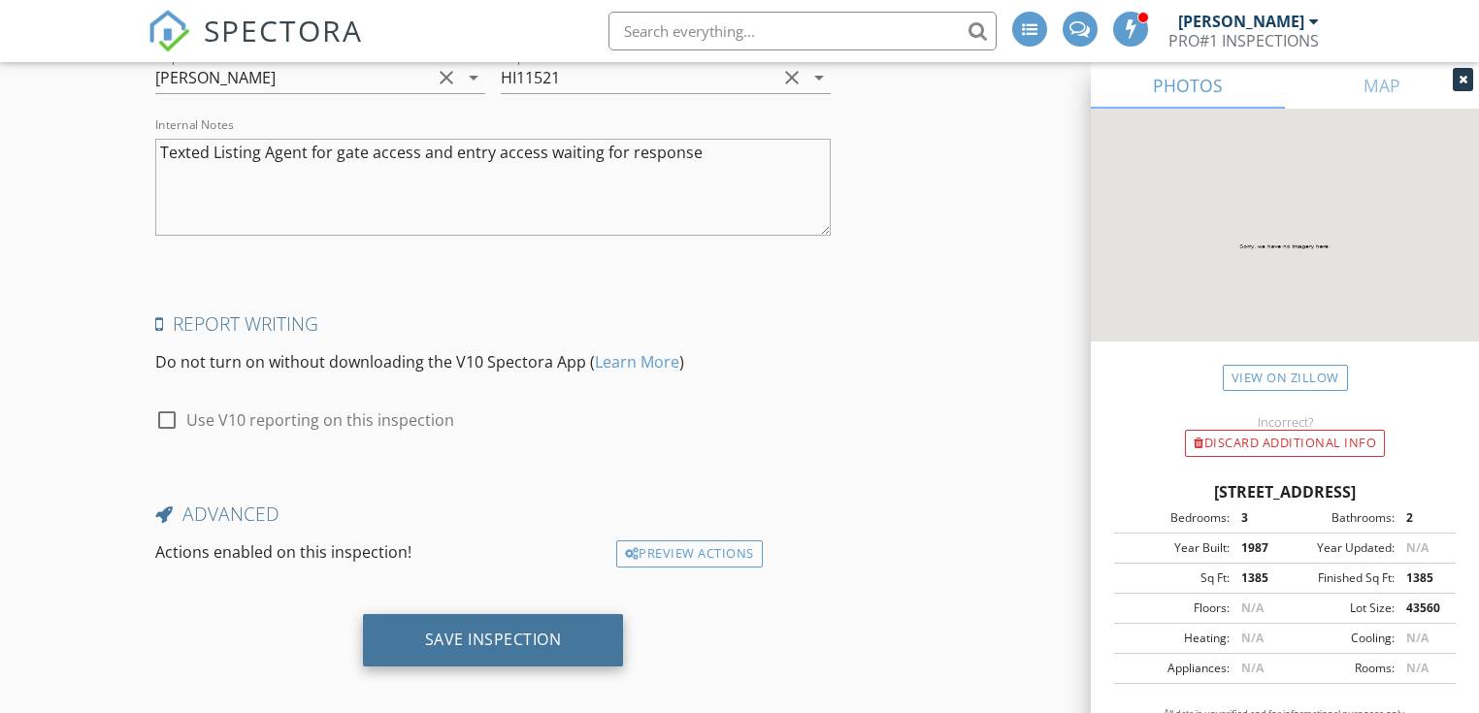
click at [446, 614] on div "Save Inspection" at bounding box center [493, 640] width 261 height 52
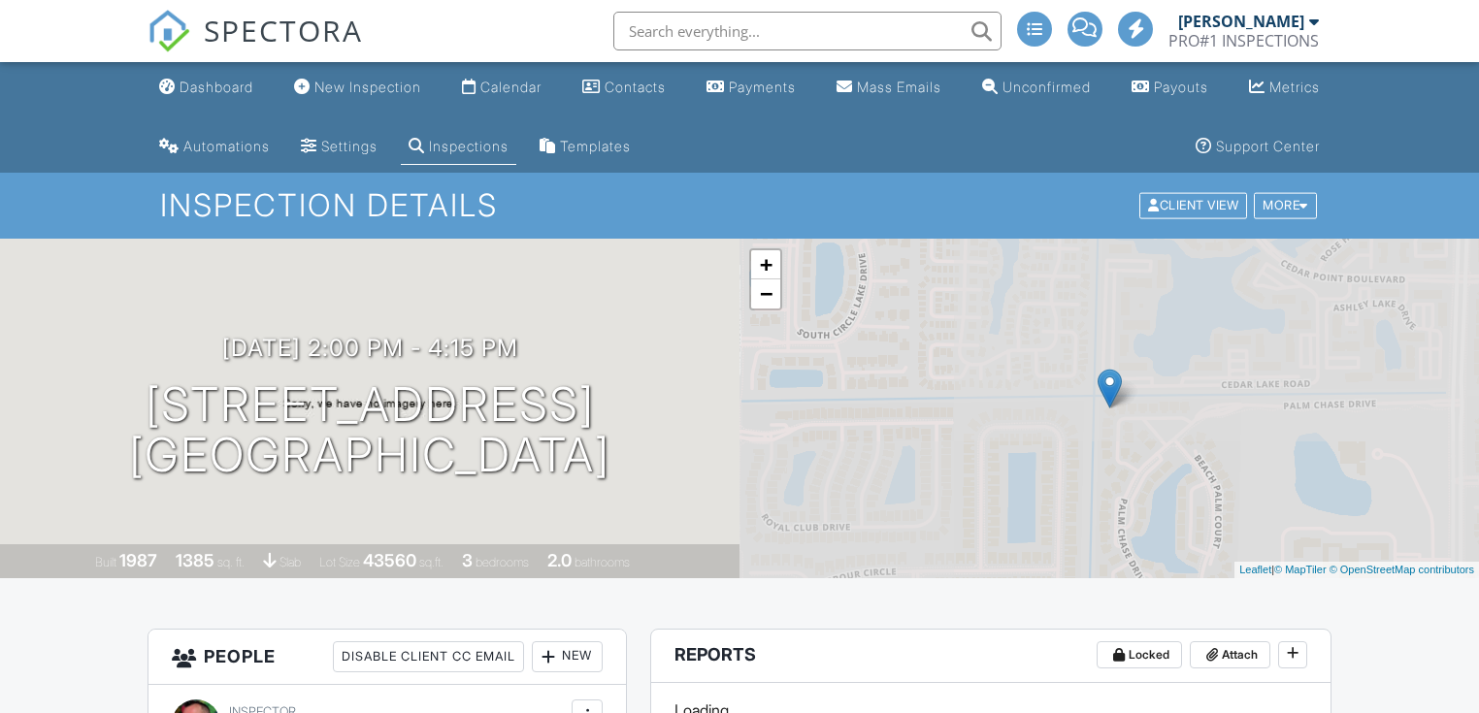
scroll to position [646, 0]
